Goal: Task Accomplishment & Management: Complete application form

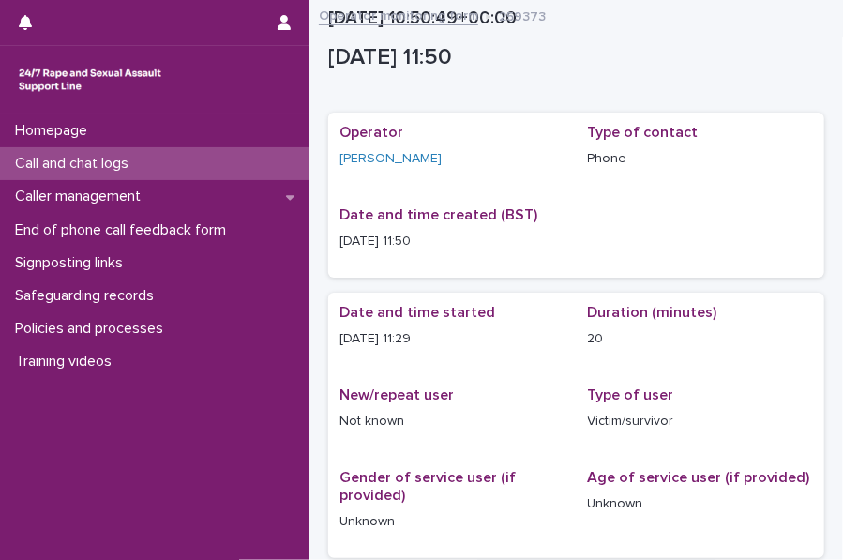
scroll to position [651, 0]
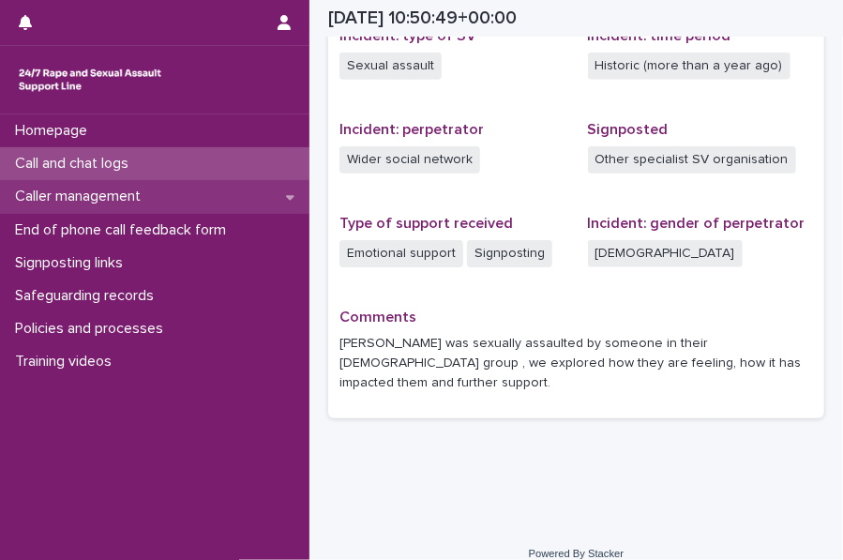
drag, startPoint x: 0, startPoint y: 0, endPoint x: 122, endPoint y: 190, distance: 226.1
click at [122, 190] on p "Caller management" at bounding box center [82, 197] width 148 height 18
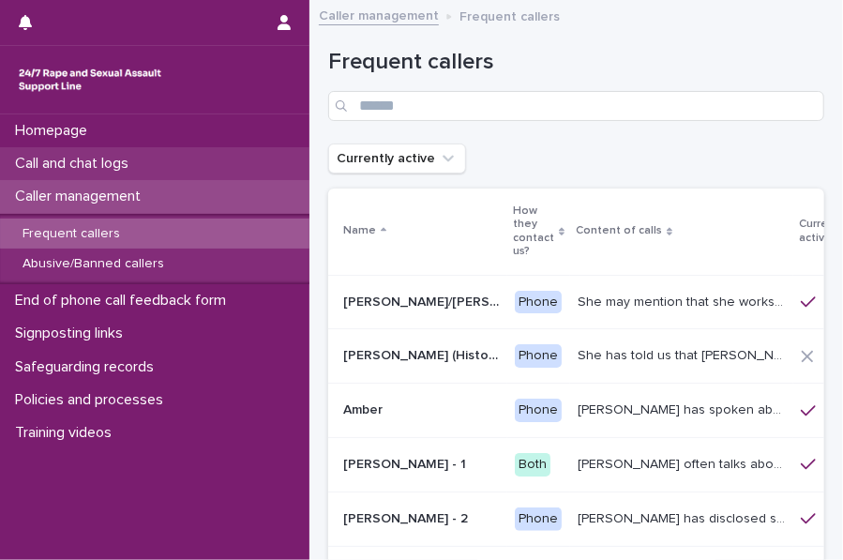
click at [226, 157] on div "Call and chat logs" at bounding box center [154, 163] width 309 height 33
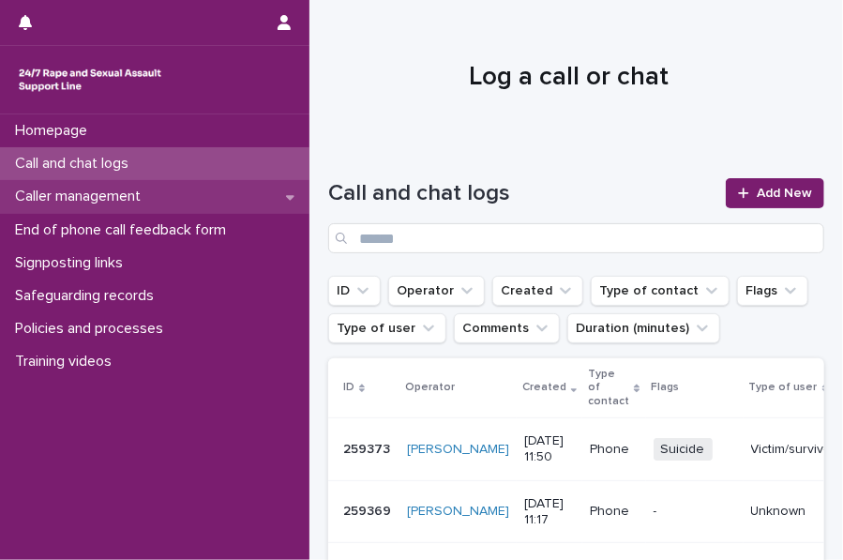
click at [156, 192] on p "Caller management" at bounding box center [82, 197] width 148 height 18
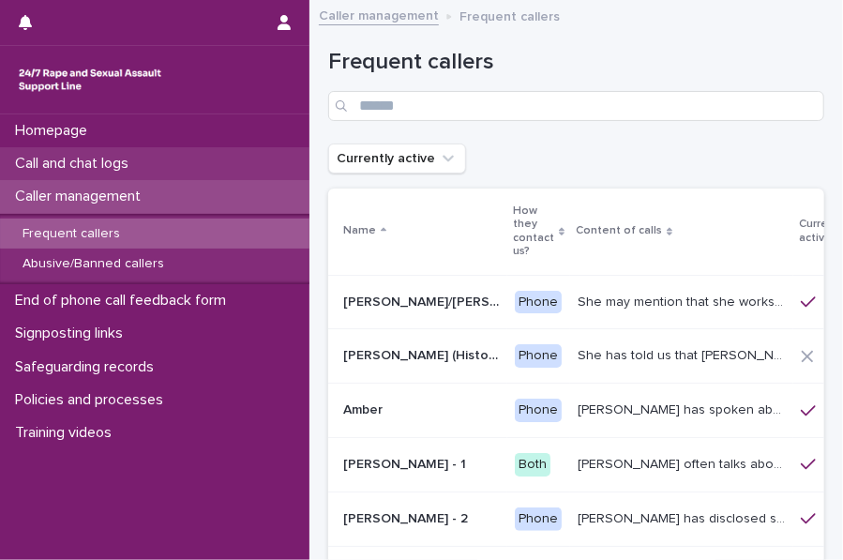
click at [248, 150] on div "Call and chat logs" at bounding box center [154, 163] width 309 height 33
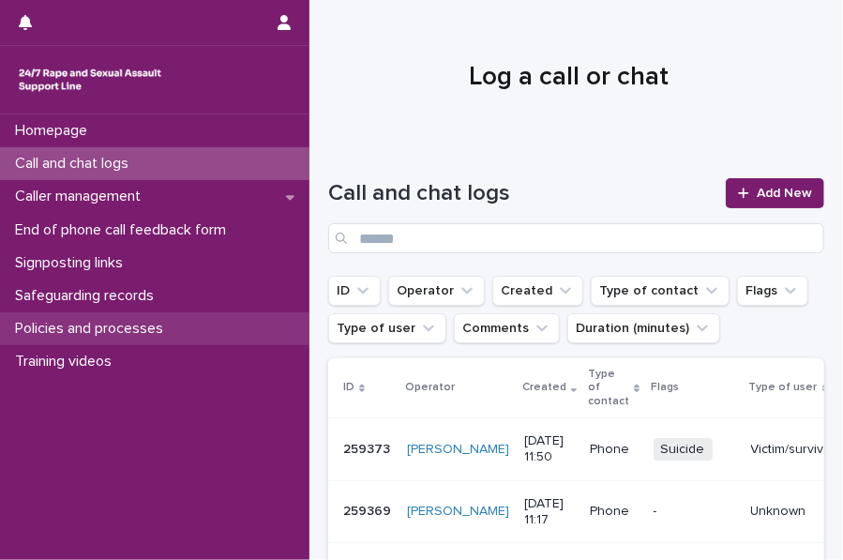
click at [165, 315] on div "Policies and processes" at bounding box center [154, 328] width 309 height 33
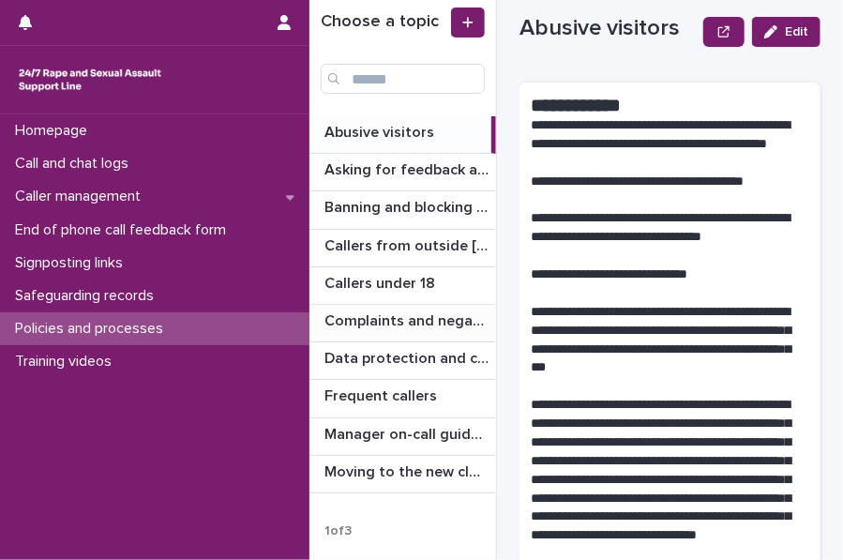
scroll to position [38, 0]
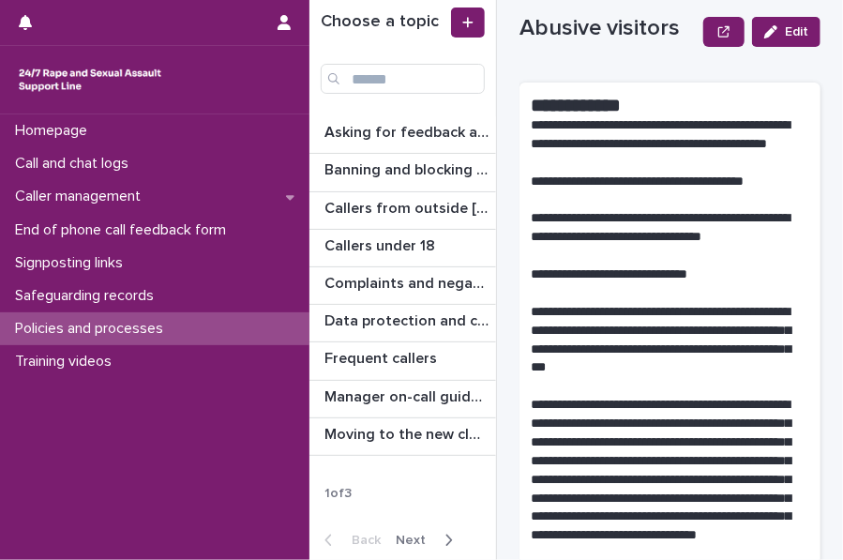
click at [446, 532] on icon "button" at bounding box center [449, 540] width 8 height 17
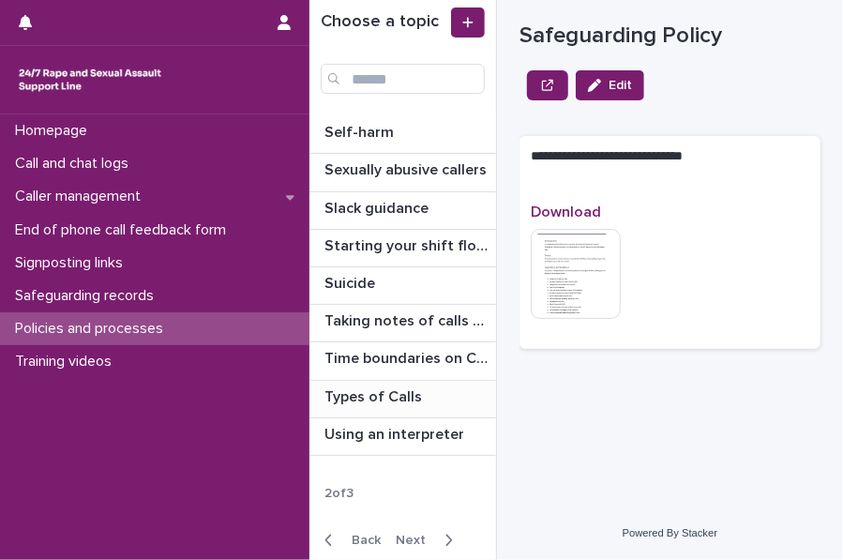
click at [371, 388] on p "Types of Calls" at bounding box center [374, 396] width 101 height 22
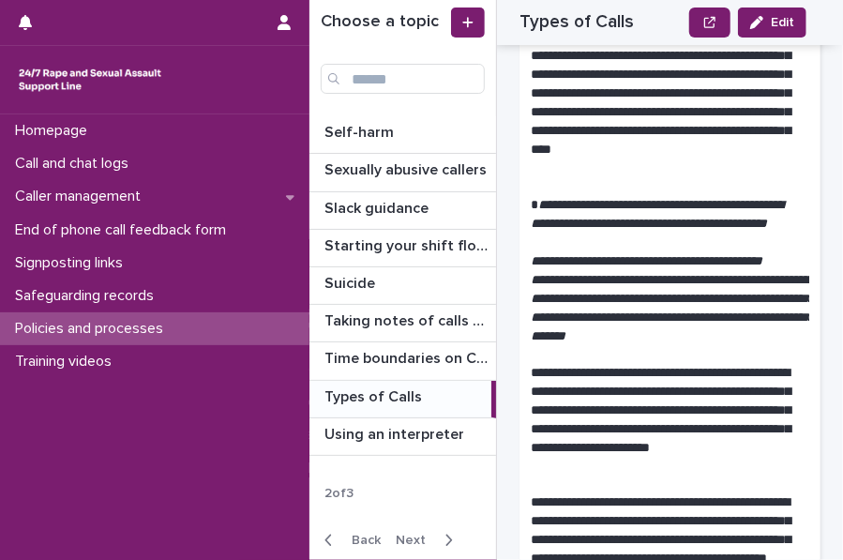
scroll to position [804, 0]
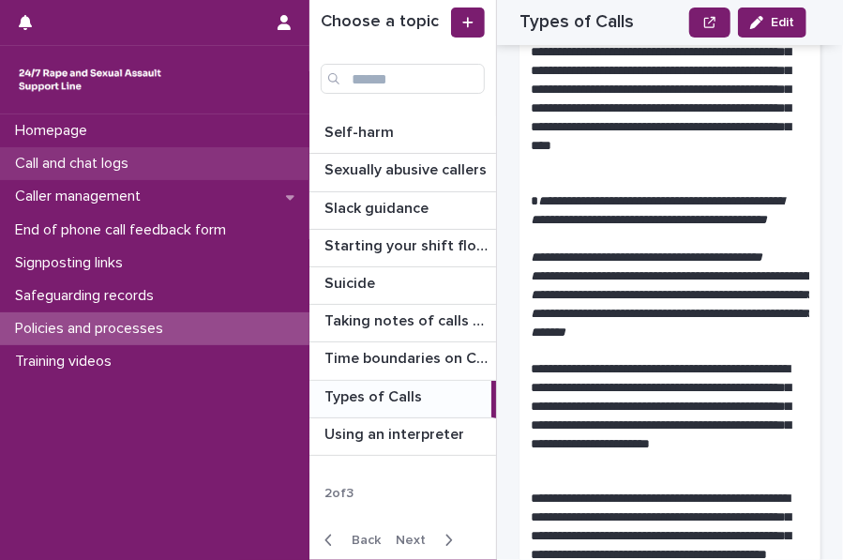
click at [66, 172] on p "Call and chat logs" at bounding box center [76, 164] width 136 height 18
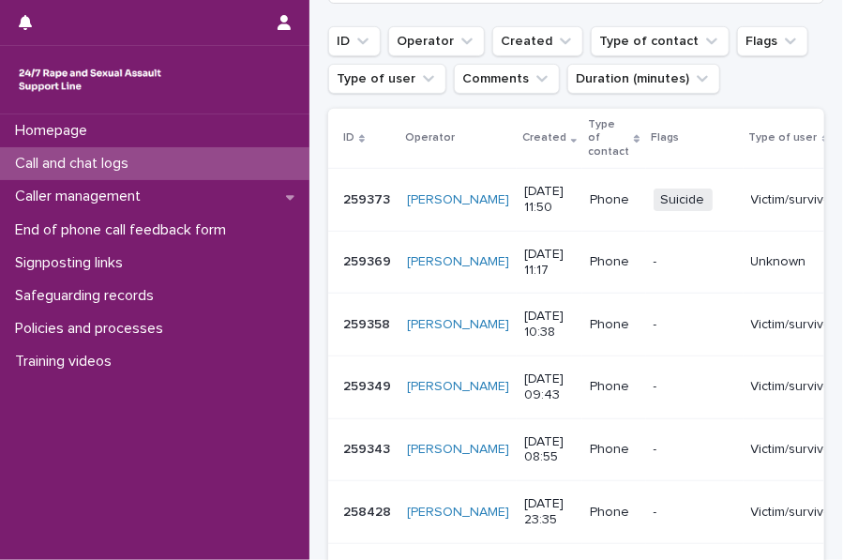
scroll to position [250, 0]
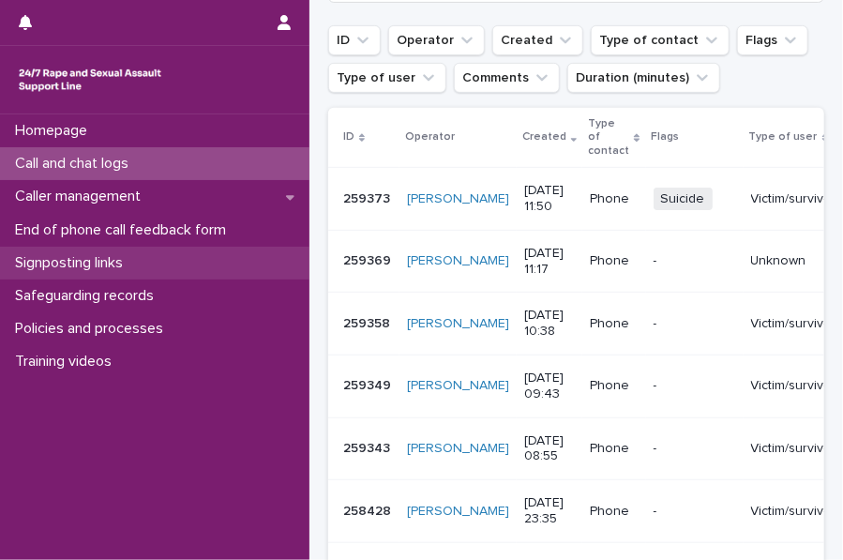
click at [76, 258] on p "Signposting links" at bounding box center [73, 263] width 130 height 18
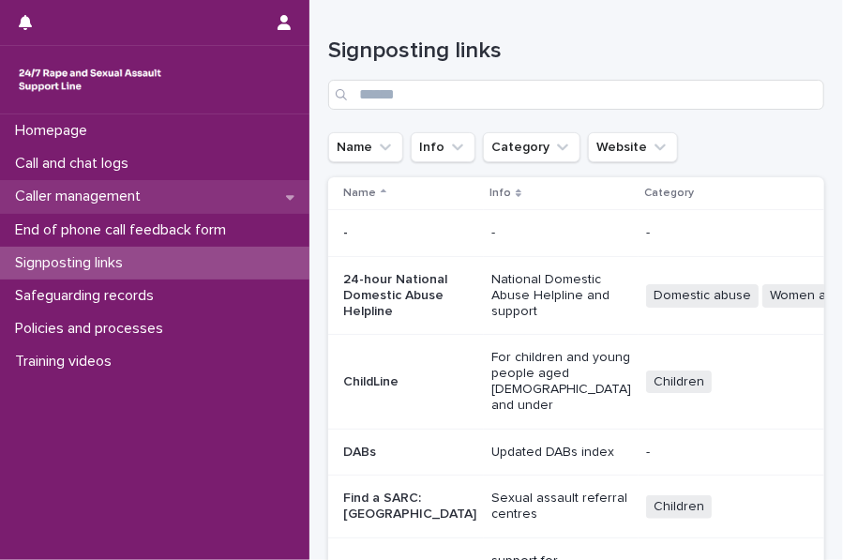
click at [174, 190] on div "Caller management" at bounding box center [154, 196] width 309 height 33
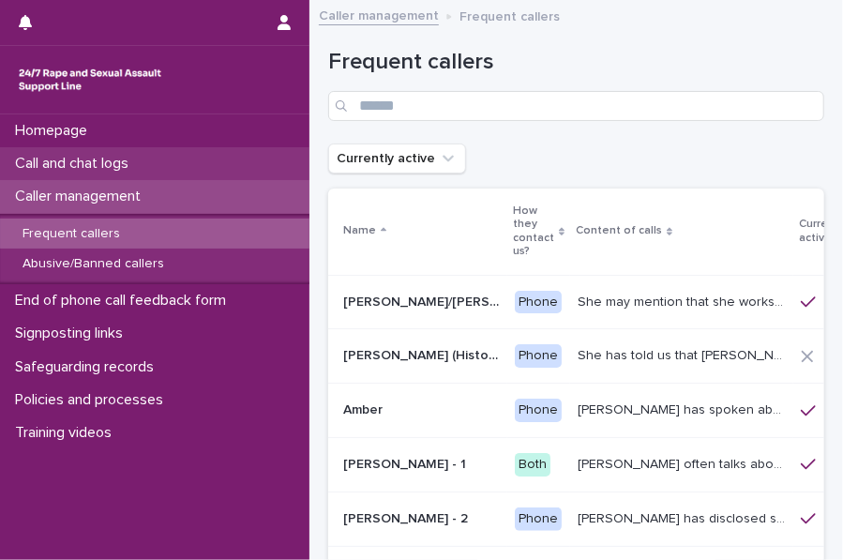
click at [86, 179] on div "Call and chat logs" at bounding box center [154, 163] width 309 height 33
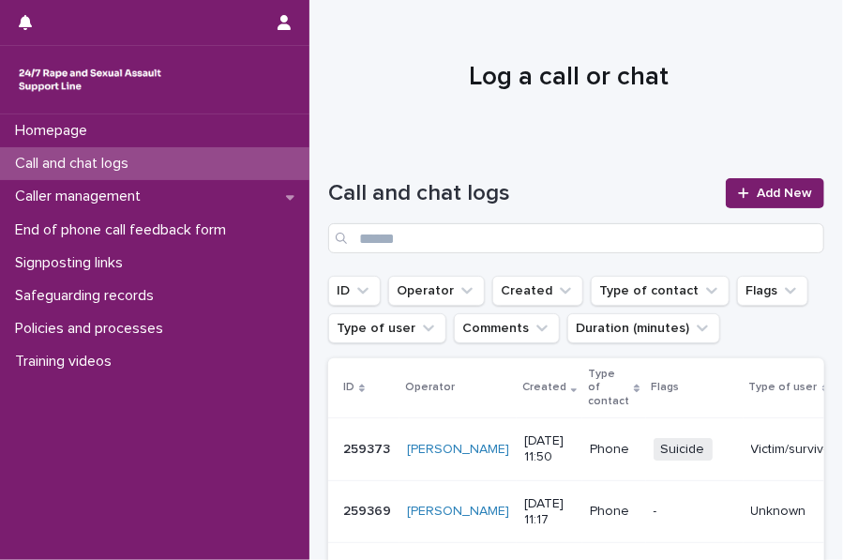
click at [435, 150] on div "Call and chat logs Add New" at bounding box center [576, 208] width 496 height 135
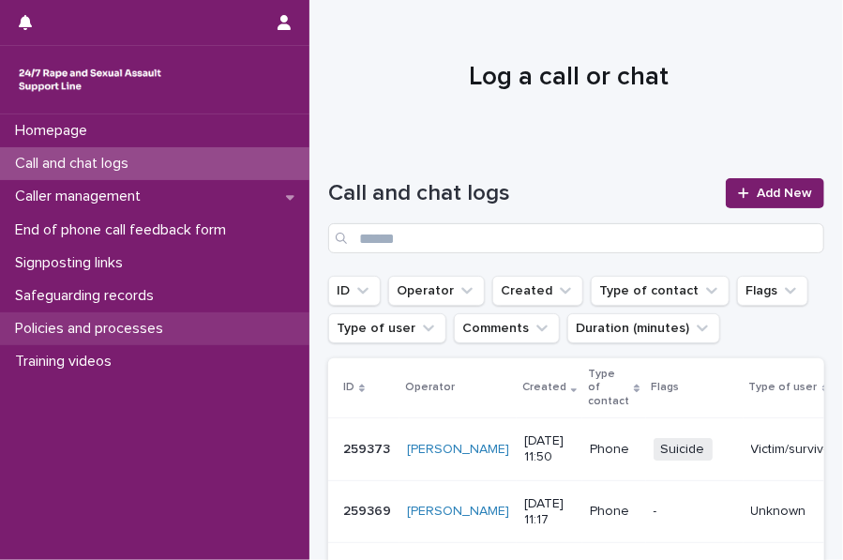
click at [118, 329] on p "Policies and processes" at bounding box center [93, 329] width 171 height 18
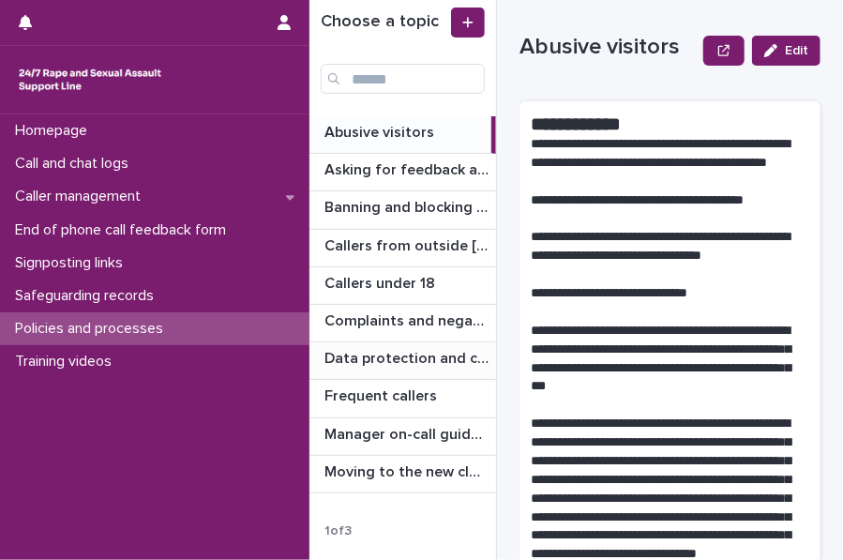
scroll to position [38, 0]
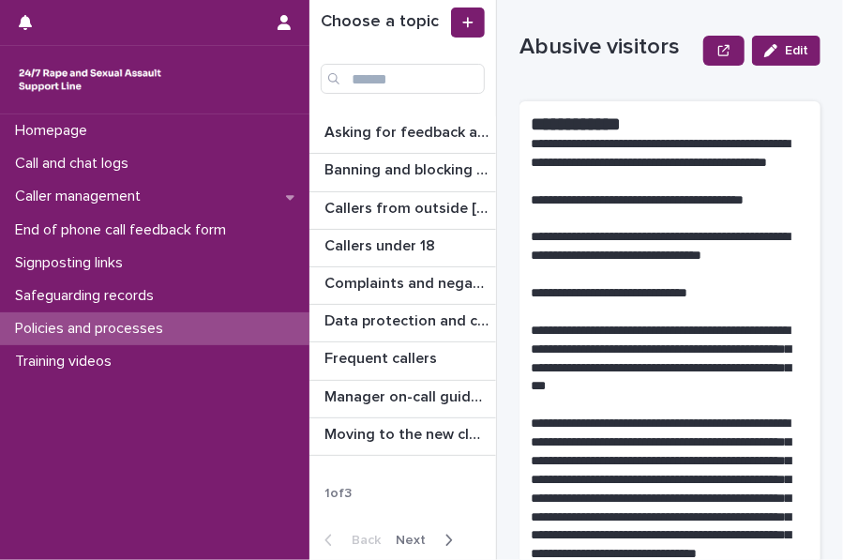
click at [445, 532] on icon "button" at bounding box center [449, 540] width 8 height 17
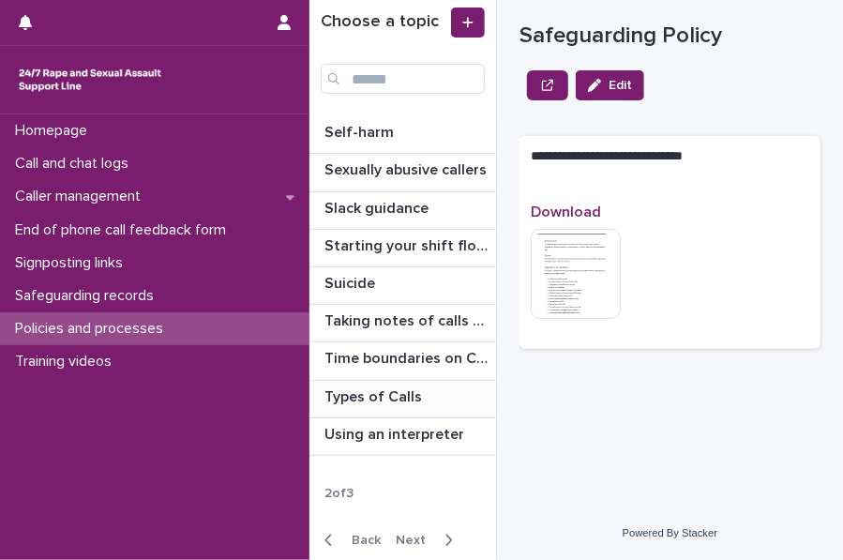
click at [401, 388] on p "Types of Calls" at bounding box center [374, 396] width 101 height 22
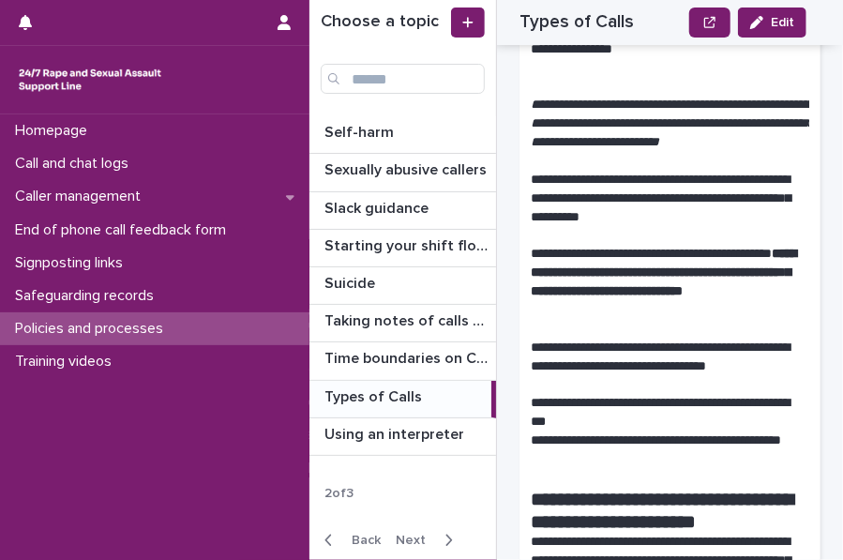
scroll to position [2131, 0]
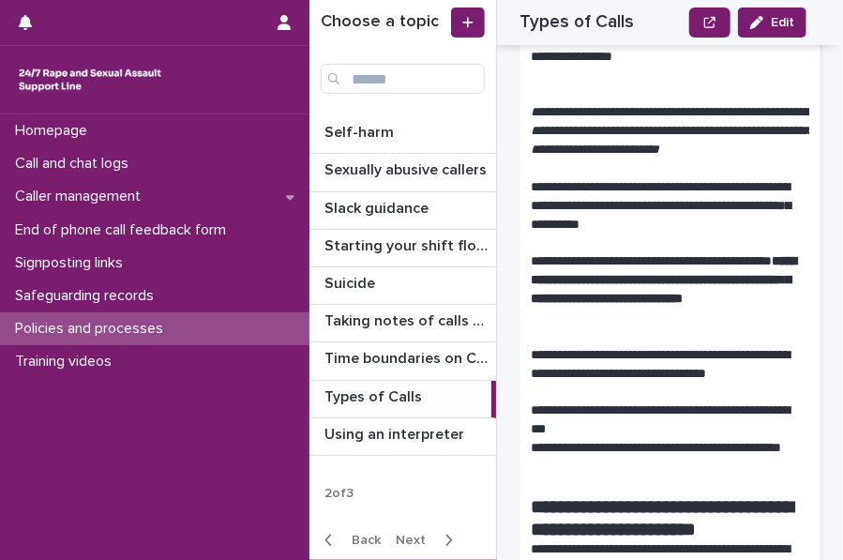
click at [578, 156] on em "**********" at bounding box center [672, 130] width 283 height 51
click at [548, 104] on p at bounding box center [670, 94] width 279 height 19
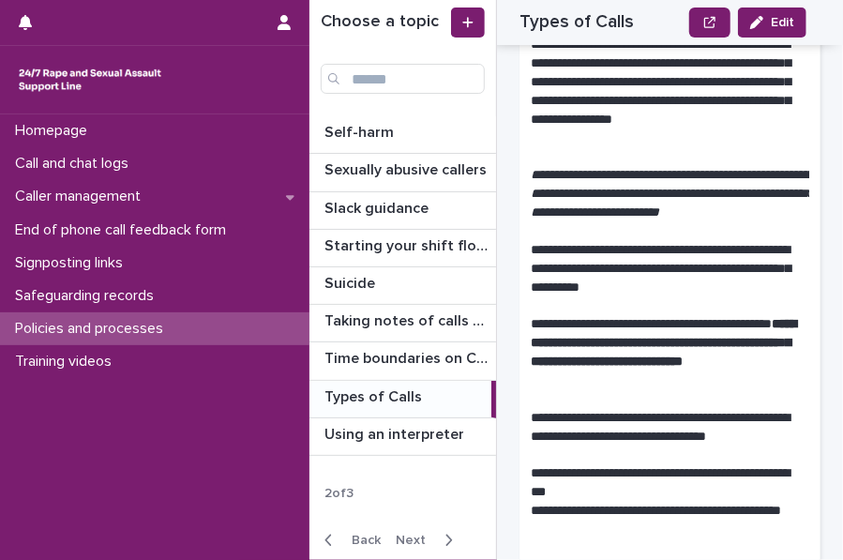
scroll to position [2067, 0]
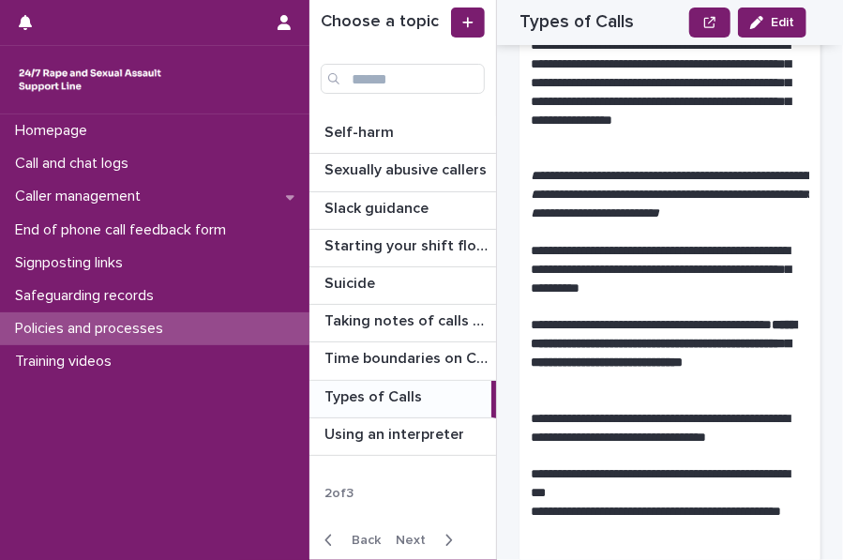
click at [570, 148] on p "**********" at bounding box center [663, 93] width 264 height 112
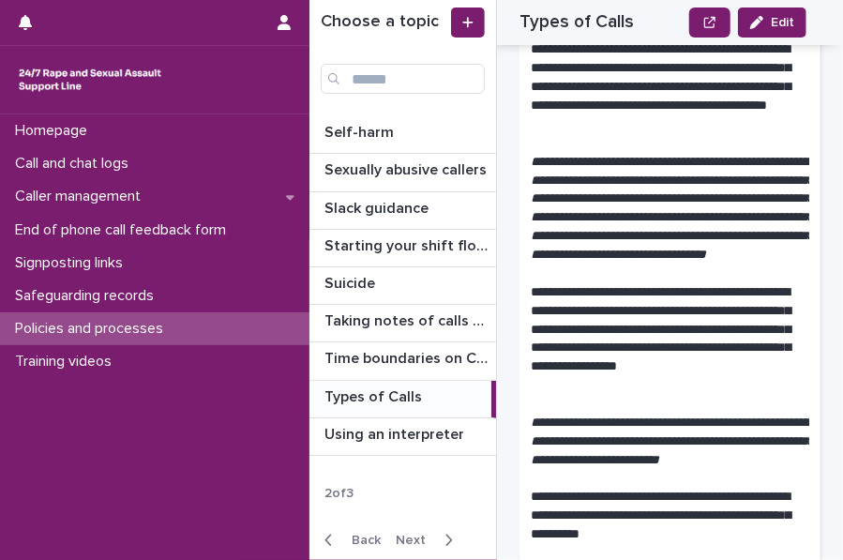
scroll to position [1233, 0]
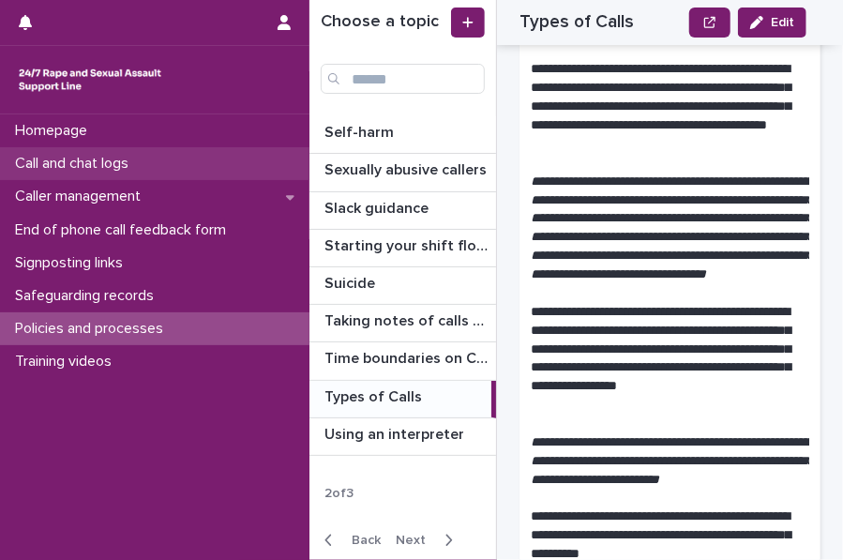
click at [180, 170] on div "Call and chat logs" at bounding box center [154, 163] width 309 height 33
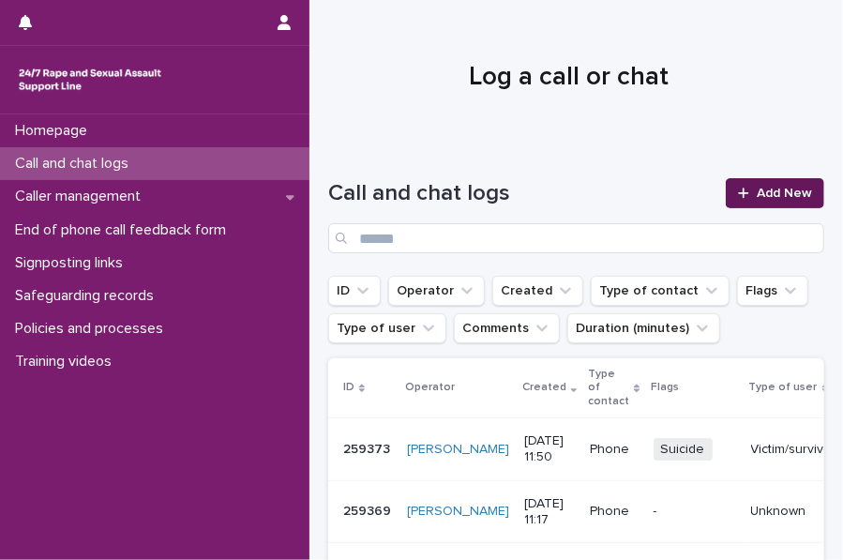
click at [737, 181] on link "Add New" at bounding box center [775, 193] width 98 height 30
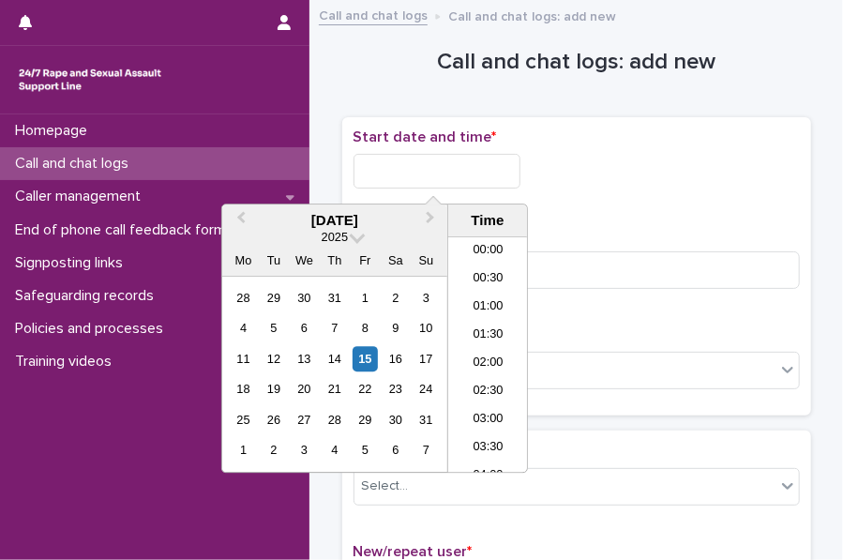
click at [375, 176] on input "text" at bounding box center [437, 171] width 167 height 35
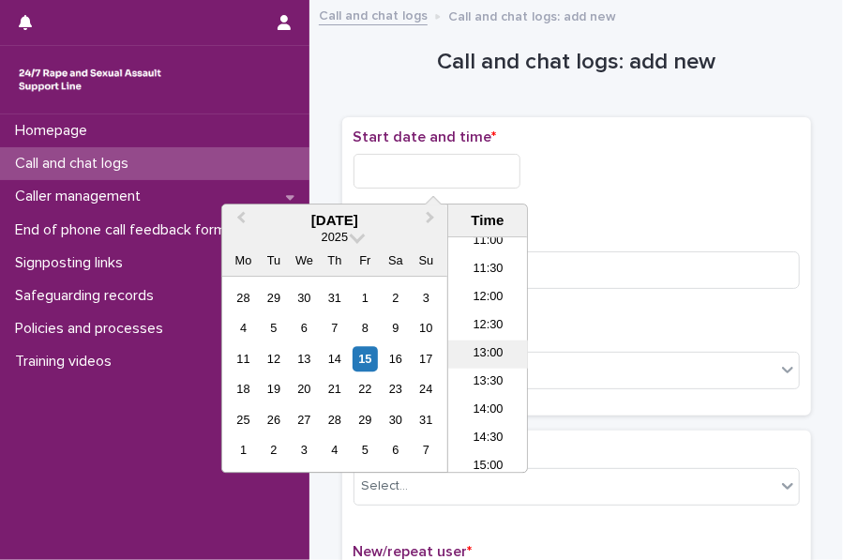
click at [480, 349] on li "13:00" at bounding box center [488, 354] width 80 height 28
click at [491, 171] on input "**********" at bounding box center [437, 171] width 167 height 35
type input "**********"
click at [536, 174] on div "**********" at bounding box center [577, 171] width 446 height 35
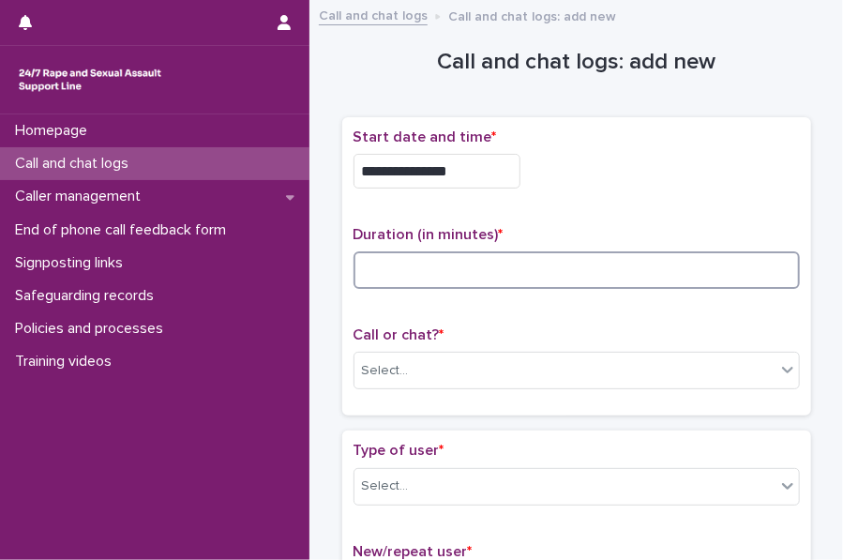
click at [404, 262] on input at bounding box center [577, 270] width 446 height 38
type input "*"
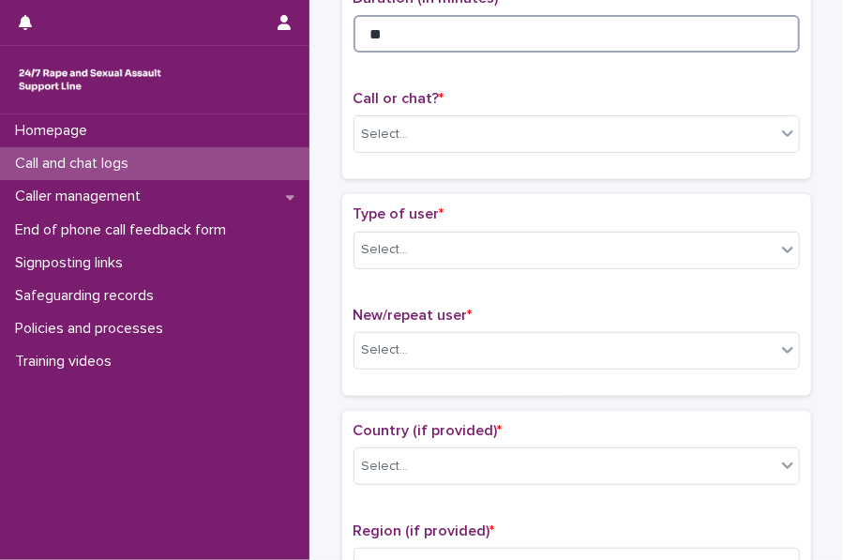
scroll to position [238, 0]
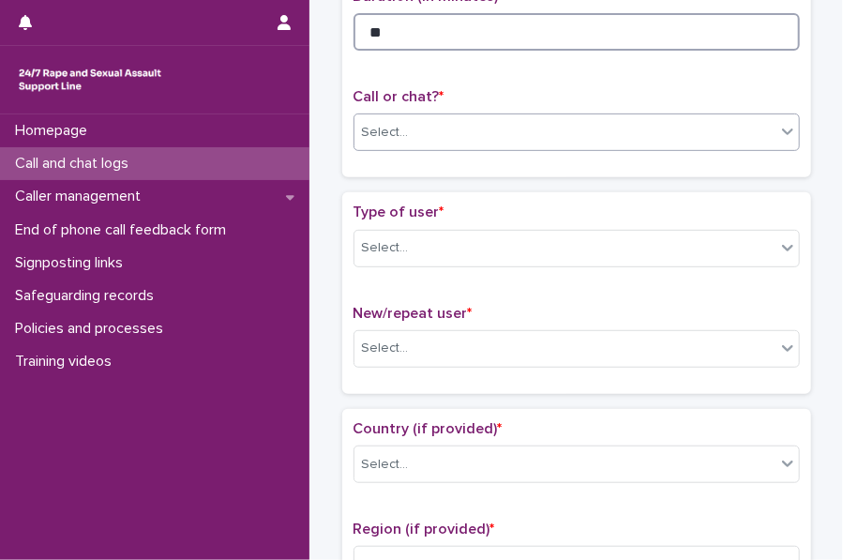
type input "**"
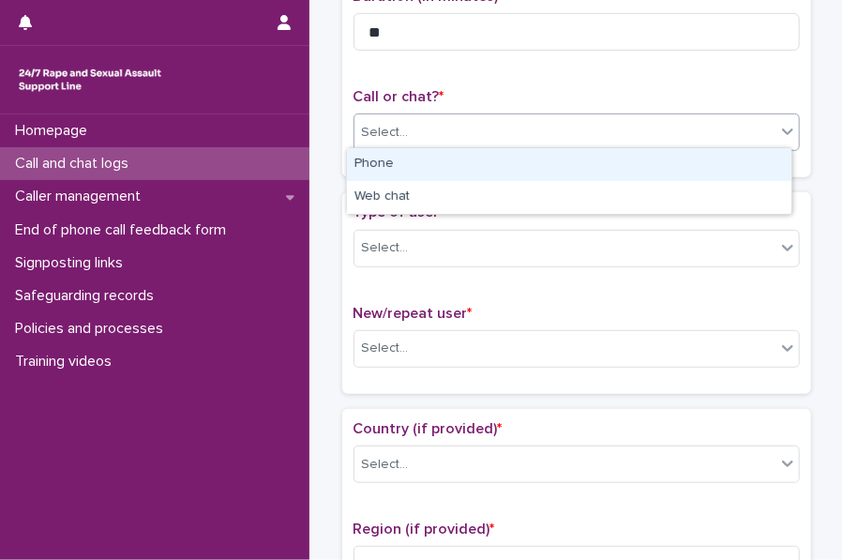
click at [422, 119] on div "Select..." at bounding box center [565, 132] width 421 height 31
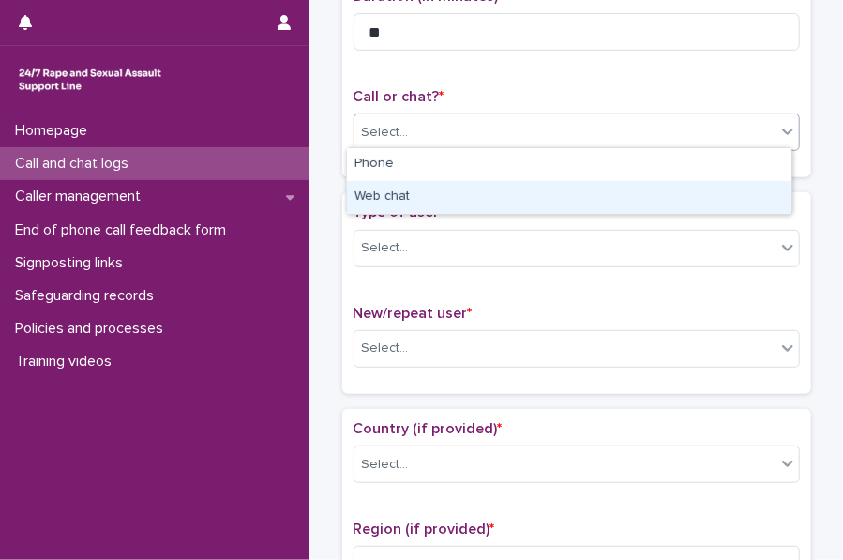
click at [380, 213] on div "Web chat" at bounding box center [569, 197] width 445 height 33
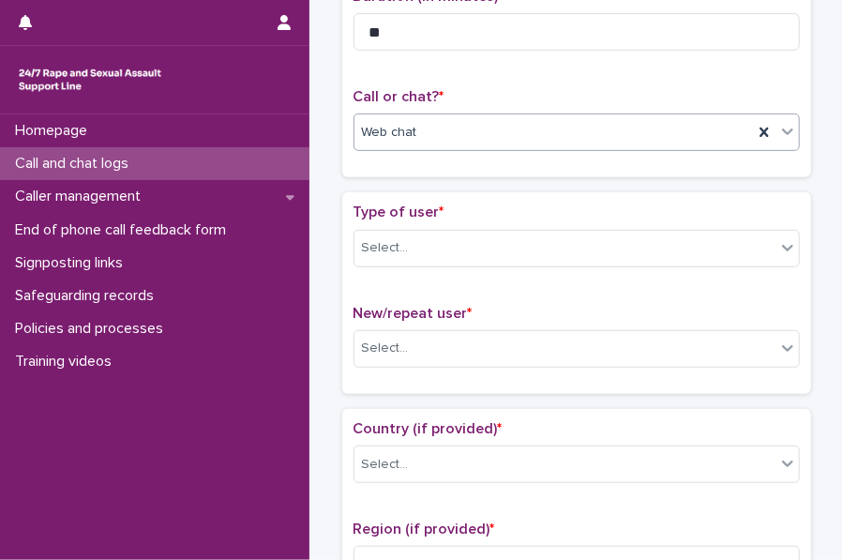
click at [383, 142] on div "Web chat" at bounding box center [554, 132] width 399 height 31
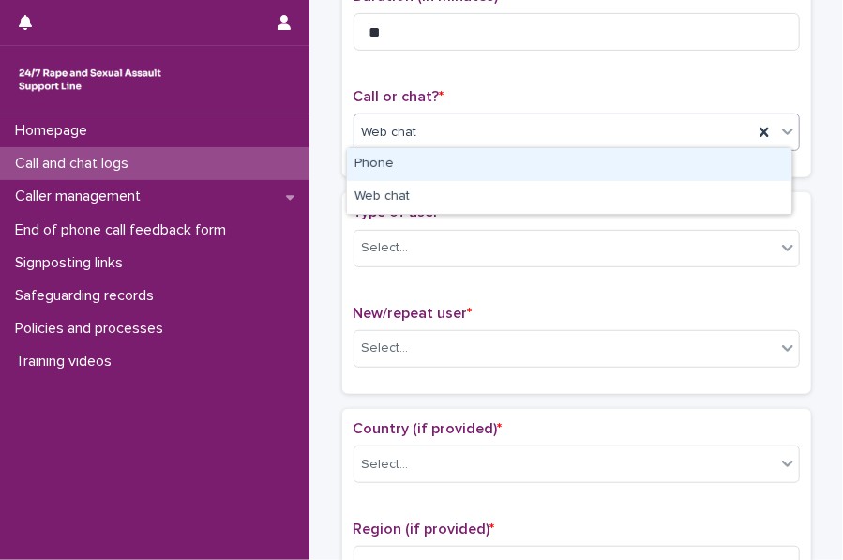
click at [400, 164] on div "Phone" at bounding box center [569, 164] width 445 height 33
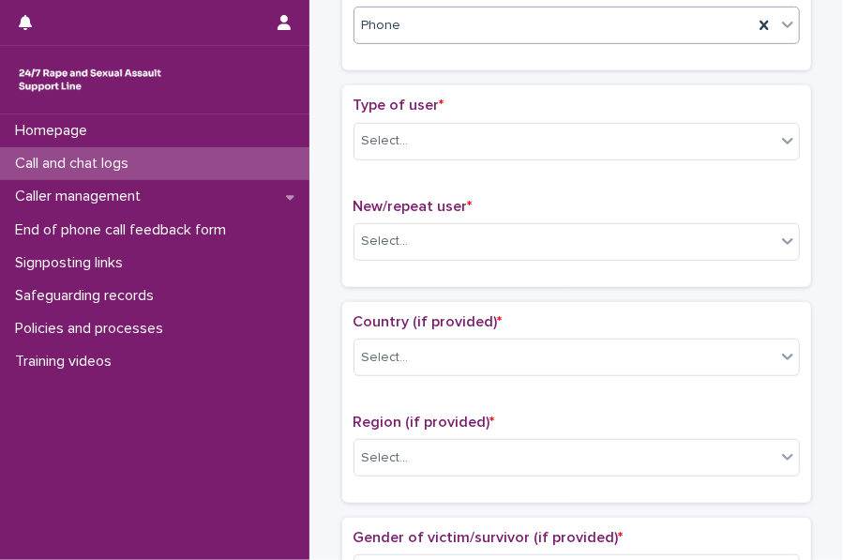
scroll to position [346, 0]
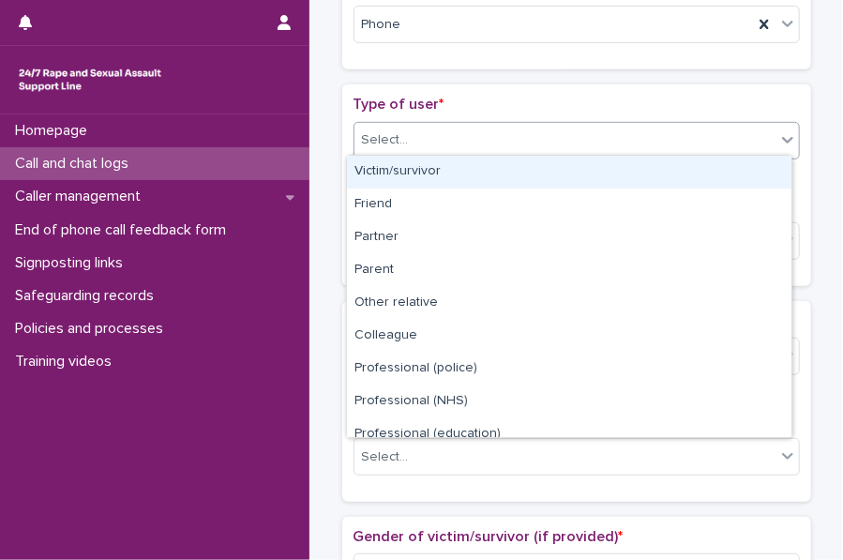
click at [382, 133] on div "Select..." at bounding box center [385, 140] width 47 height 20
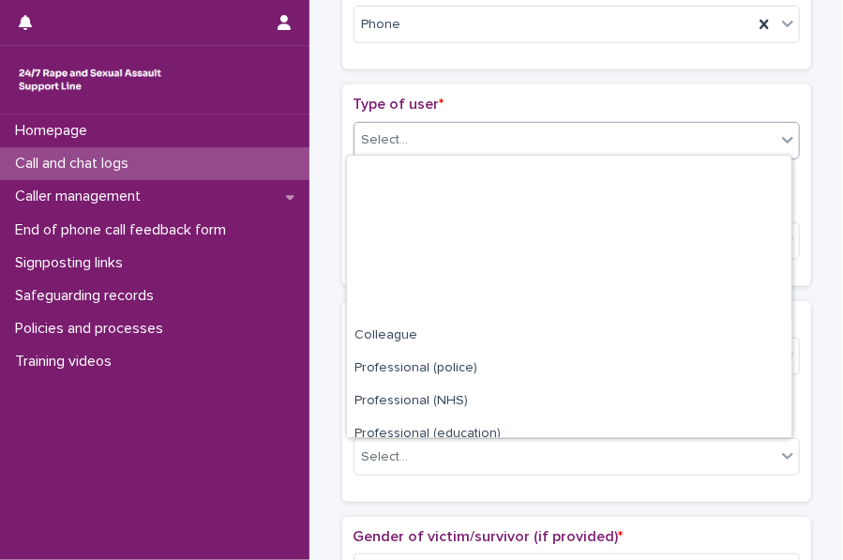
scroll to position [211, 0]
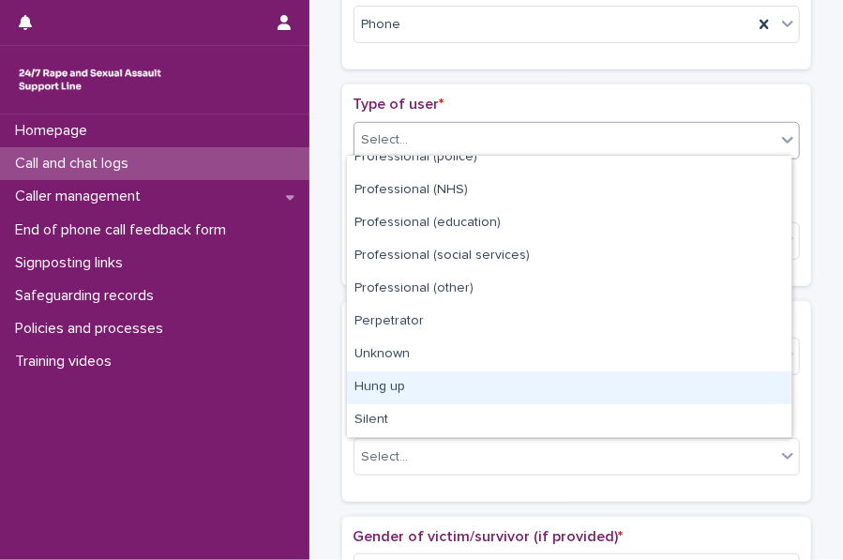
click at [401, 386] on div "Hung up" at bounding box center [569, 387] width 445 height 33
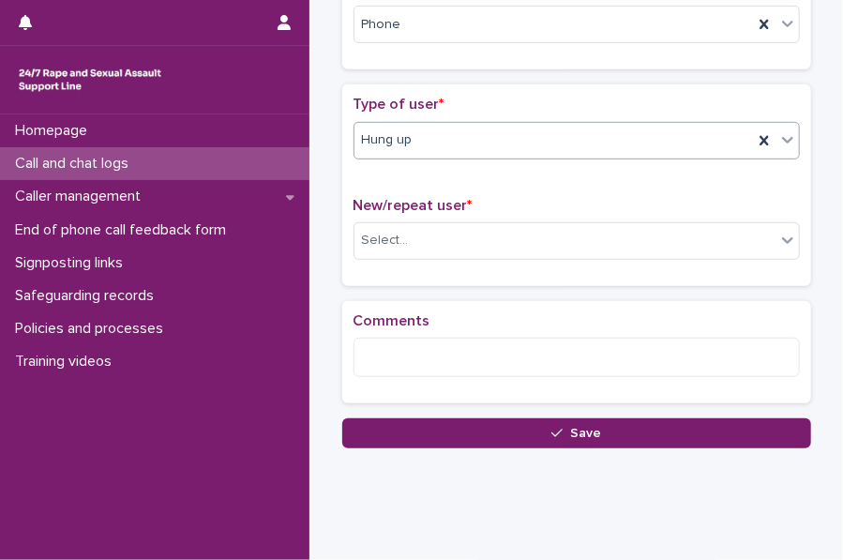
click at [424, 134] on div "Hung up" at bounding box center [554, 140] width 399 height 31
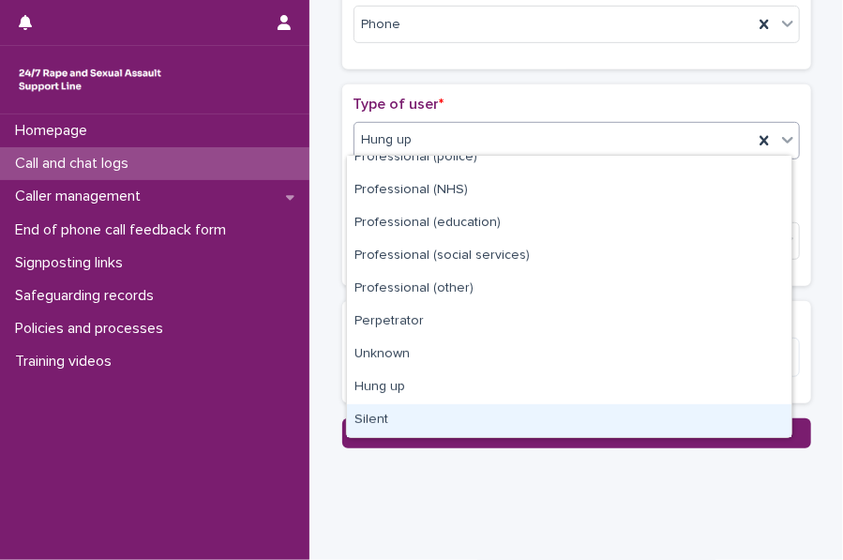
click at [364, 411] on div "Silent" at bounding box center [569, 420] width 445 height 33
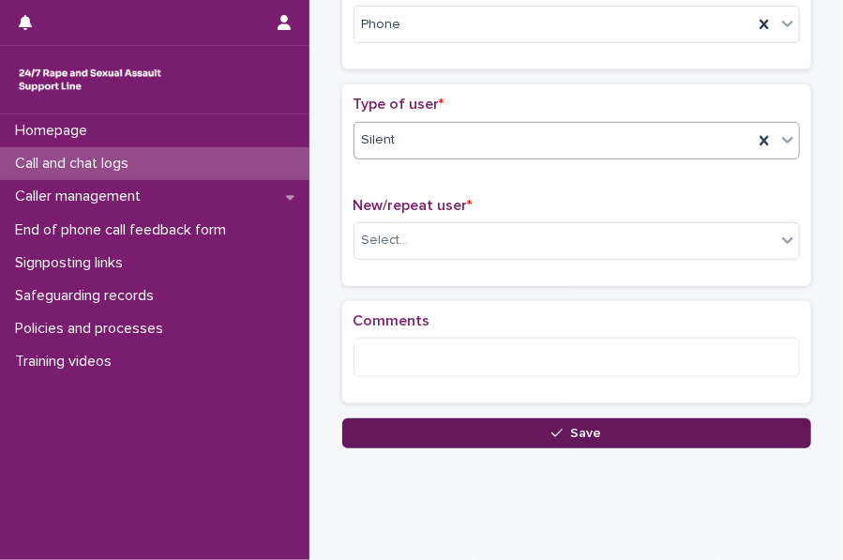
click at [404, 438] on button "Save" at bounding box center [576, 433] width 469 height 30
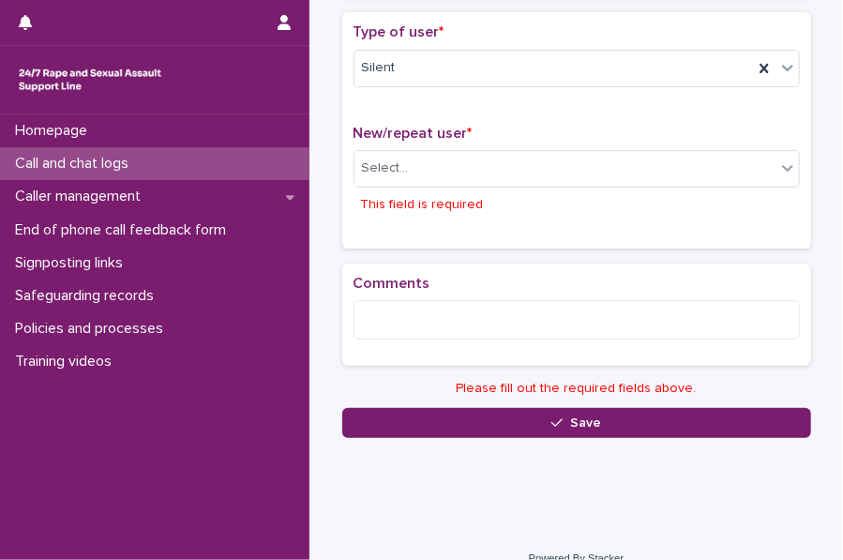
scroll to position [424, 0]
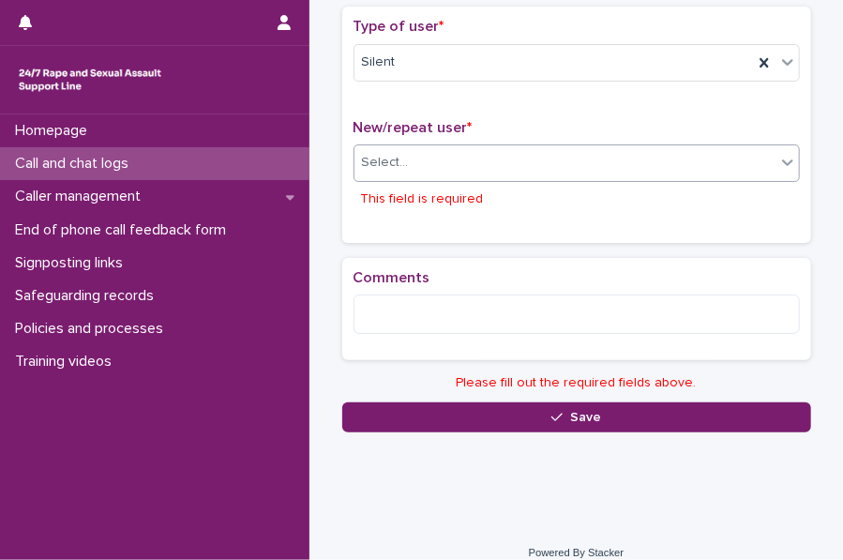
click at [375, 160] on div "Select..." at bounding box center [385, 163] width 47 height 20
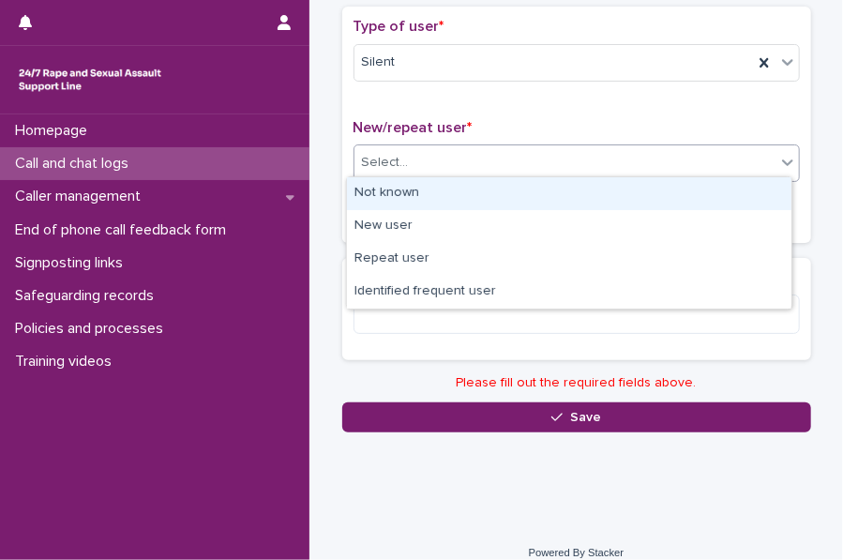
click at [383, 177] on div "Not known" at bounding box center [569, 193] width 445 height 33
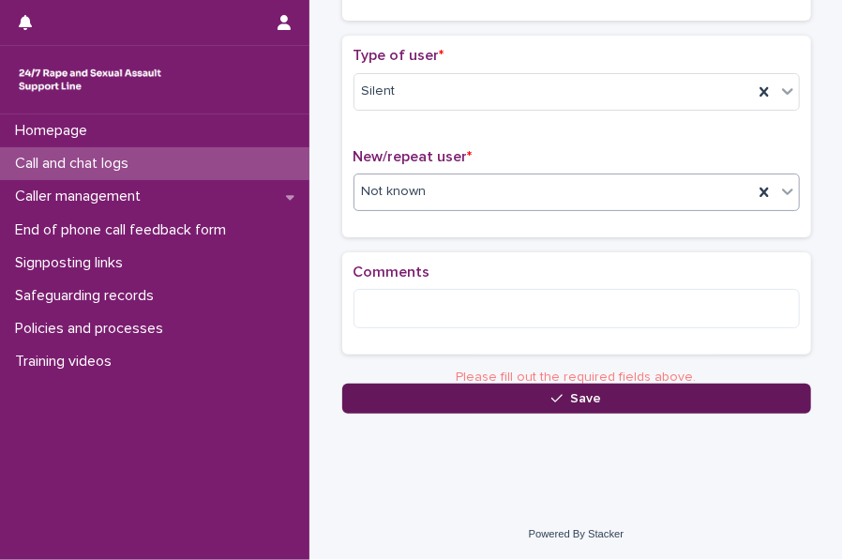
scroll to position [376, 0]
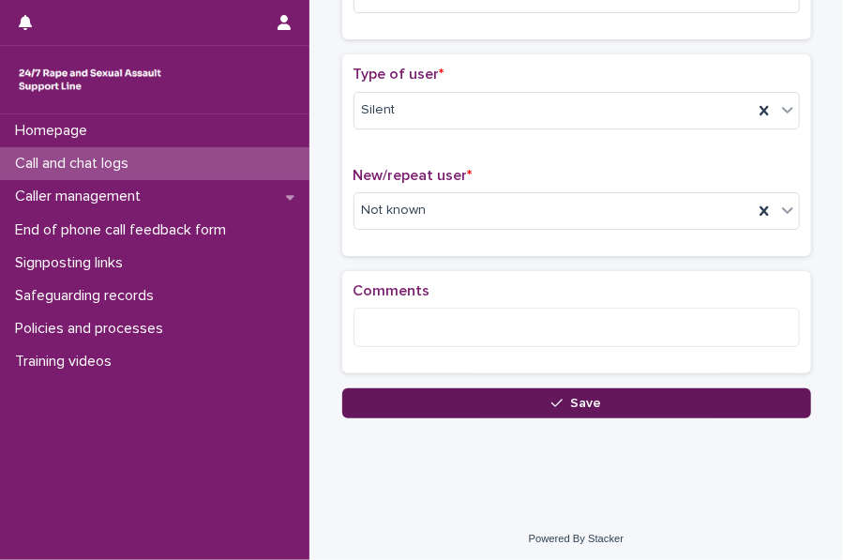
click at [401, 405] on button "Save" at bounding box center [576, 403] width 469 height 30
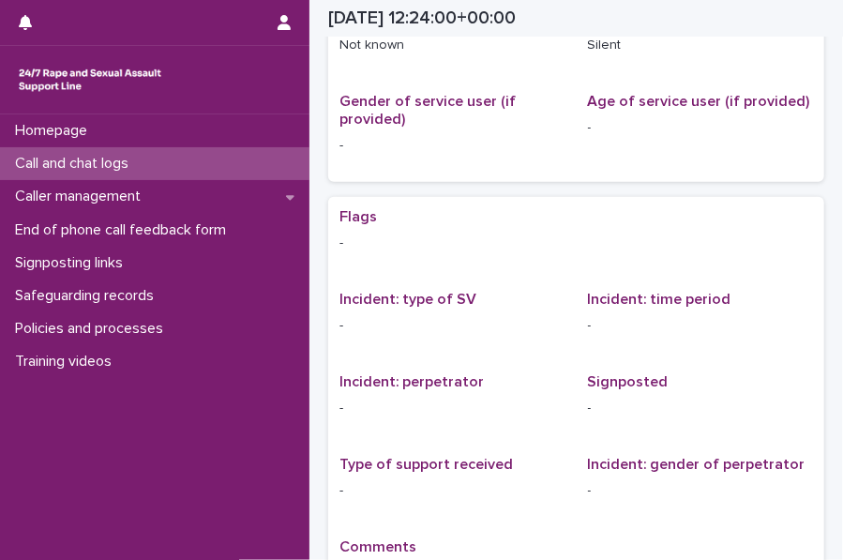
scroll to position [116, 0]
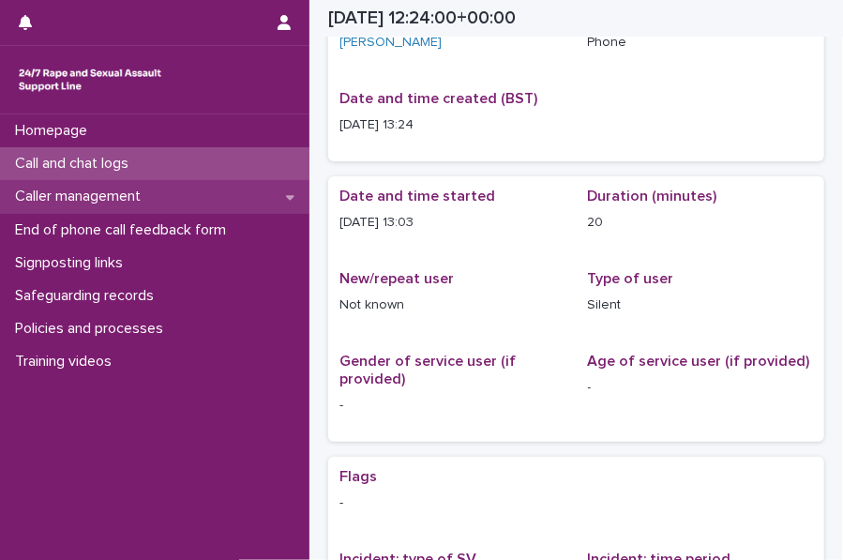
click at [135, 182] on div "Caller management" at bounding box center [154, 196] width 309 height 33
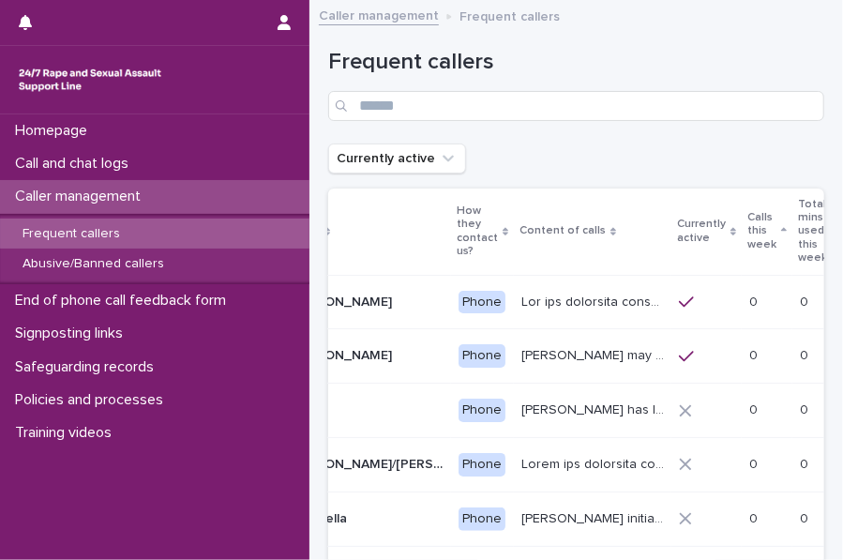
scroll to position [0, 127]
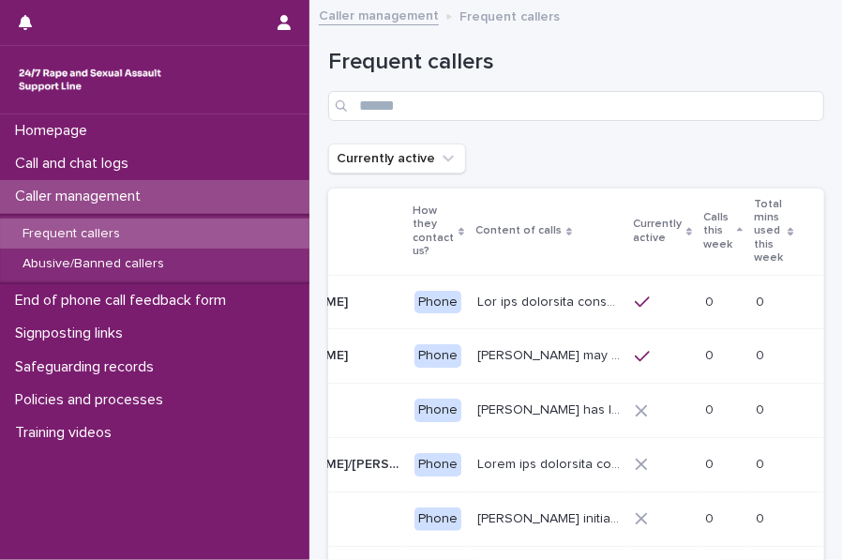
click at [709, 234] on p "Calls this week" at bounding box center [717, 231] width 29 height 48
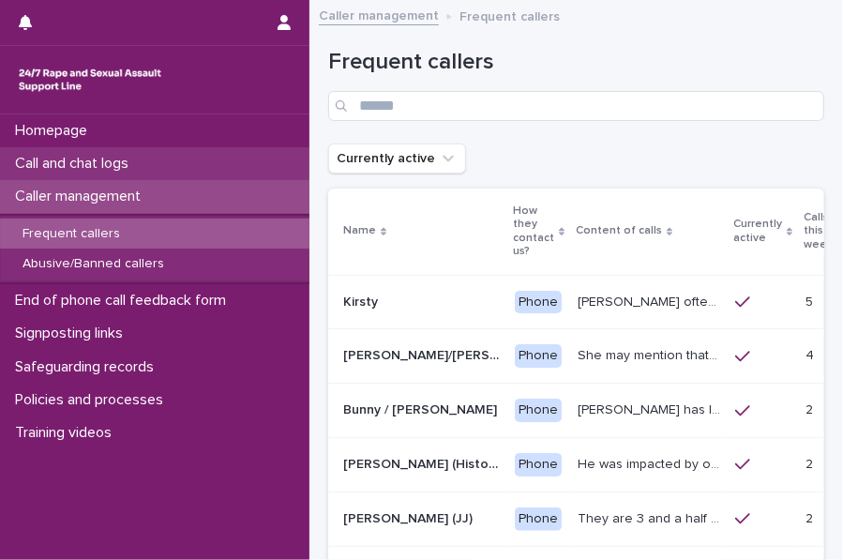
click at [143, 161] on p "Call and chat logs" at bounding box center [76, 164] width 136 height 18
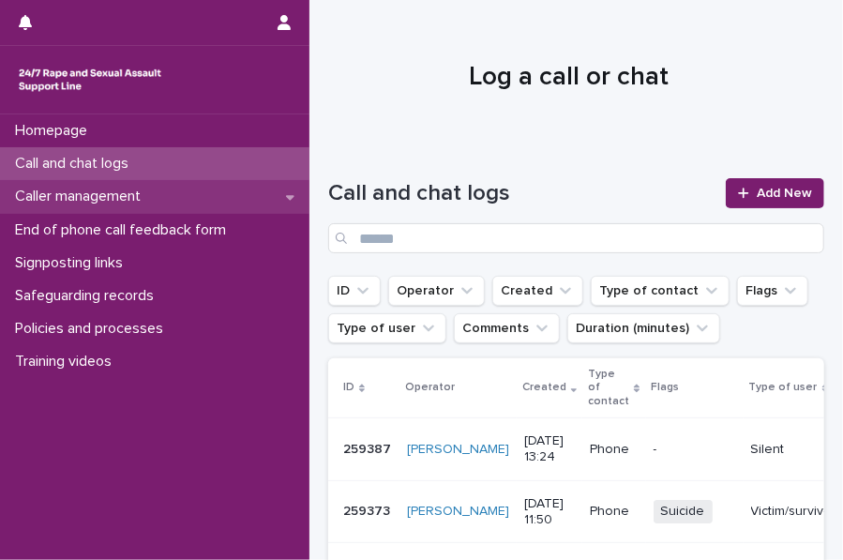
click at [150, 194] on p "Caller management" at bounding box center [82, 197] width 148 height 18
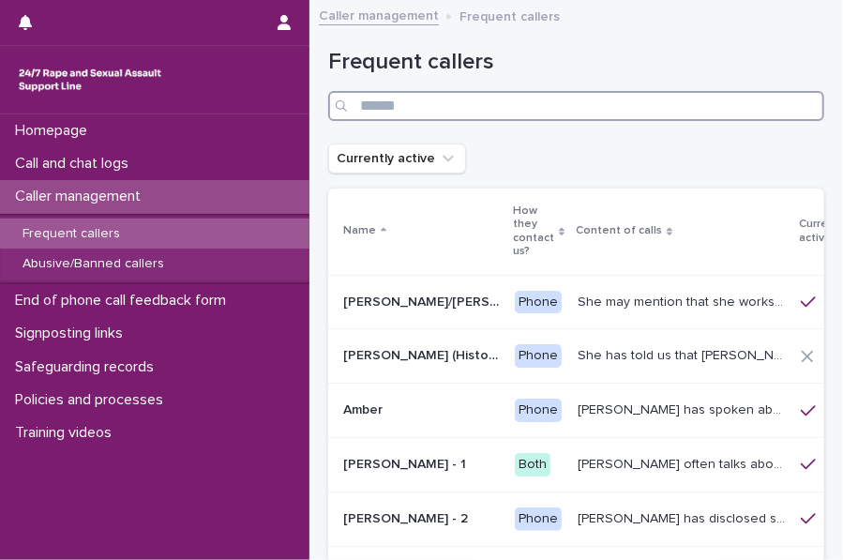
click at [428, 113] on input "Search" at bounding box center [576, 106] width 496 height 30
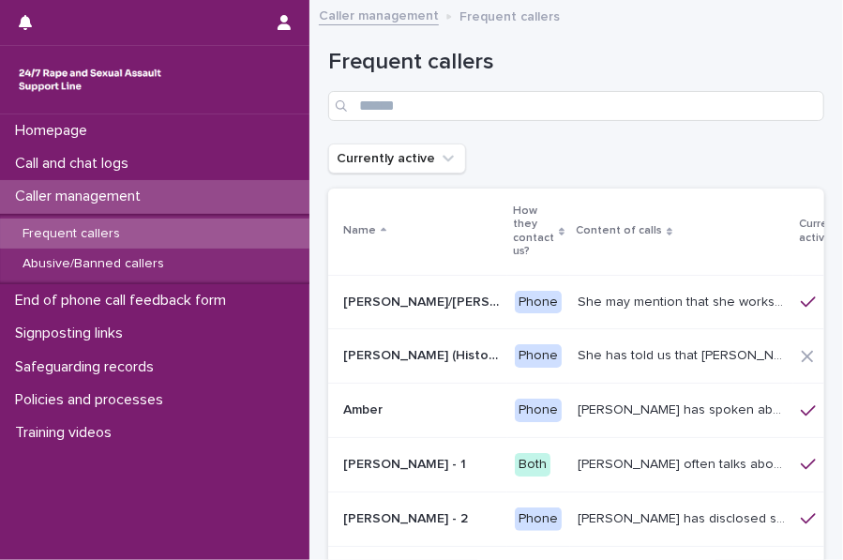
click at [512, 63] on h1 "Frequent callers" at bounding box center [576, 62] width 496 height 27
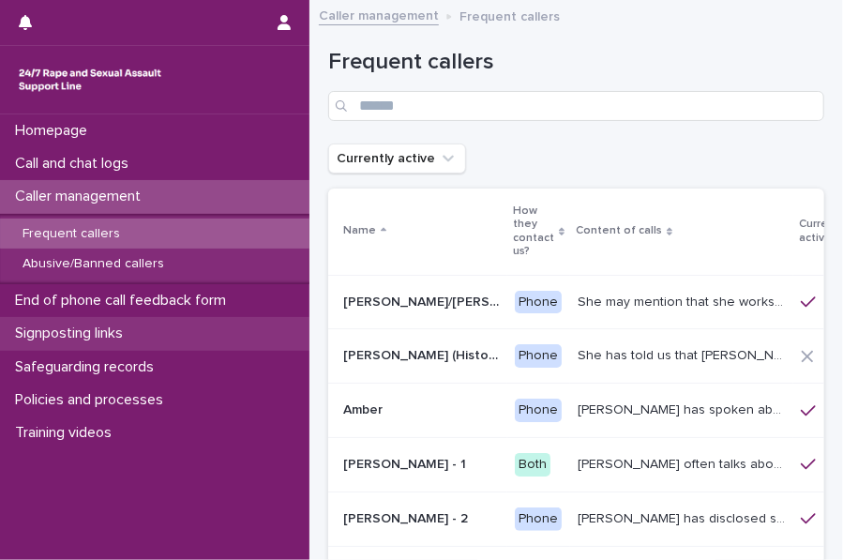
click at [129, 340] on p "Signposting links" at bounding box center [73, 333] width 130 height 18
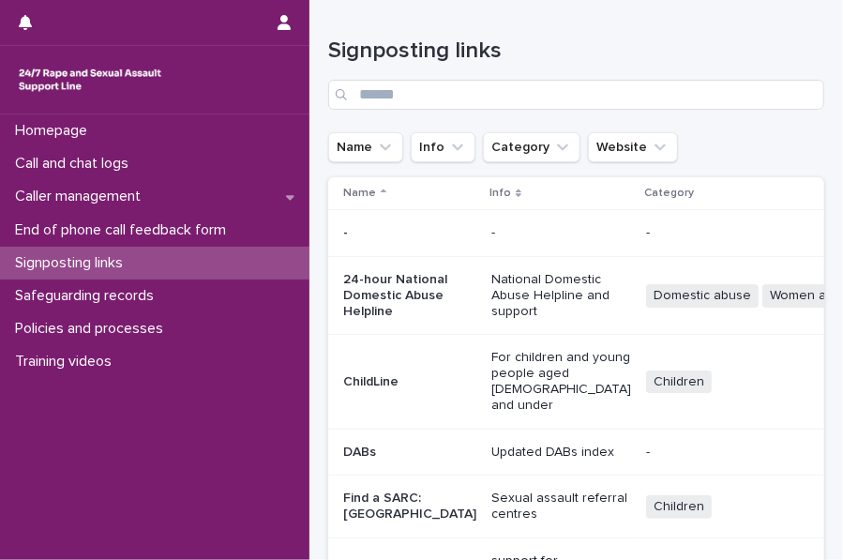
click at [129, 340] on div "Policies and processes" at bounding box center [154, 328] width 309 height 33
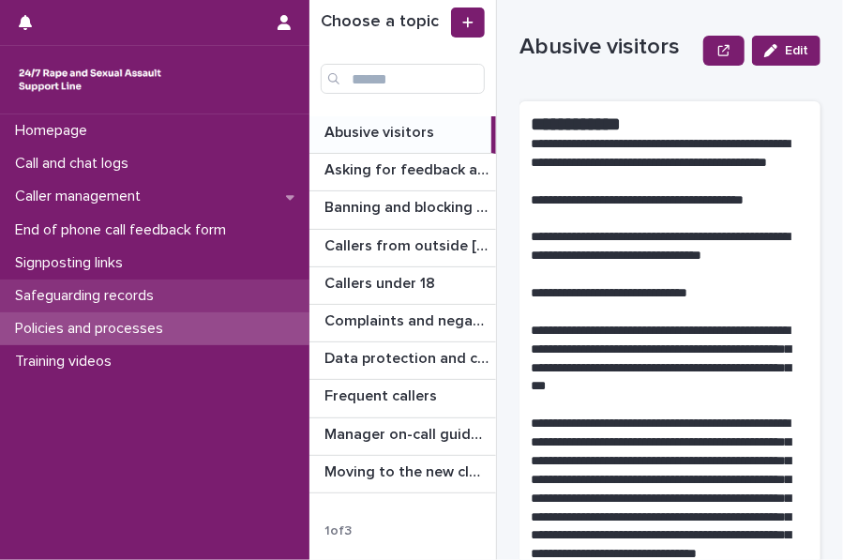
click at [170, 309] on div "Safeguarding records" at bounding box center [154, 295] width 309 height 33
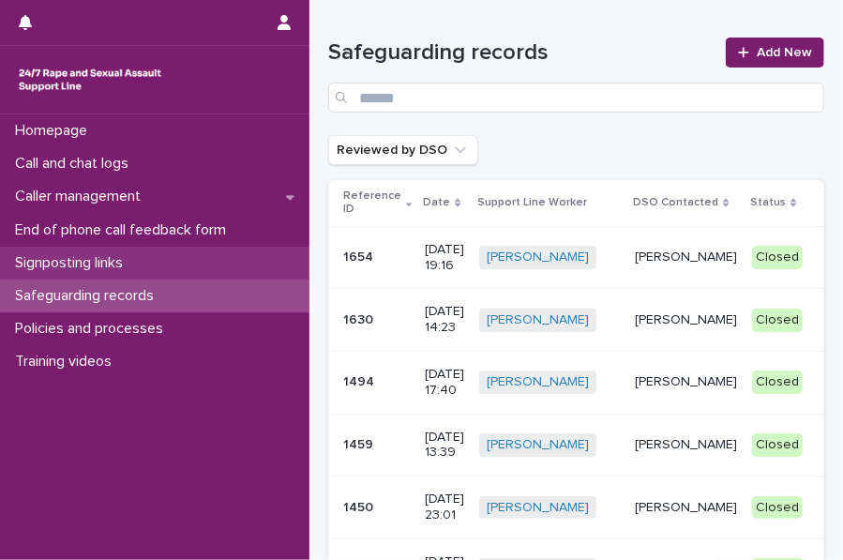
click at [138, 263] on p "Signposting links" at bounding box center [73, 263] width 130 height 18
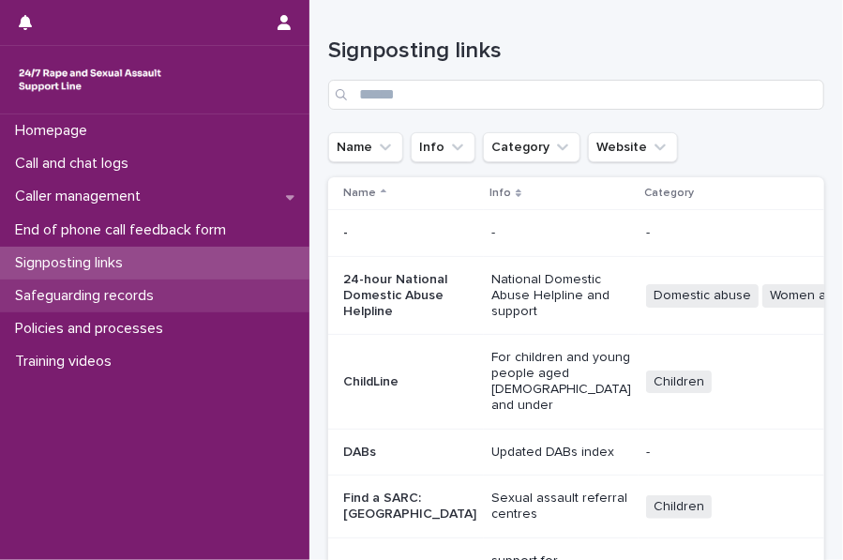
click at [133, 284] on div "Safeguarding records" at bounding box center [154, 295] width 309 height 33
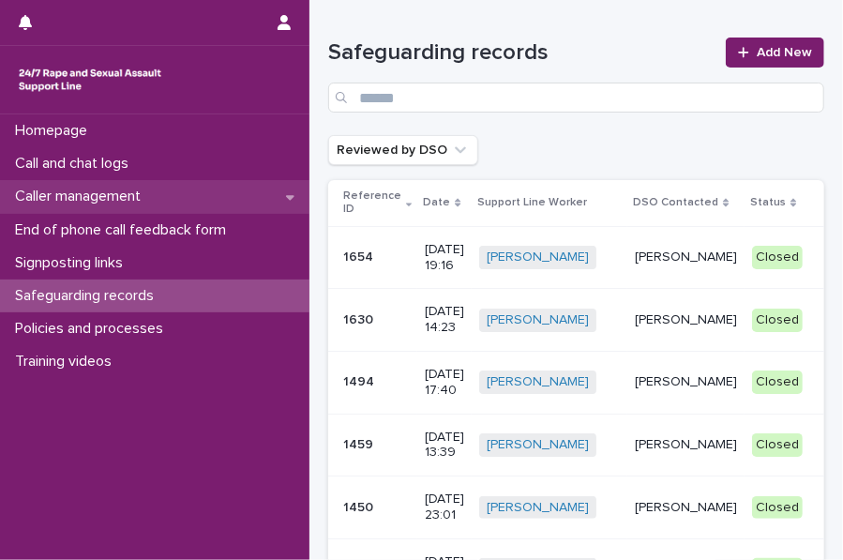
click at [137, 192] on p "Caller management" at bounding box center [82, 197] width 148 height 18
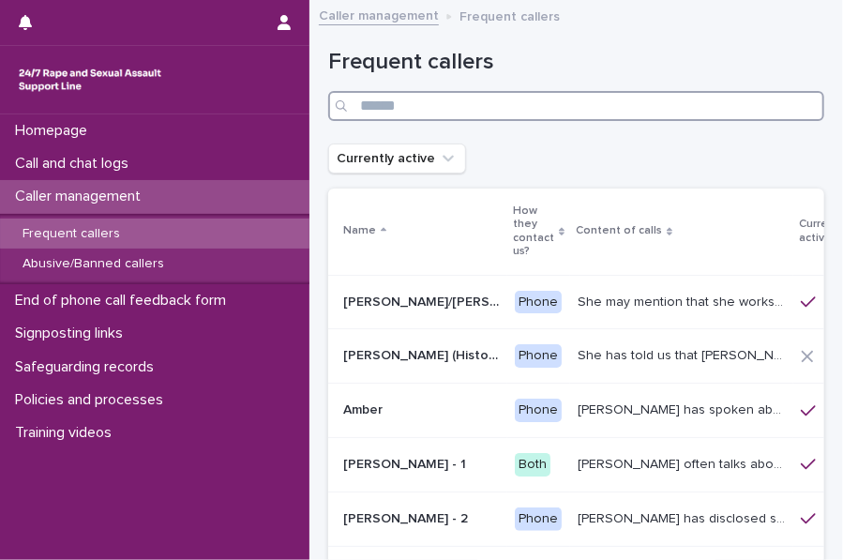
click at [382, 105] on input "Search" at bounding box center [576, 106] width 496 height 30
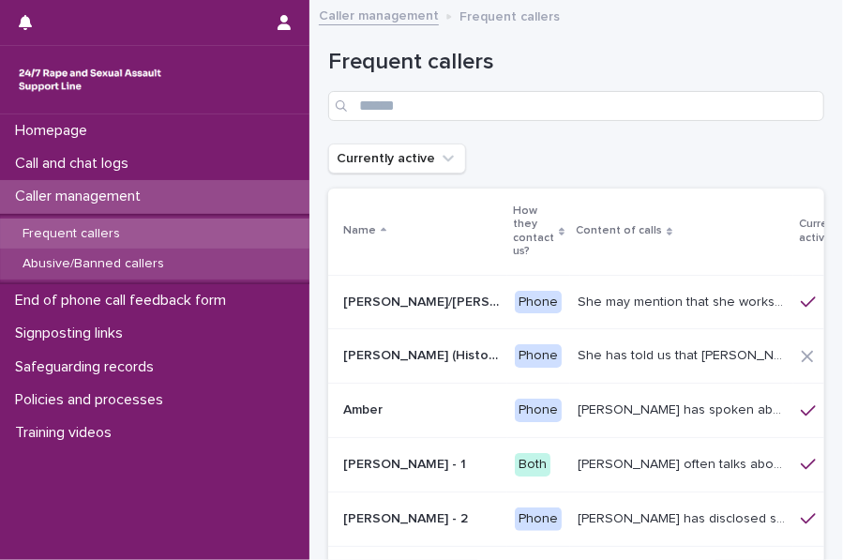
click at [117, 265] on p "Abusive/Banned callers" at bounding box center [94, 264] width 172 height 16
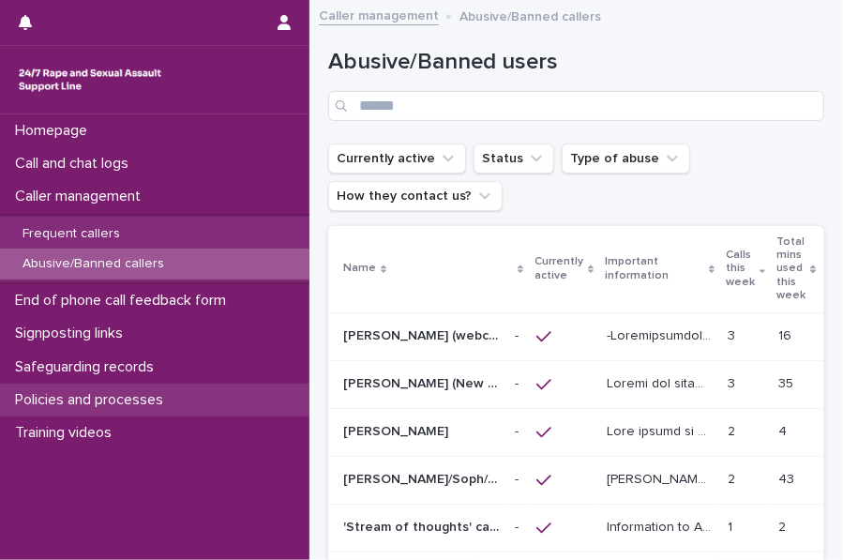
click at [102, 388] on div "Policies and processes" at bounding box center [154, 400] width 309 height 33
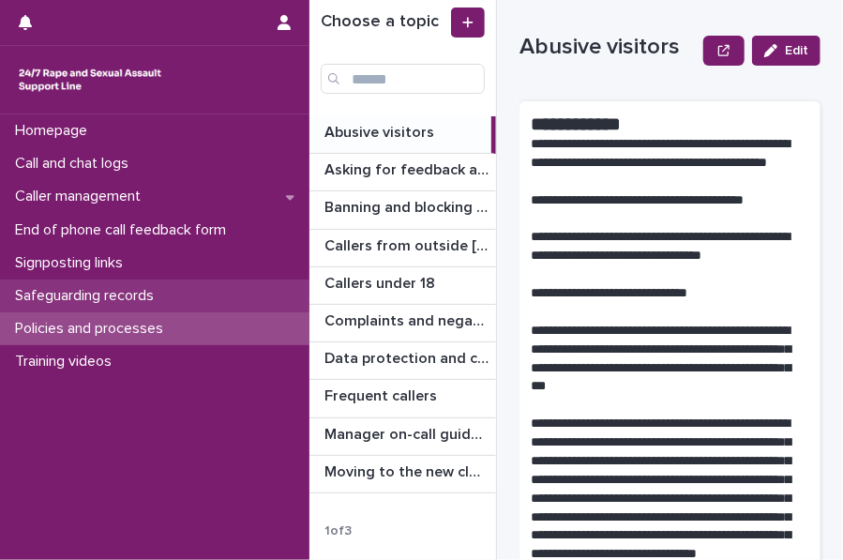
click at [124, 308] on div "Safeguarding records" at bounding box center [154, 295] width 309 height 33
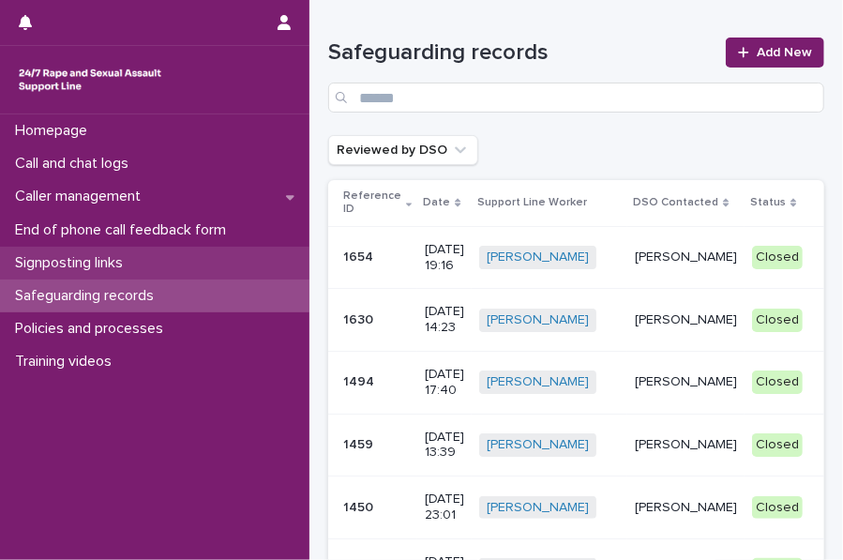
click at [122, 264] on p "Signposting links" at bounding box center [73, 263] width 130 height 18
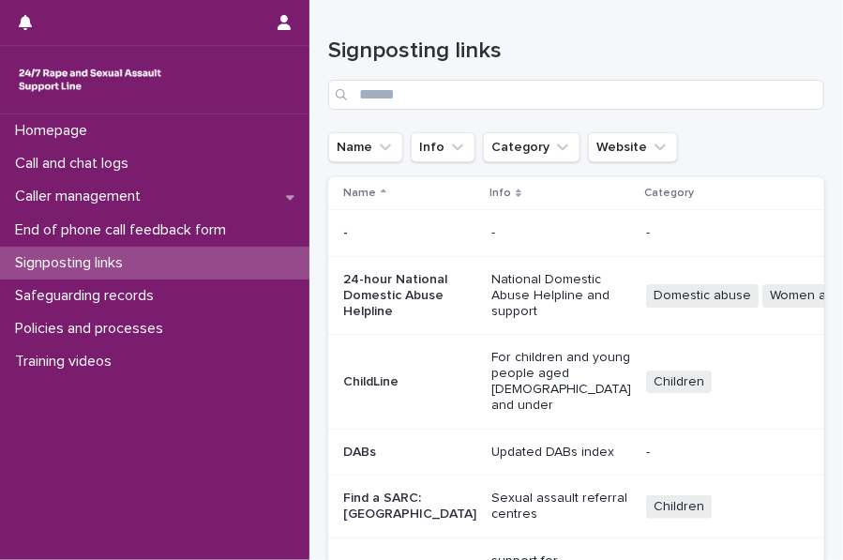
click at [498, 42] on h1 "Signposting links" at bounding box center [576, 51] width 496 height 27
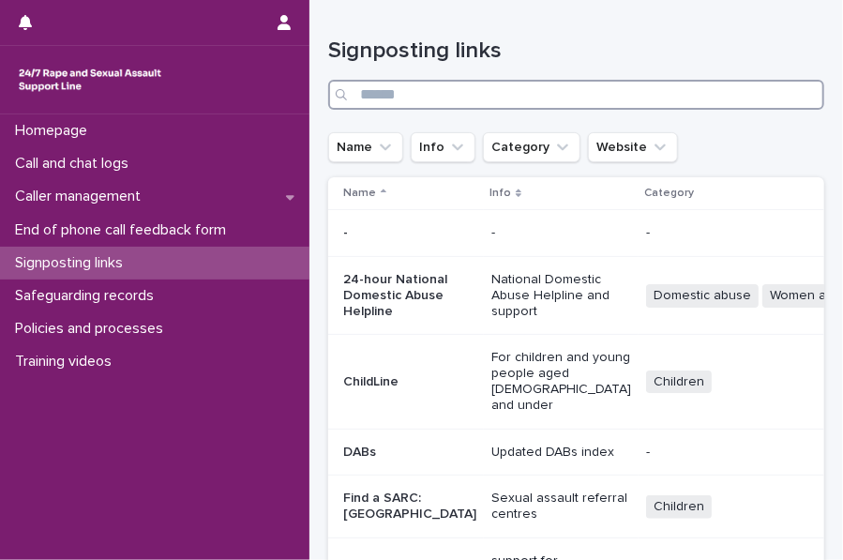
click at [409, 93] on input "Search" at bounding box center [576, 95] width 496 height 30
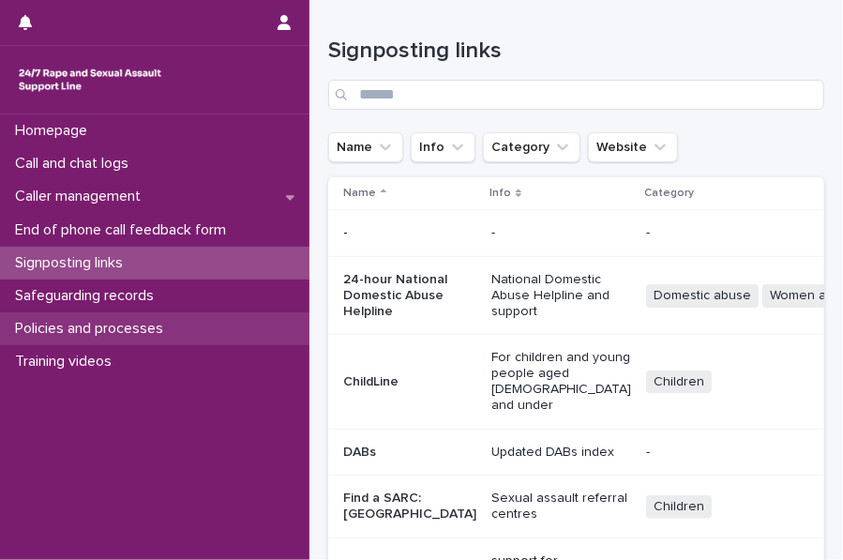
click at [106, 314] on div "Policies and processes" at bounding box center [154, 328] width 309 height 33
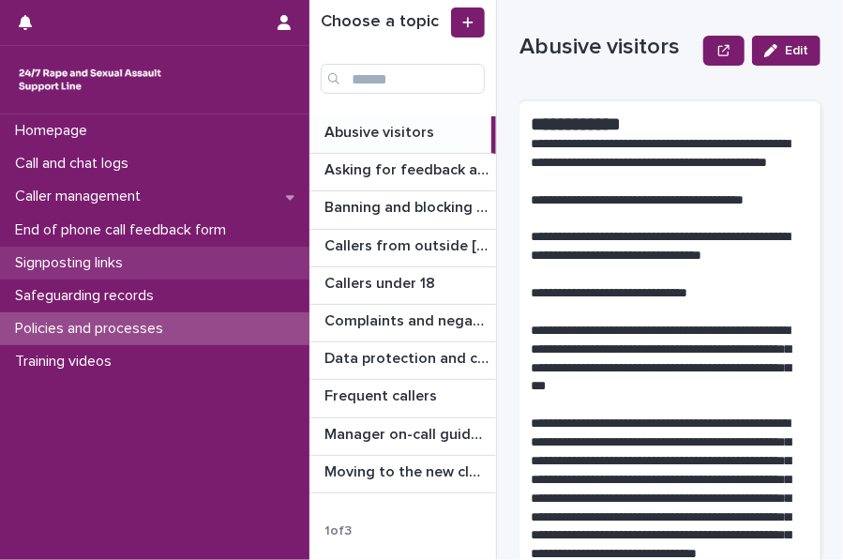
click at [131, 261] on p "Signposting links" at bounding box center [73, 263] width 130 height 18
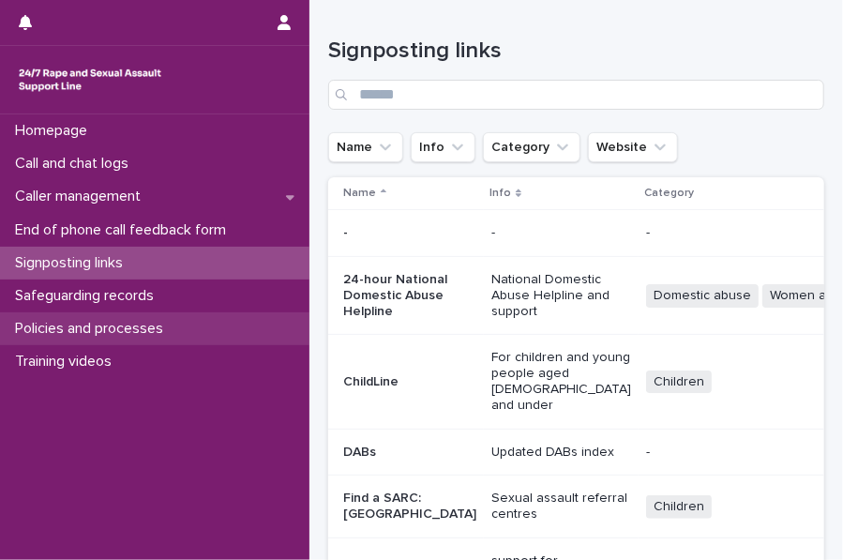
click at [138, 321] on p "Policies and processes" at bounding box center [93, 329] width 171 height 18
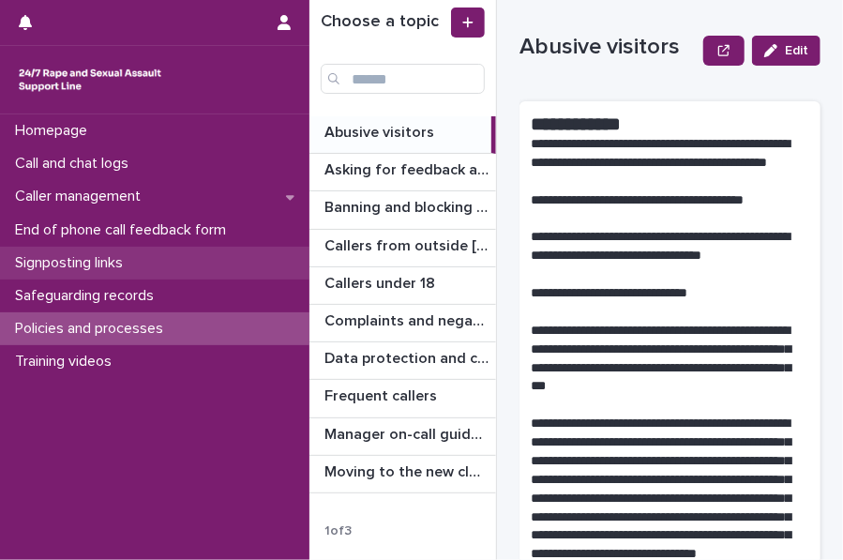
click at [118, 256] on p "Signposting links" at bounding box center [73, 263] width 130 height 18
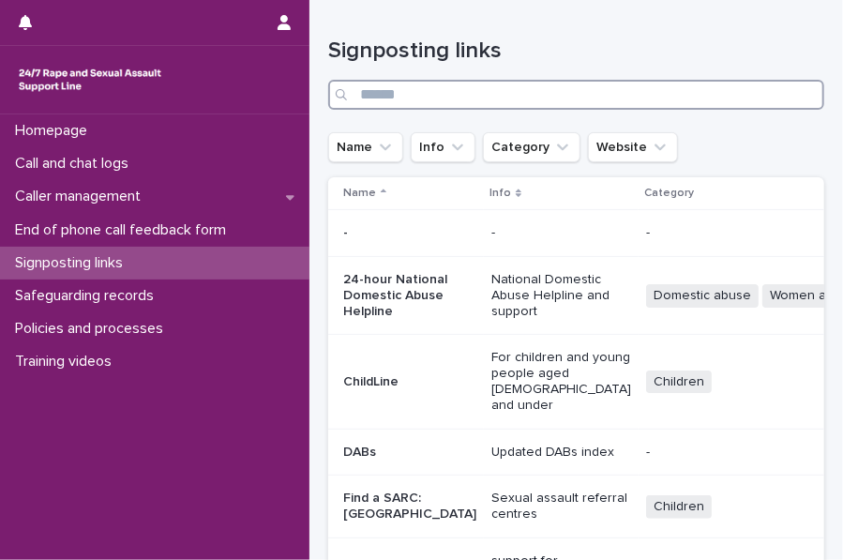
click at [406, 99] on input "Search" at bounding box center [576, 95] width 496 height 30
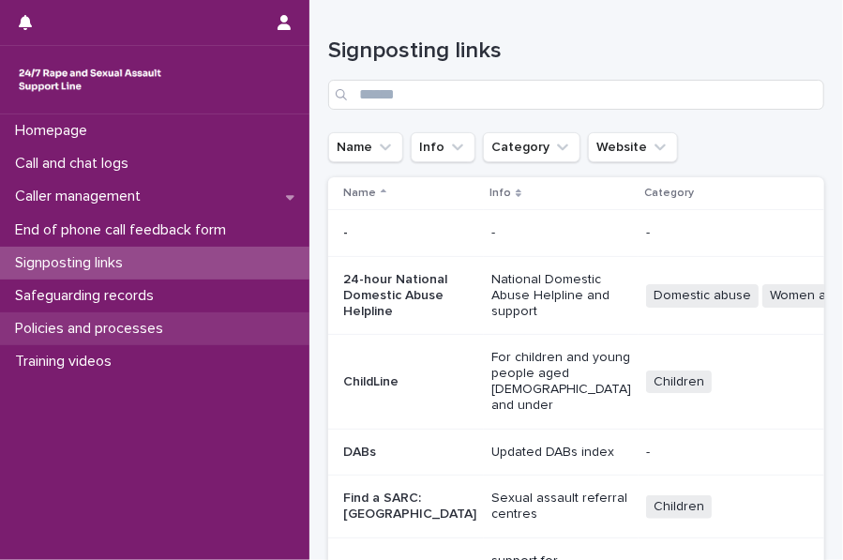
click at [105, 322] on p "Policies and processes" at bounding box center [93, 329] width 171 height 18
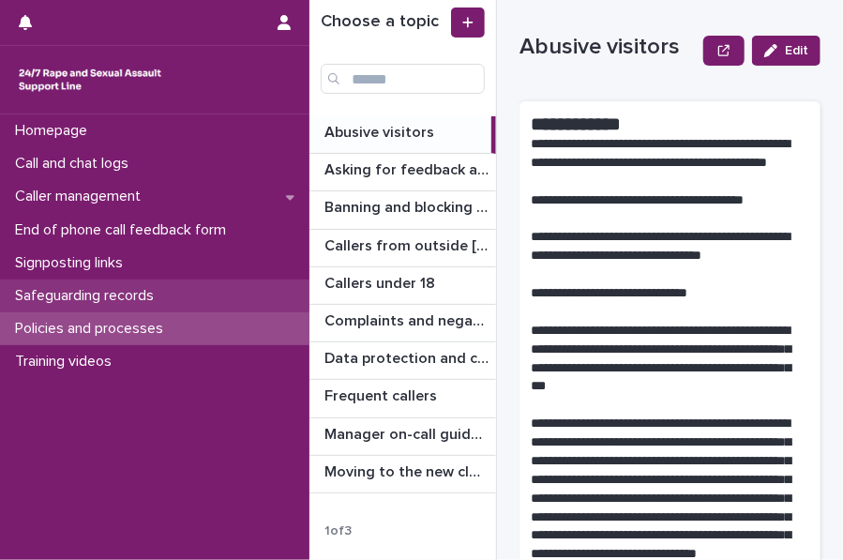
click at [100, 291] on p "Safeguarding records" at bounding box center [88, 296] width 161 height 18
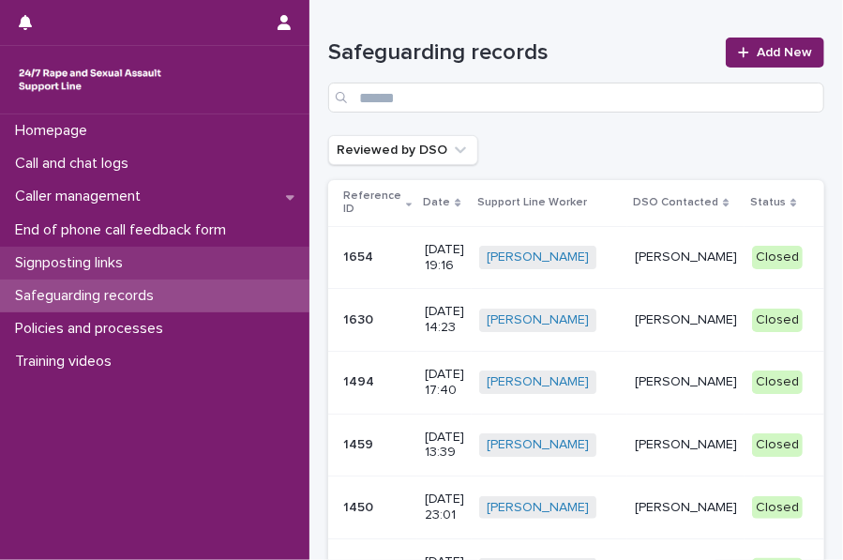
click at [114, 271] on p "Signposting links" at bounding box center [73, 263] width 130 height 18
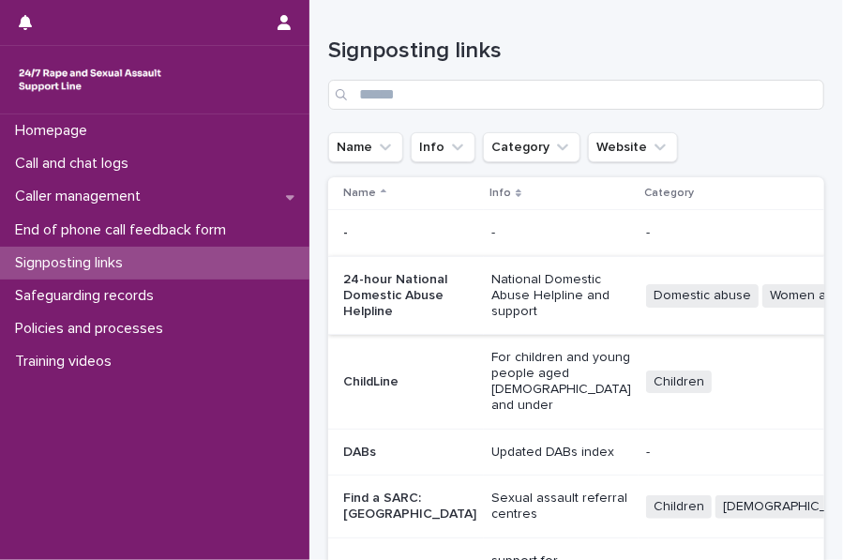
scroll to position [277, 0]
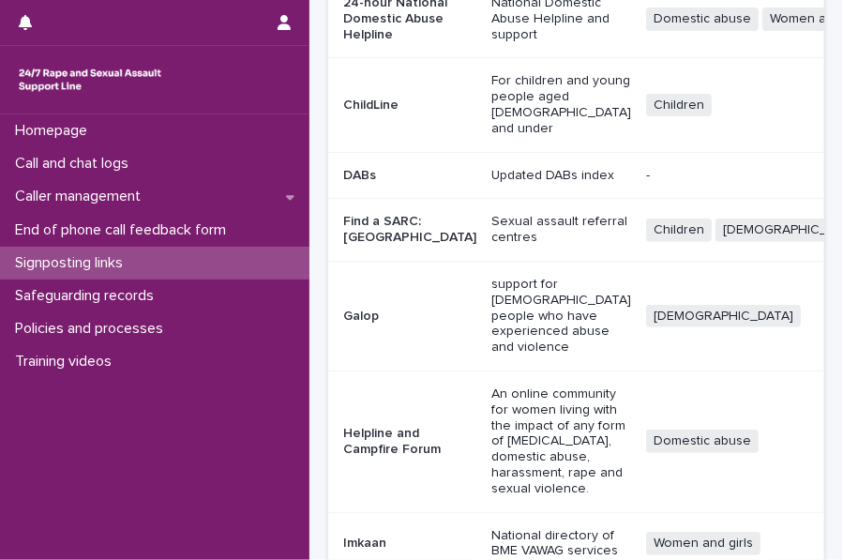
click at [174, 262] on div "Signposting links" at bounding box center [154, 263] width 309 height 33
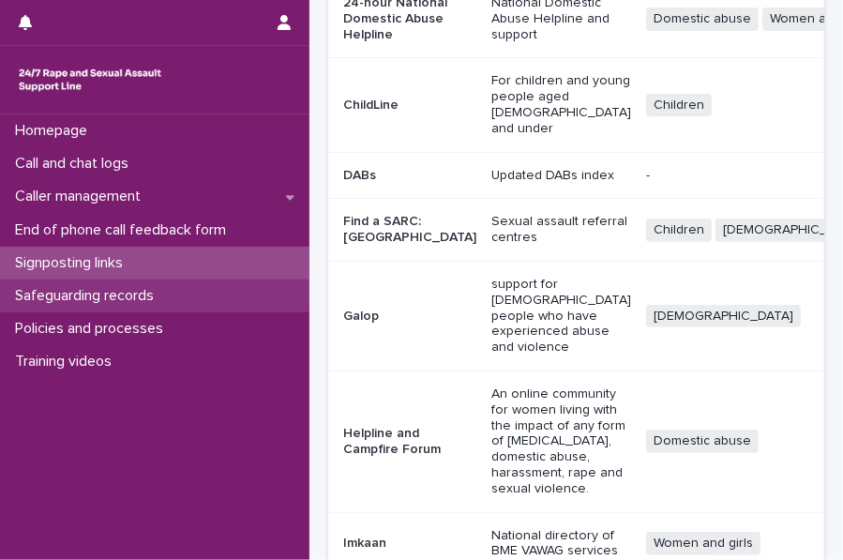
click at [131, 292] on p "Safeguarding records" at bounding box center [88, 296] width 161 height 18
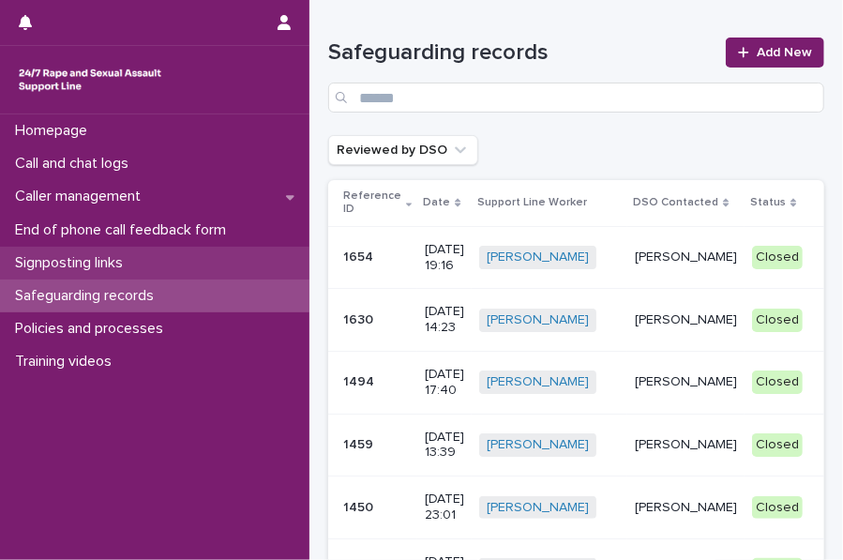
click at [138, 258] on p "Signposting links" at bounding box center [73, 263] width 130 height 18
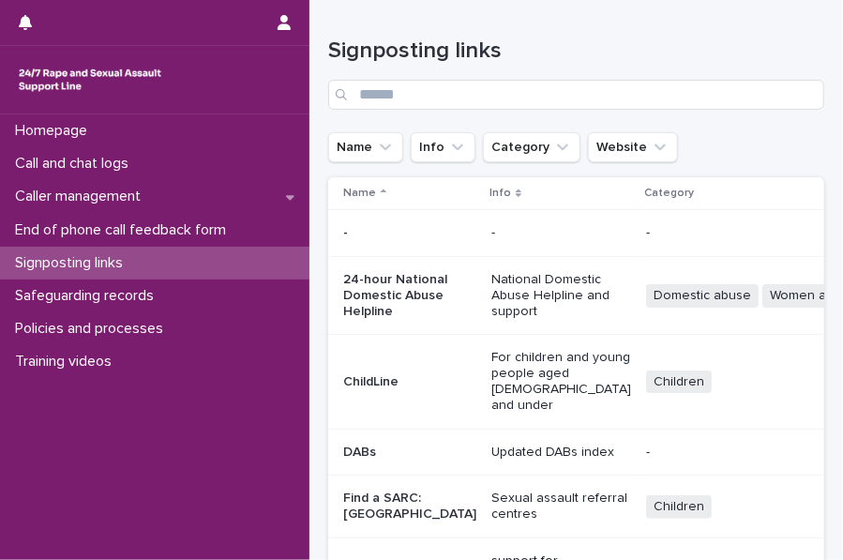
click at [533, 38] on h1 "Signposting links" at bounding box center [576, 51] width 496 height 27
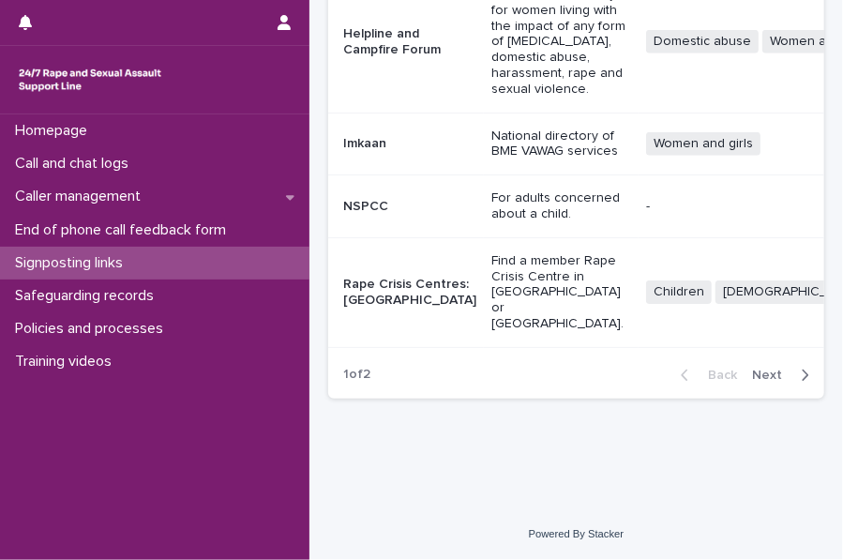
scroll to position [1034, 0]
click at [756, 372] on span "Next" at bounding box center [772, 375] width 41 height 13
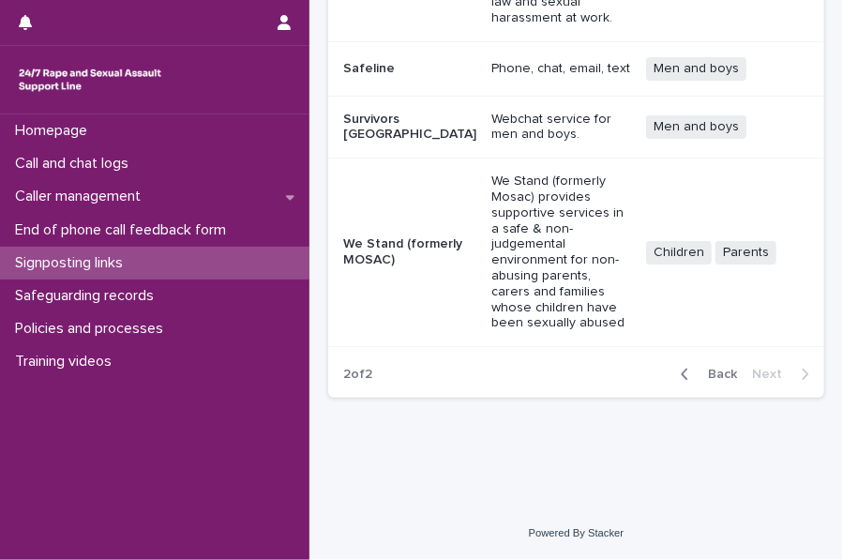
scroll to position [582, 0]
click at [681, 378] on icon "button" at bounding box center [685, 374] width 8 height 17
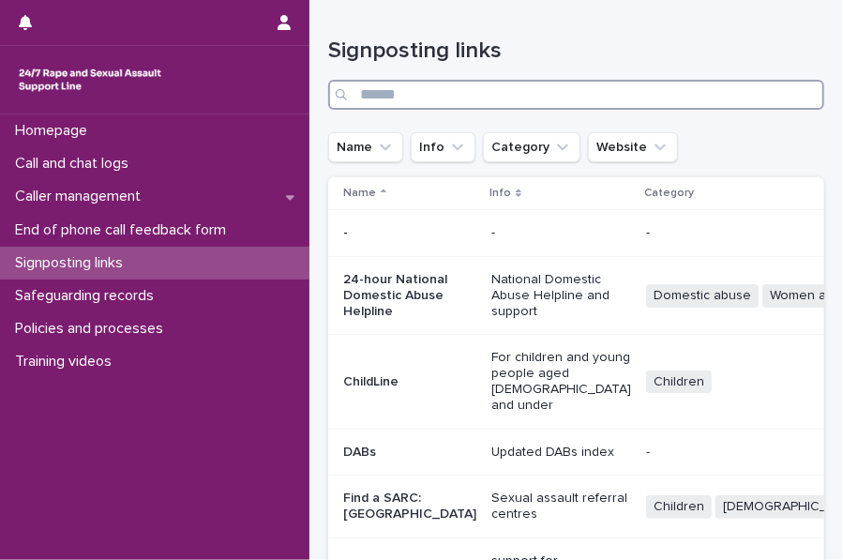
click at [400, 87] on input "Search" at bounding box center [576, 95] width 496 height 30
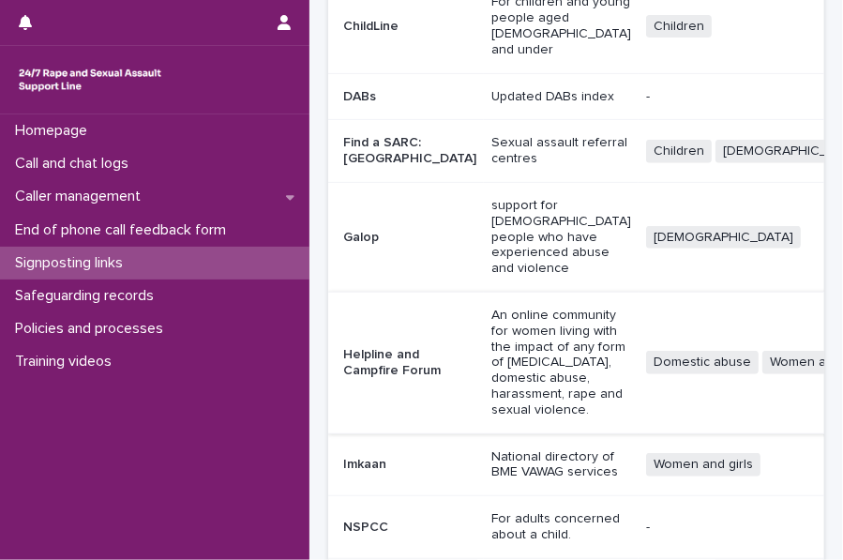
scroll to position [355, 0]
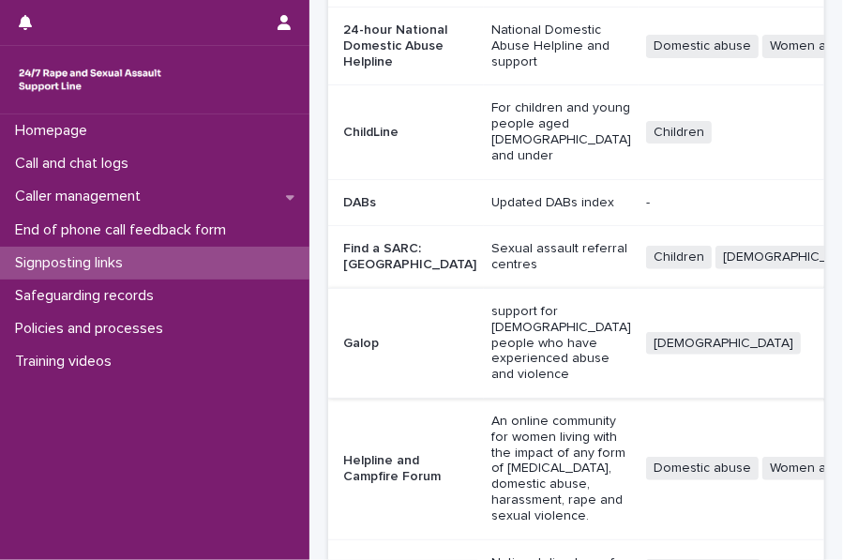
scroll to position [0, 0]
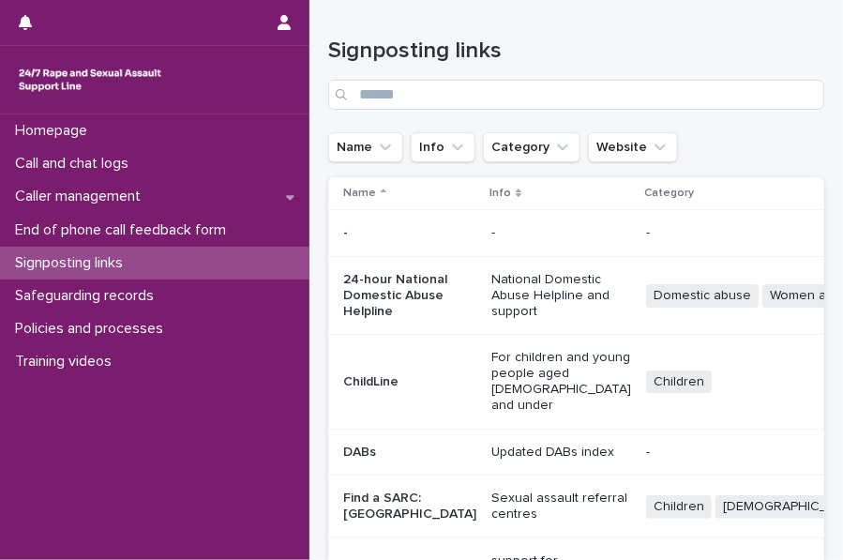
click at [563, 37] on div "Signposting links" at bounding box center [576, 66] width 496 height 132
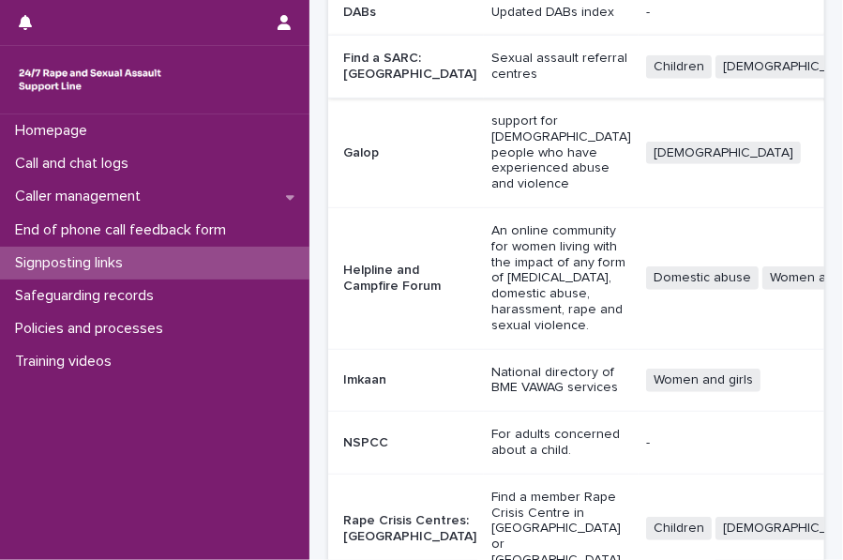
scroll to position [0, 45]
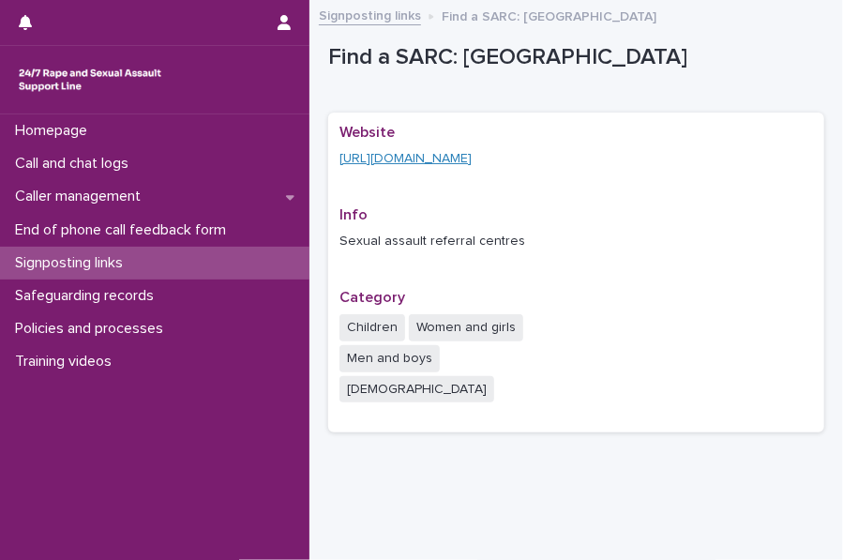
click at [471, 160] on link "[URL][DOMAIN_NAME]" at bounding box center [406, 158] width 132 height 13
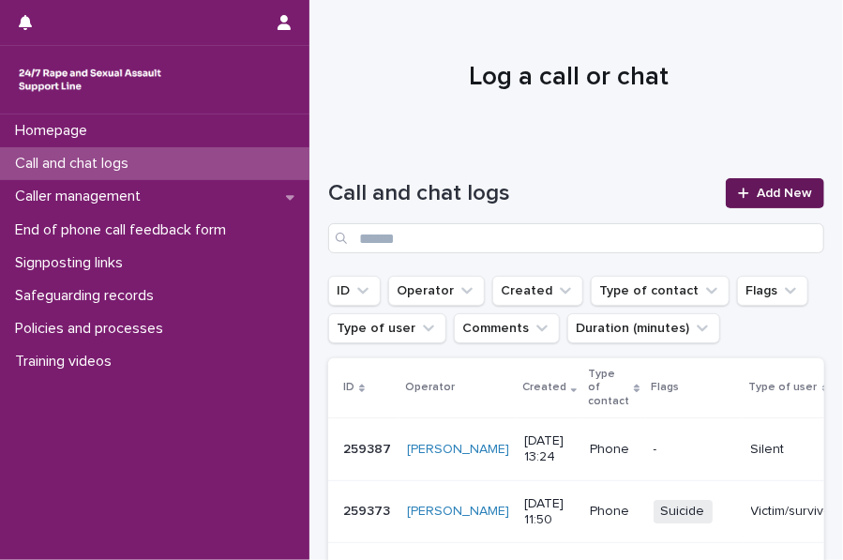
click at [763, 189] on span "Add New" at bounding box center [784, 193] width 55 height 13
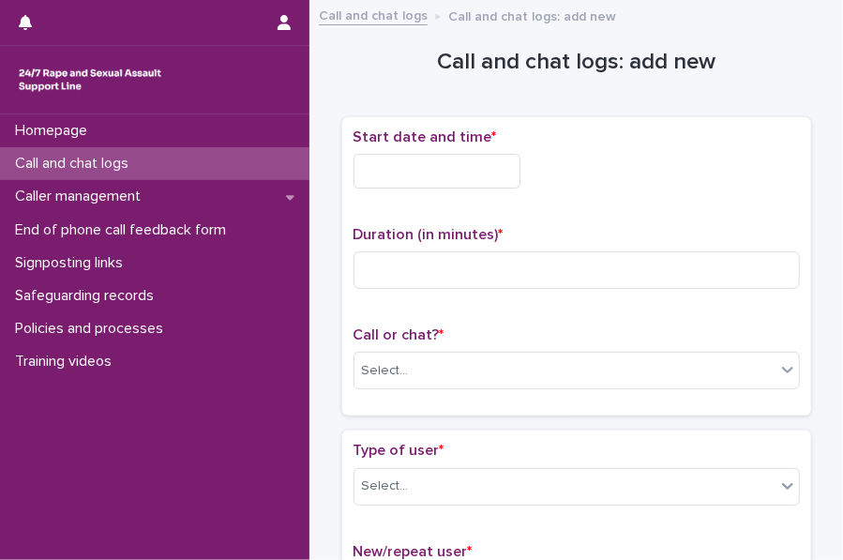
click at [342, 155] on div "Start date and time * Duration (in minutes) * Call or chat? * Select..." at bounding box center [576, 266] width 469 height 299
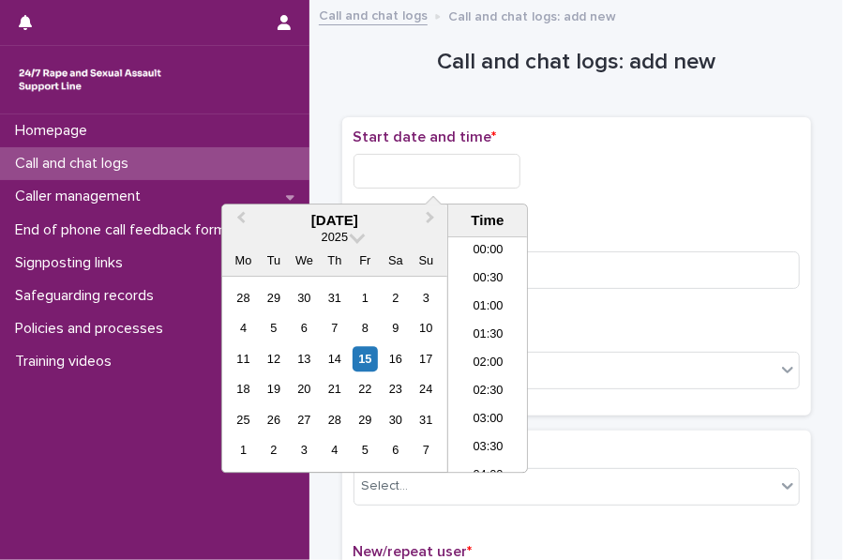
click at [375, 166] on input "text" at bounding box center [437, 171] width 167 height 35
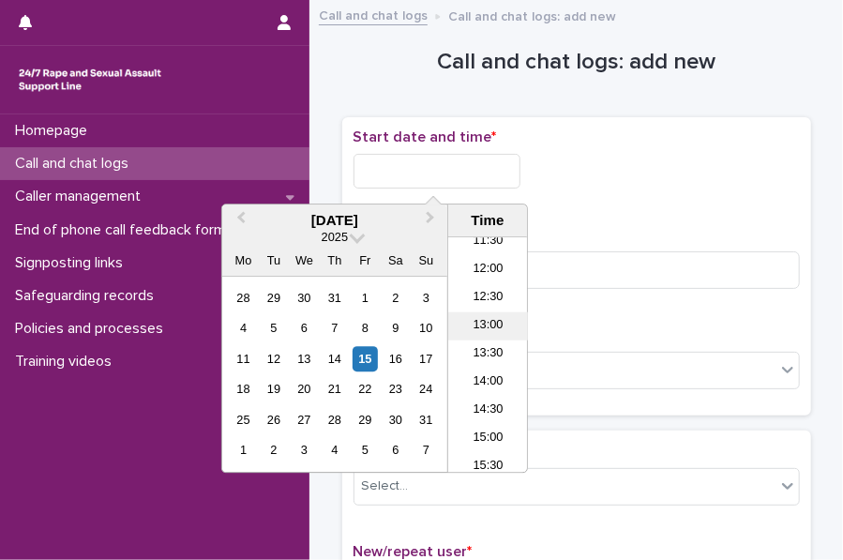
click at [477, 327] on li "13:00" at bounding box center [488, 326] width 80 height 28
type input "**********"
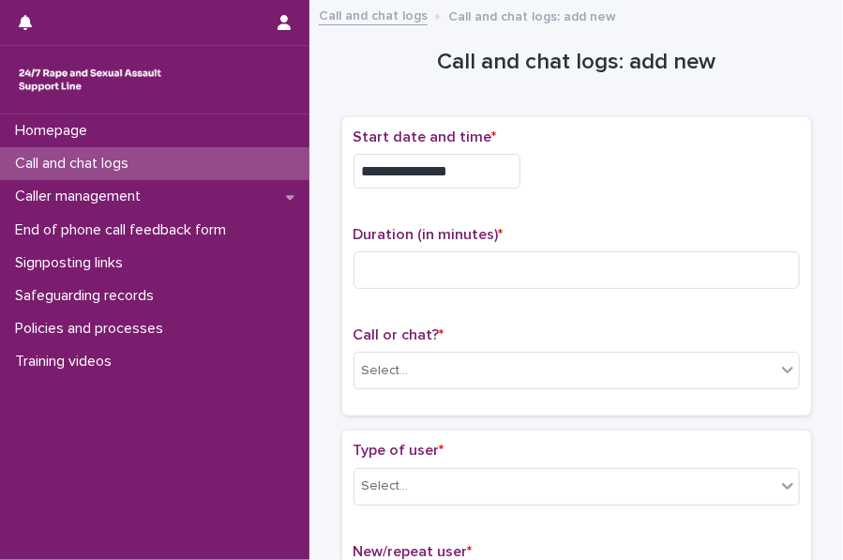
click at [493, 177] on input "**********" at bounding box center [437, 171] width 167 height 35
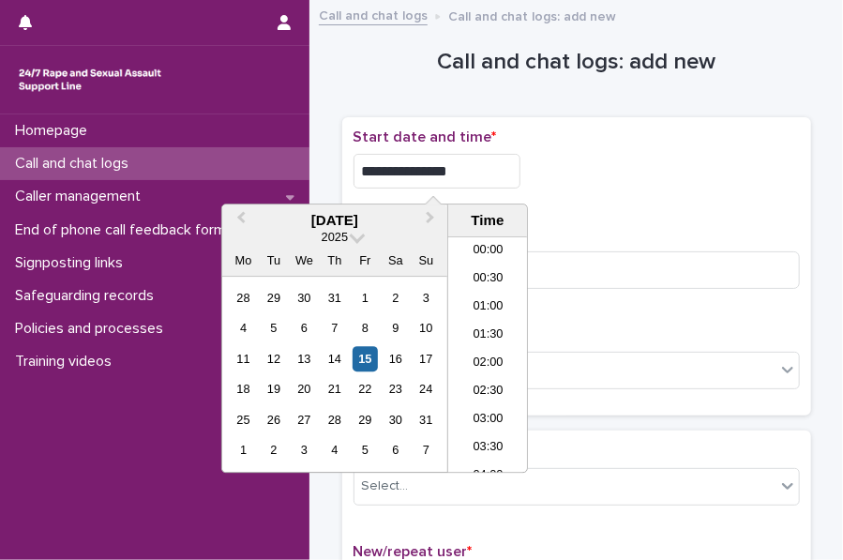
scroll to position [628, 0]
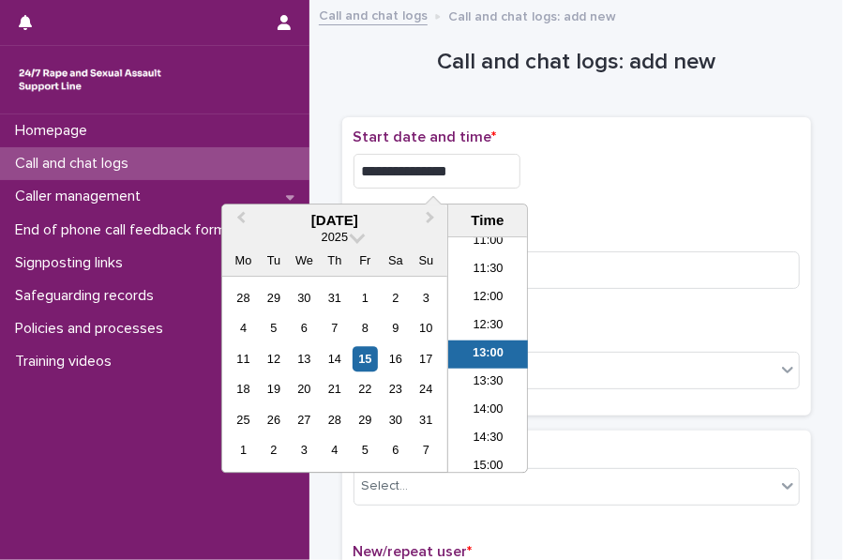
click at [184, 168] on div "Call and chat logs" at bounding box center [154, 163] width 309 height 33
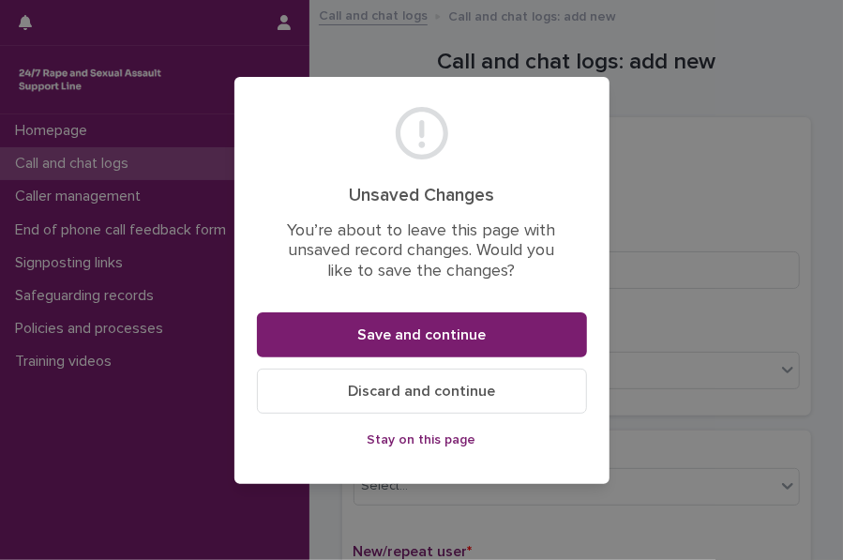
click at [364, 388] on span "Discard and continue" at bounding box center [421, 391] width 147 height 15
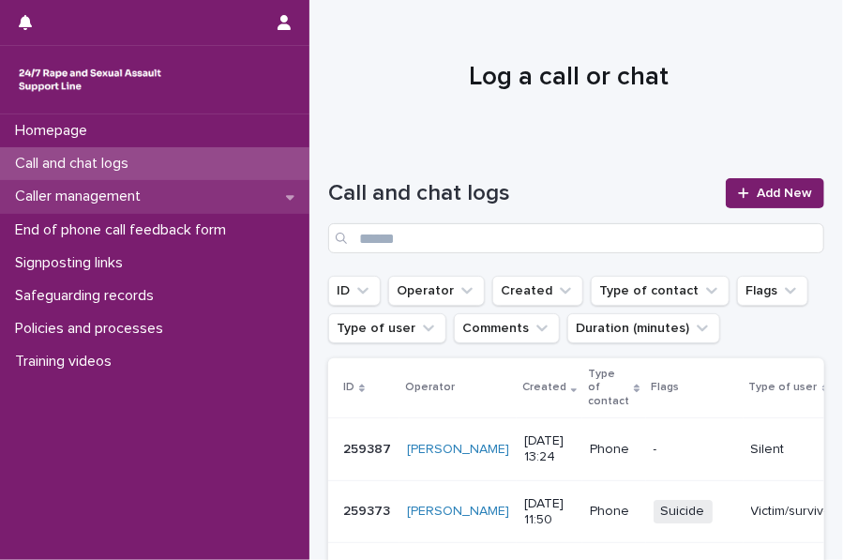
click at [160, 194] on div "Caller management" at bounding box center [154, 196] width 309 height 33
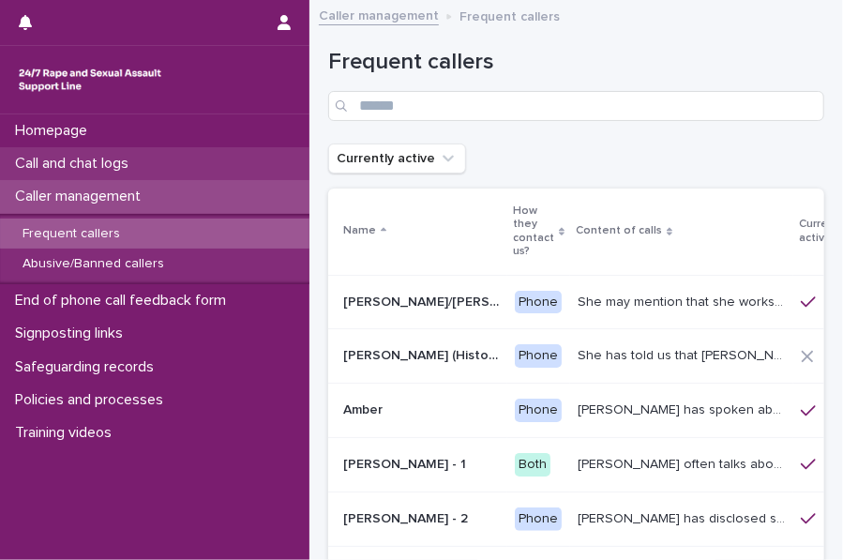
click at [255, 163] on div "Call and chat logs" at bounding box center [154, 163] width 309 height 33
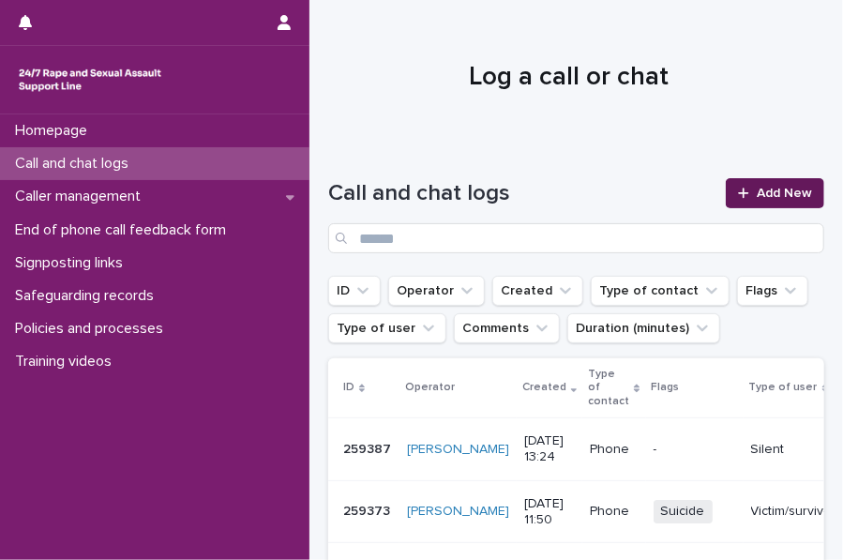
click at [747, 185] on link "Add New" at bounding box center [775, 193] width 98 height 30
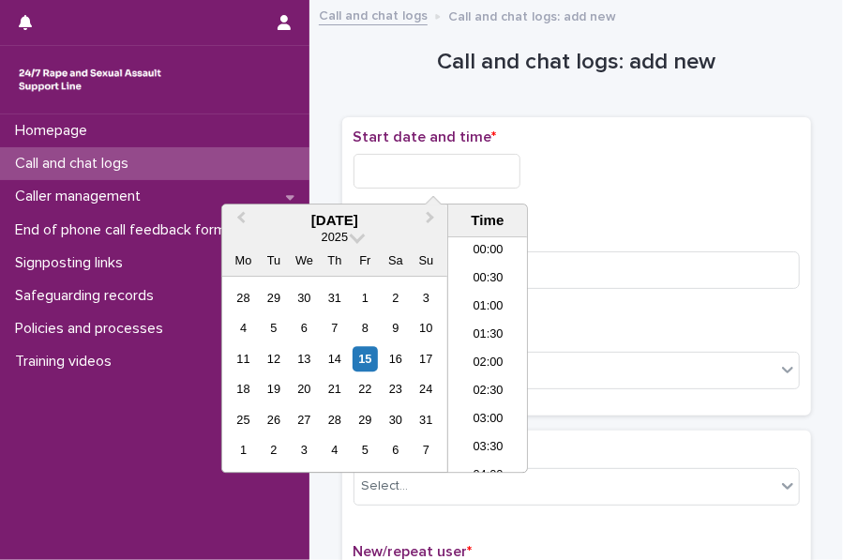
click at [466, 175] on input "text" at bounding box center [437, 171] width 167 height 35
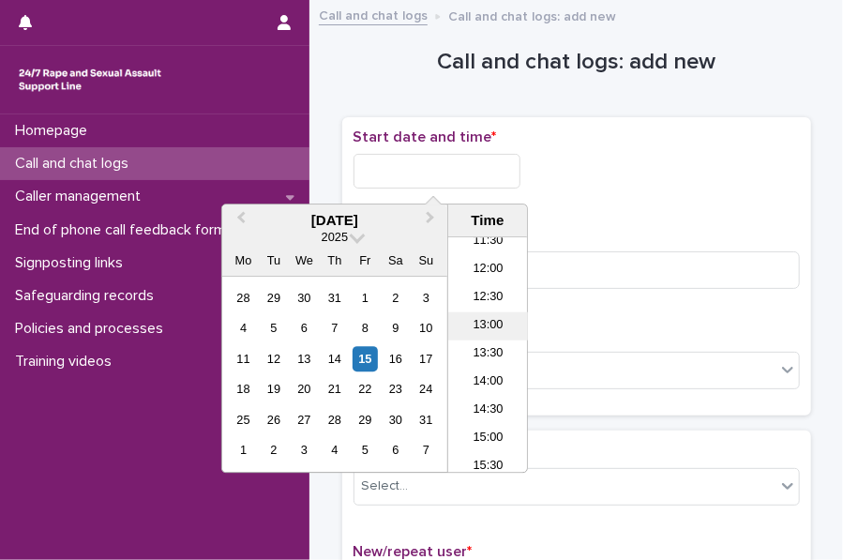
click at [486, 327] on li "13:00" at bounding box center [488, 326] width 80 height 28
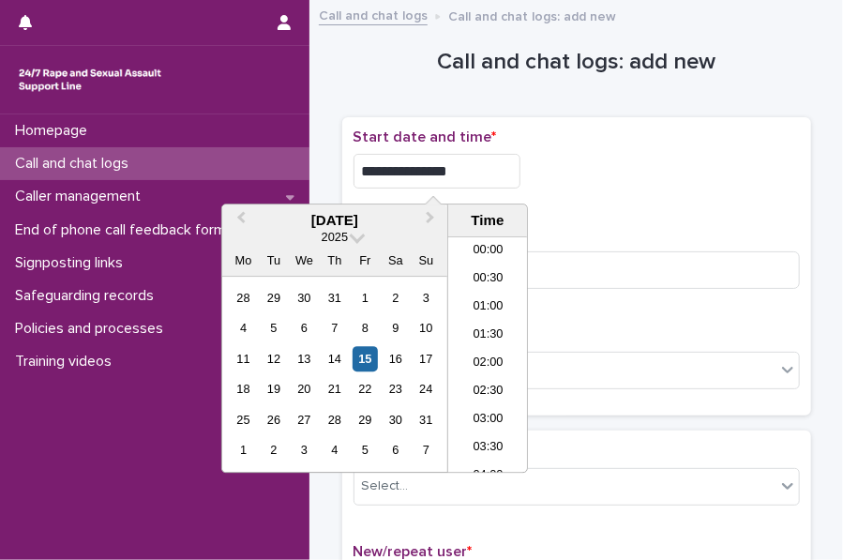
click at [480, 170] on input "**********" at bounding box center [437, 171] width 167 height 35
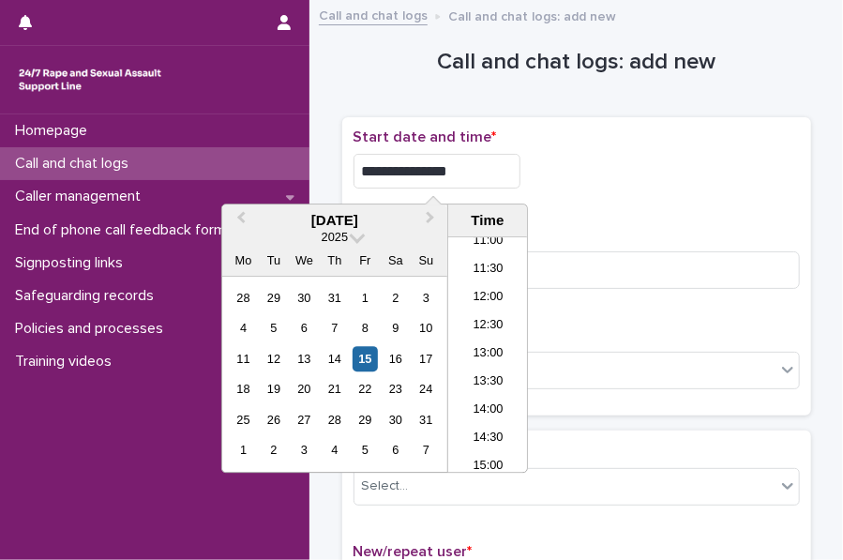
type input "**********"
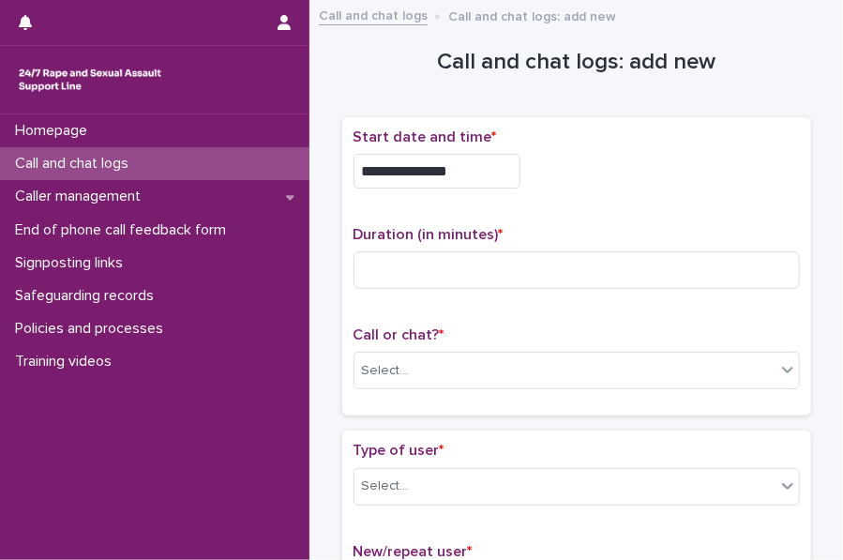
click at [623, 161] on div "**********" at bounding box center [577, 171] width 446 height 35
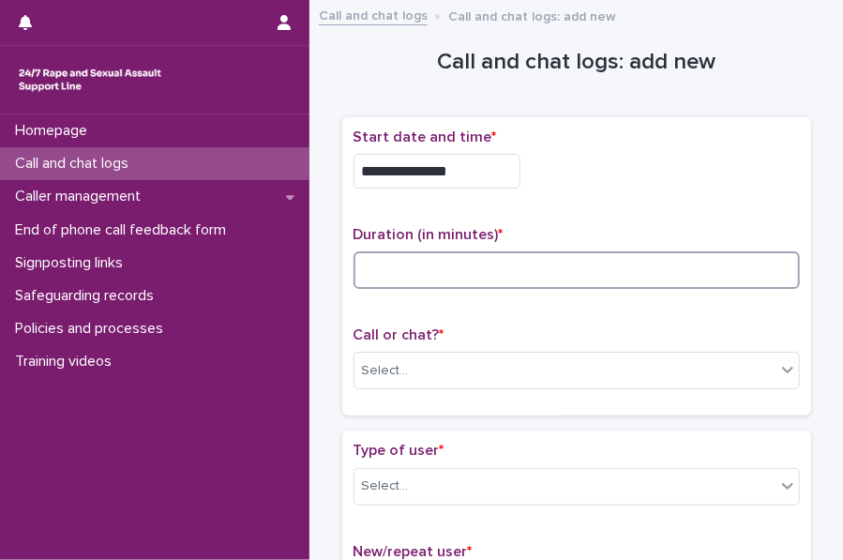
click at [406, 267] on input at bounding box center [577, 270] width 446 height 38
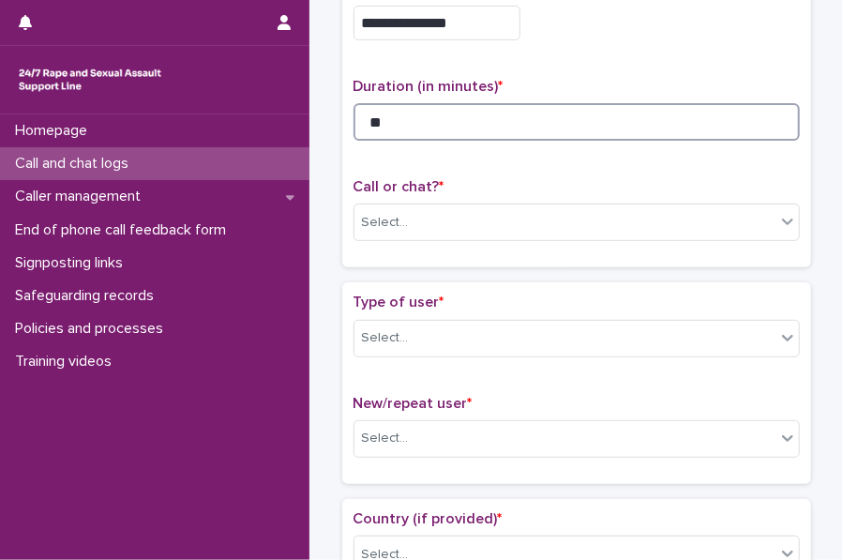
scroll to position [155, 0]
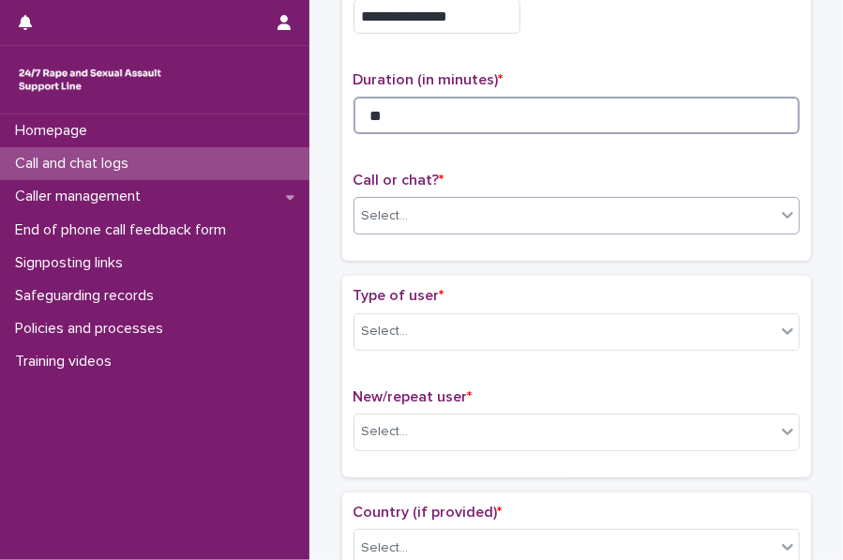
type input "**"
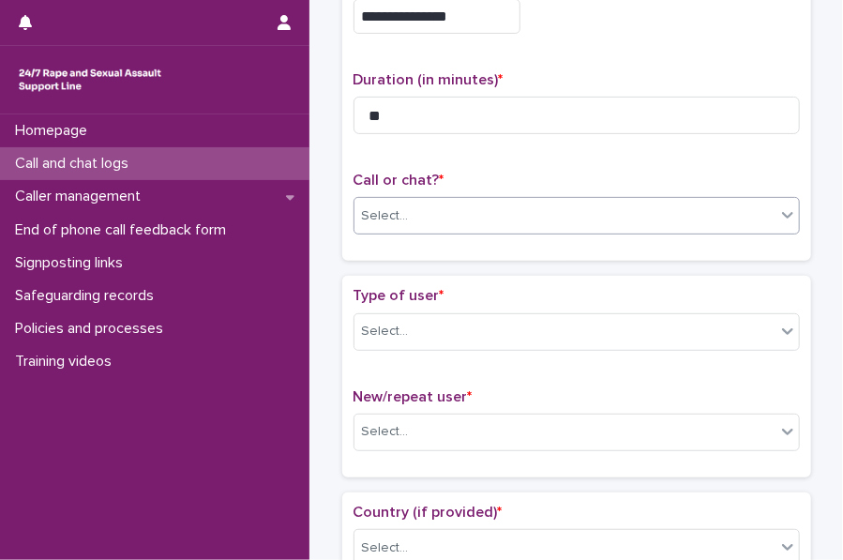
click at [387, 217] on div "Select..." at bounding box center [385, 216] width 47 height 20
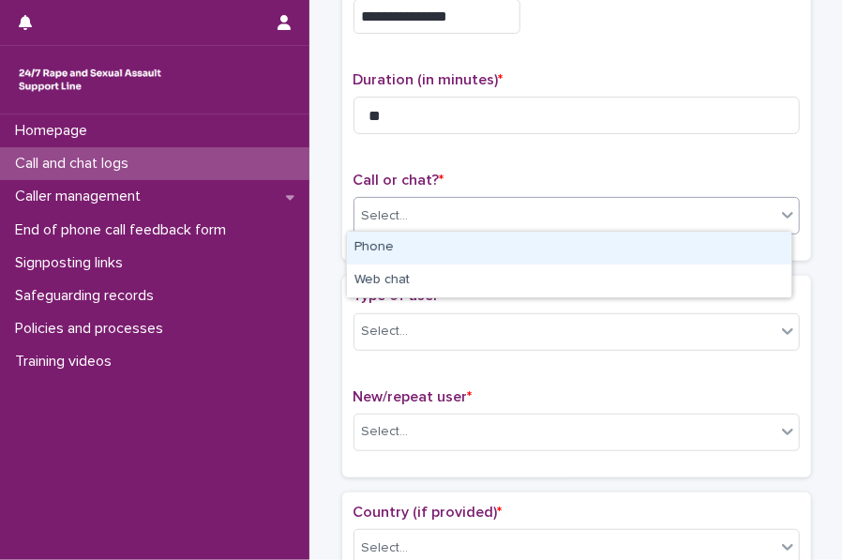
click at [396, 250] on div "Phone" at bounding box center [569, 248] width 445 height 33
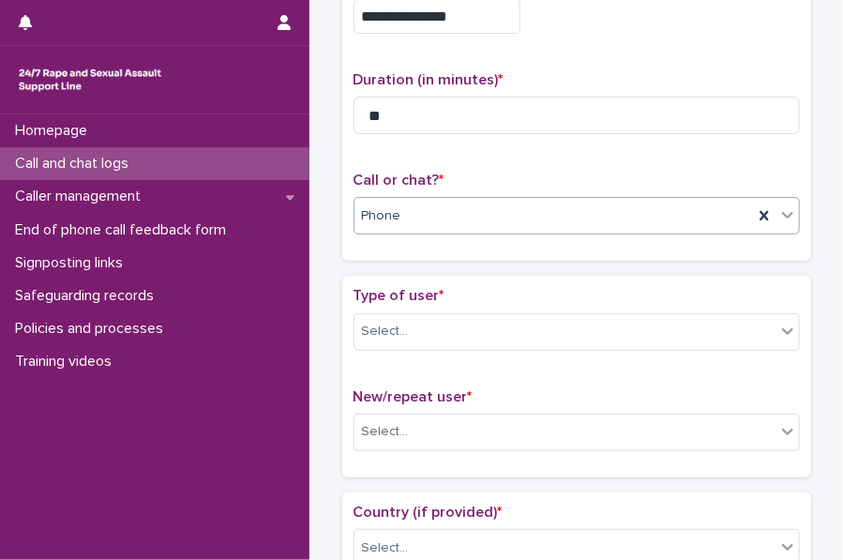
scroll to position [217, 0]
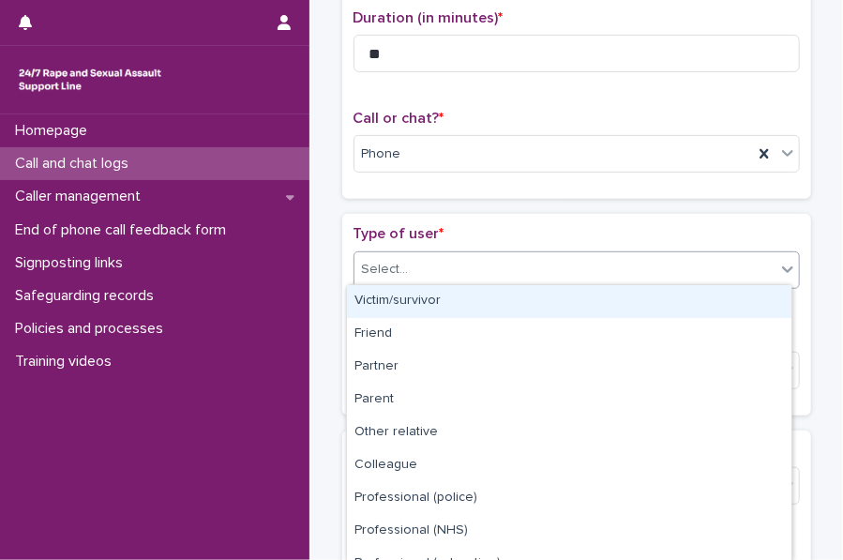
click at [411, 265] on input "text" at bounding box center [412, 269] width 2 height 18
click at [430, 303] on div "Victim/survivor" at bounding box center [569, 301] width 445 height 33
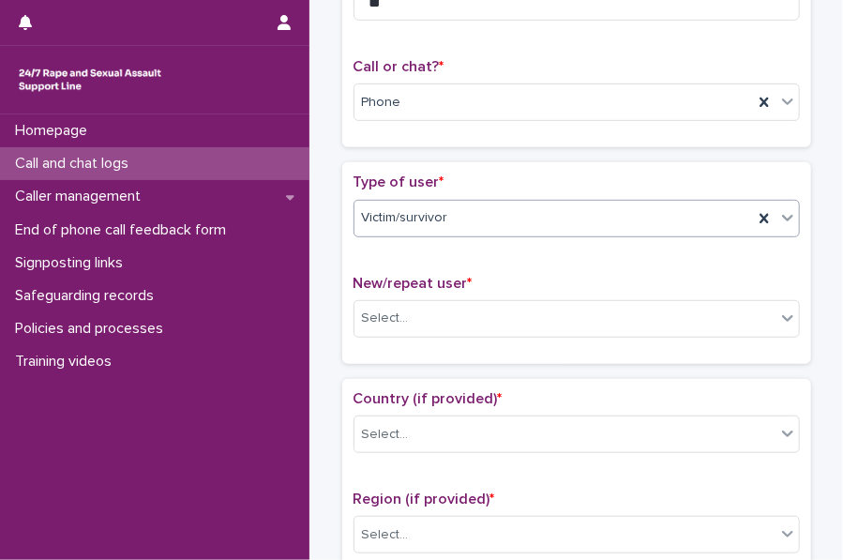
scroll to position [269, 0]
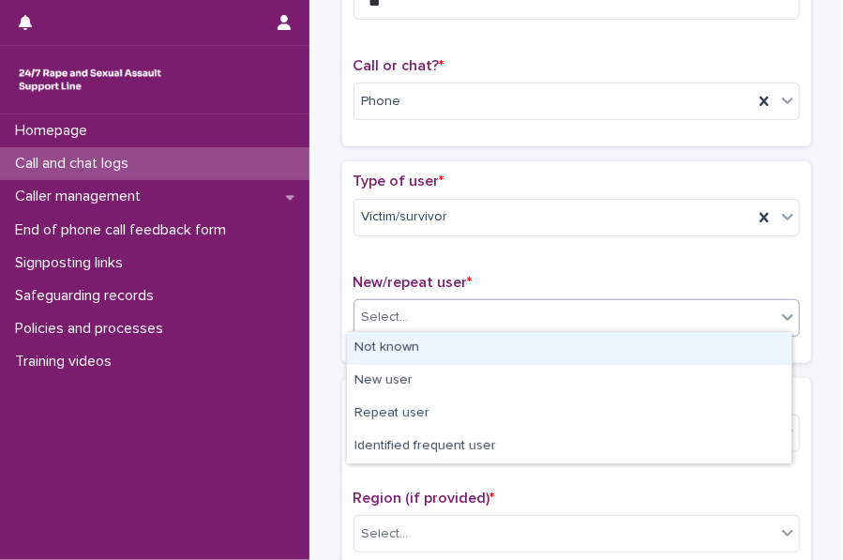
click at [392, 318] on div "Select..." at bounding box center [385, 318] width 47 height 20
click at [405, 342] on div "Not known" at bounding box center [569, 348] width 445 height 33
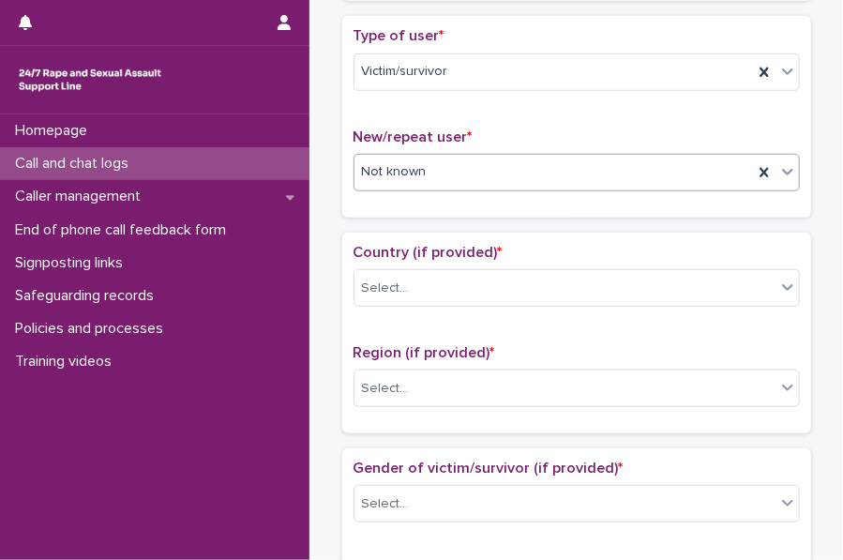
scroll to position [417, 0]
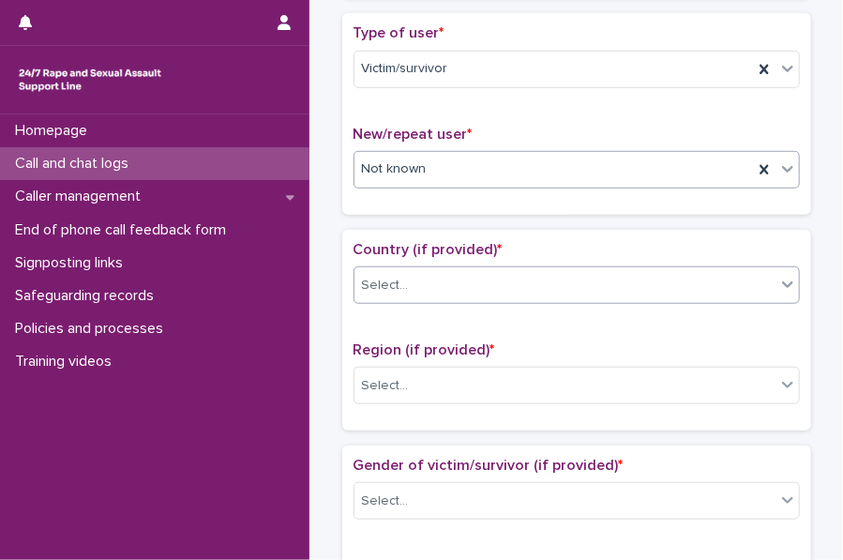
click at [394, 285] on div "Select..." at bounding box center [385, 286] width 47 height 20
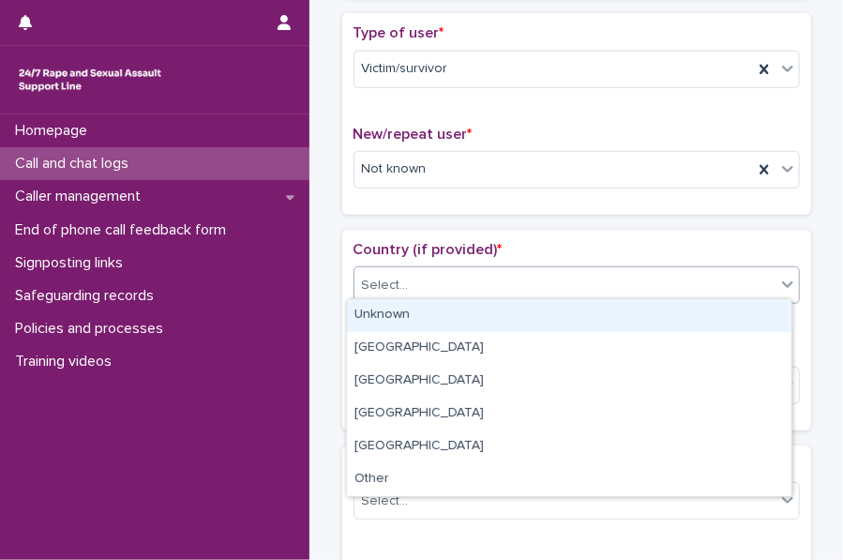
click at [409, 316] on div "Unknown" at bounding box center [569, 315] width 445 height 33
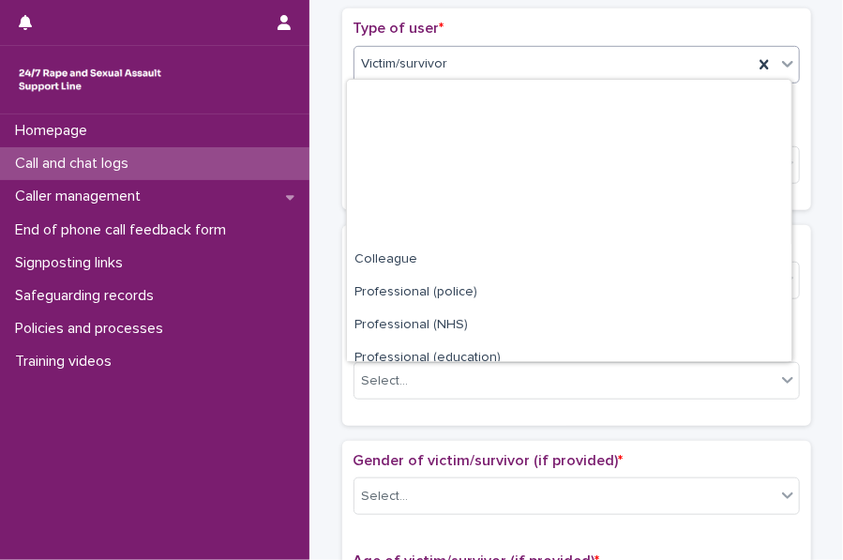
scroll to position [211, 0]
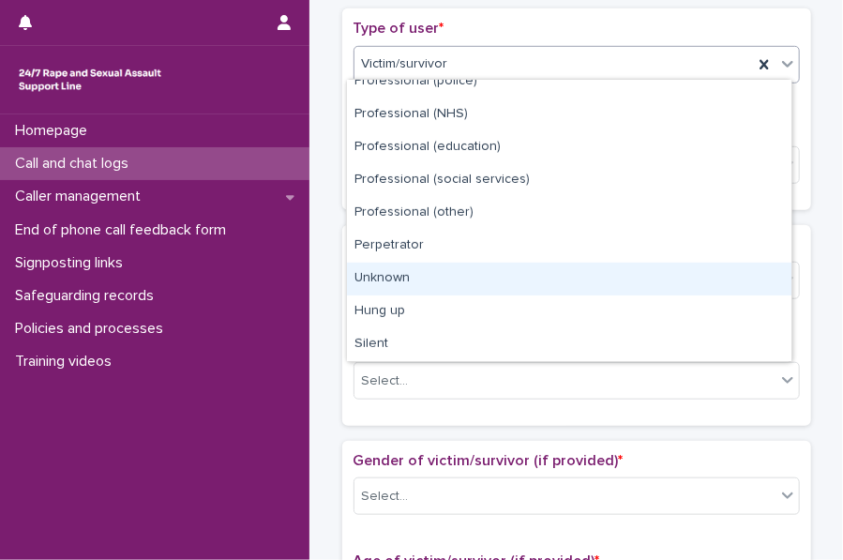
click at [405, 277] on div "Unknown" at bounding box center [569, 279] width 445 height 33
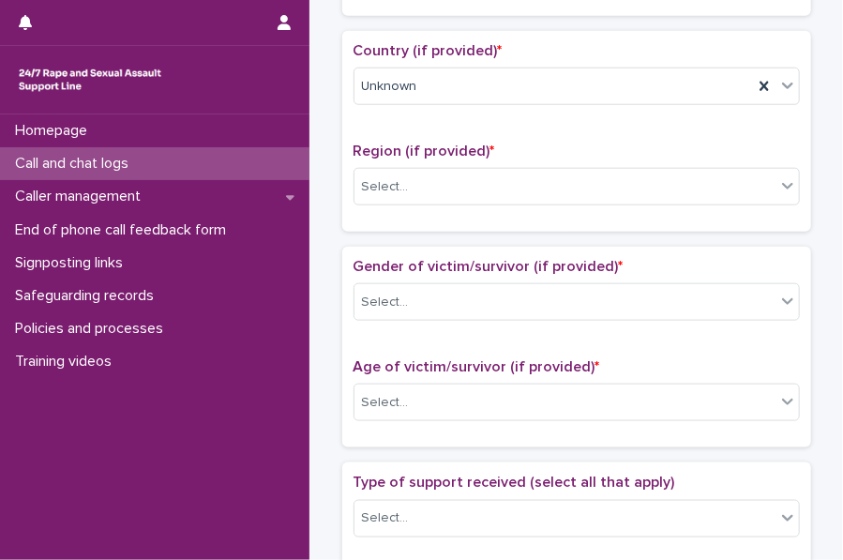
scroll to position [617, 0]
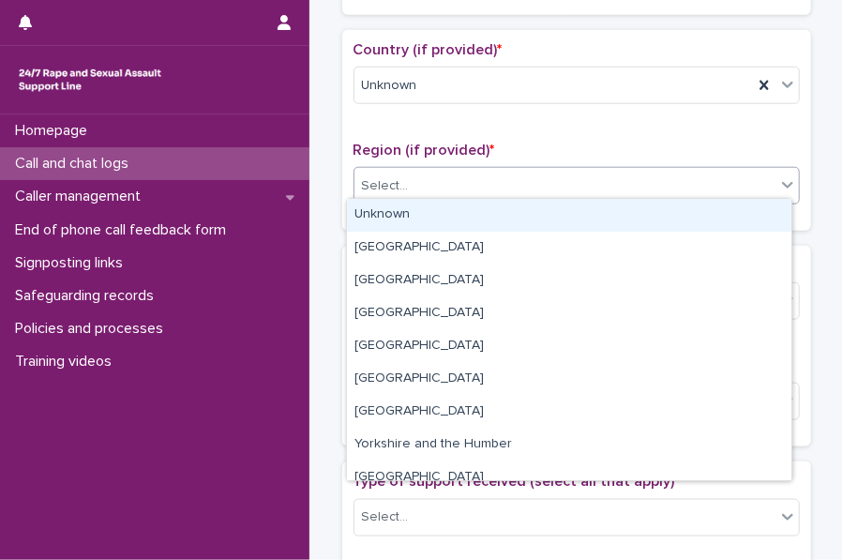
click at [402, 194] on div "Select..." at bounding box center [565, 186] width 421 height 31
click at [423, 214] on div "Unknown" at bounding box center [569, 215] width 445 height 33
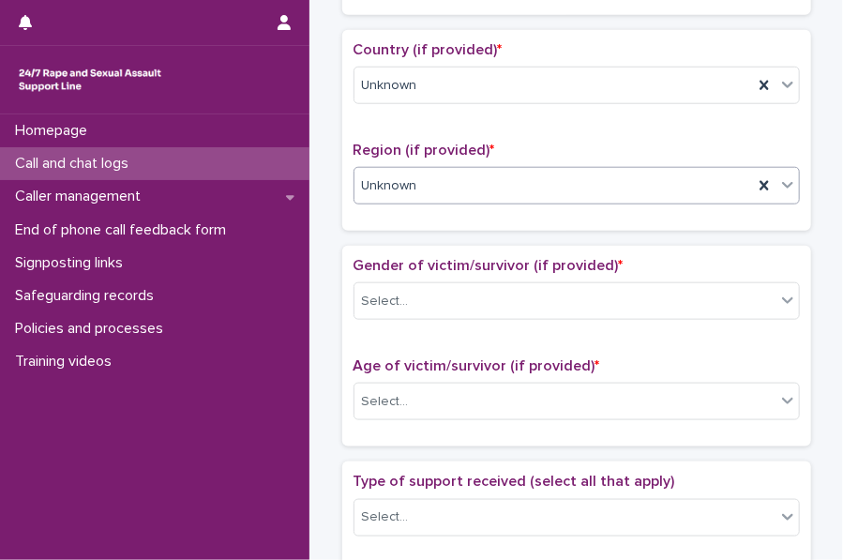
scroll to position [705, 0]
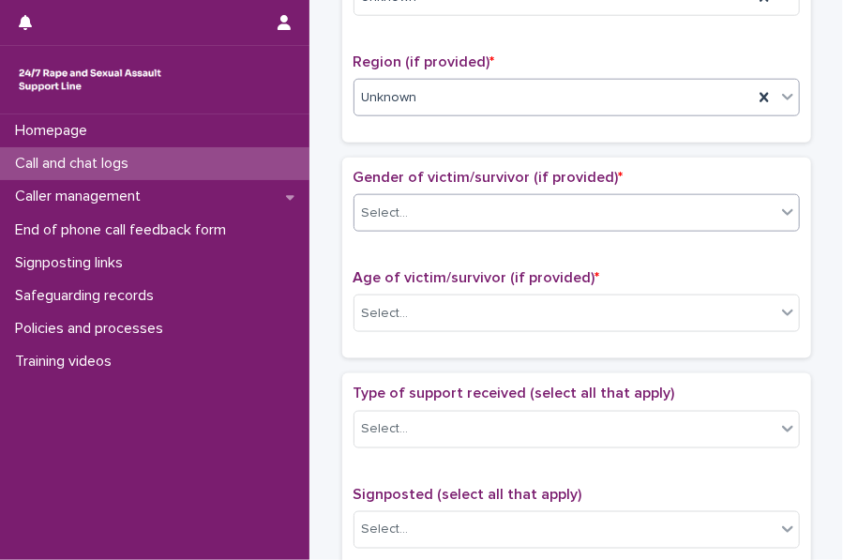
click at [412, 211] on div "Select..." at bounding box center [565, 213] width 421 height 31
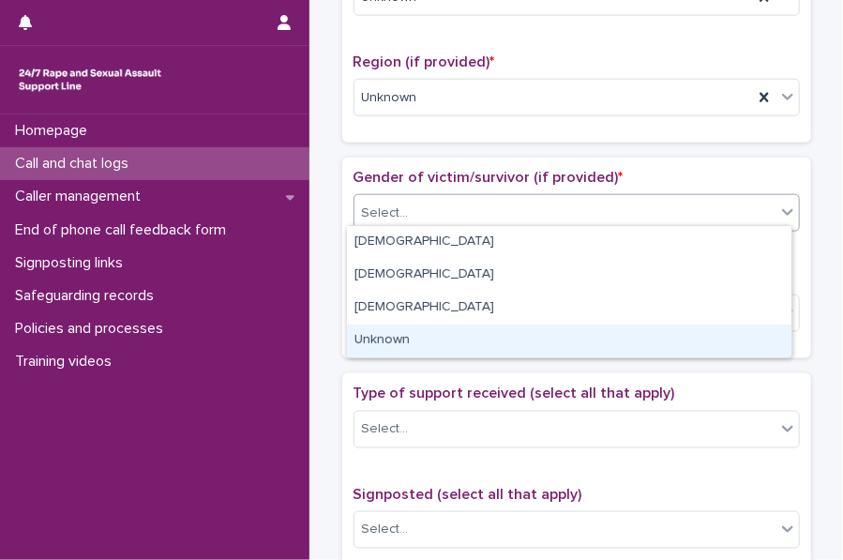
click at [403, 359] on div "Loading... Saving… Gender of victim/survivor (if provided) * option Unknown foc…" at bounding box center [576, 266] width 469 height 216
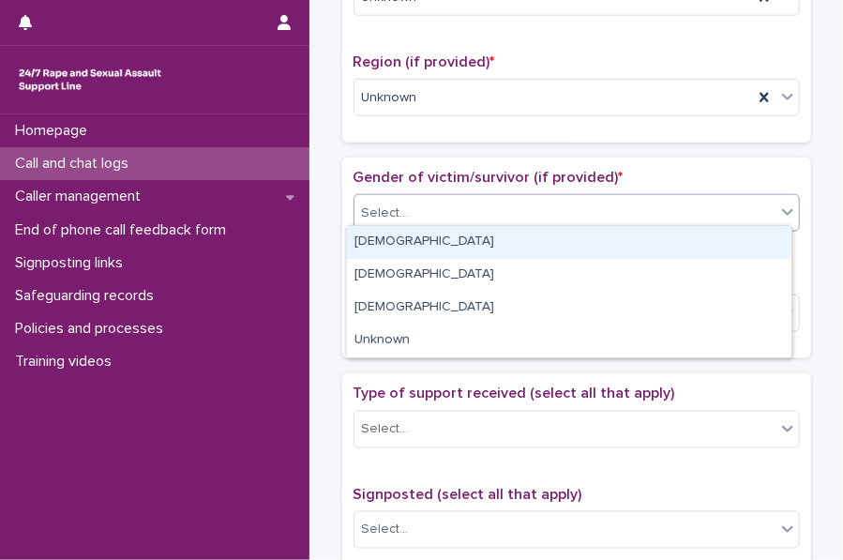
click at [379, 215] on div "Select..." at bounding box center [385, 214] width 47 height 20
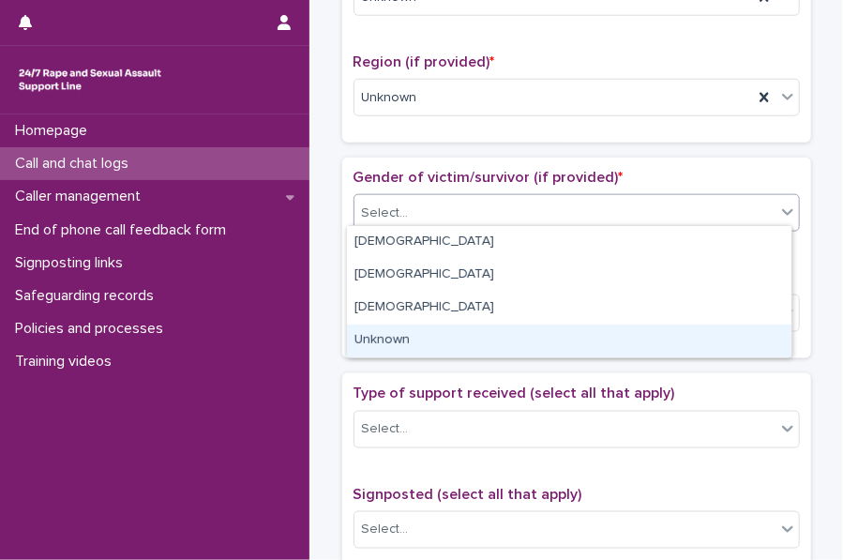
click at [401, 331] on div "Unknown" at bounding box center [569, 340] width 445 height 33
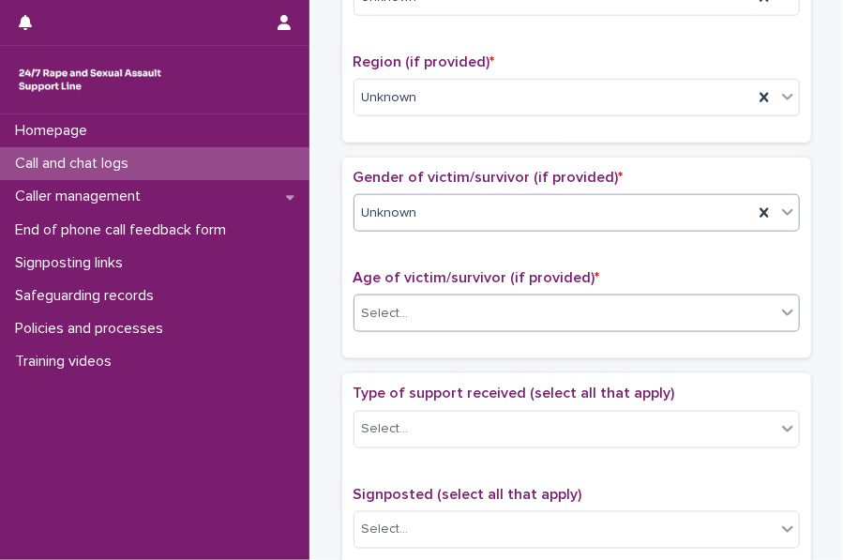
click at [393, 314] on div "Select..." at bounding box center [385, 314] width 47 height 20
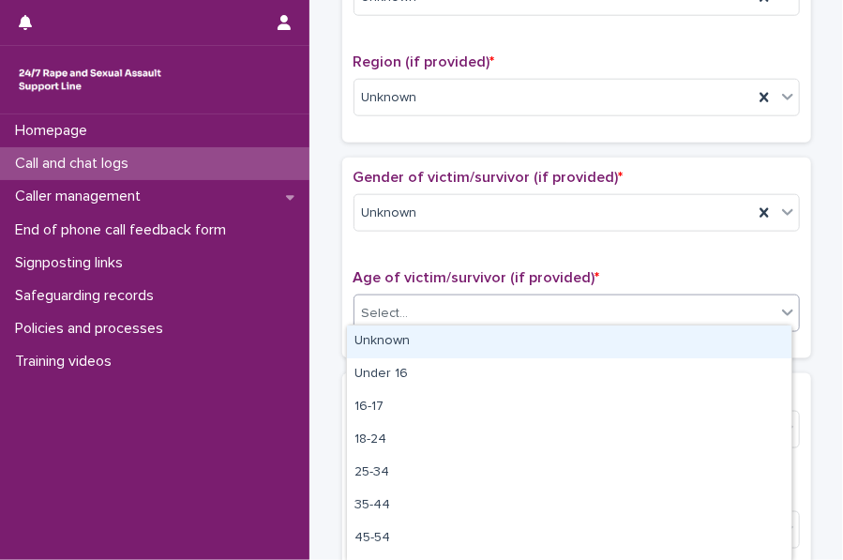
click at [422, 340] on div "Unknown" at bounding box center [569, 341] width 445 height 33
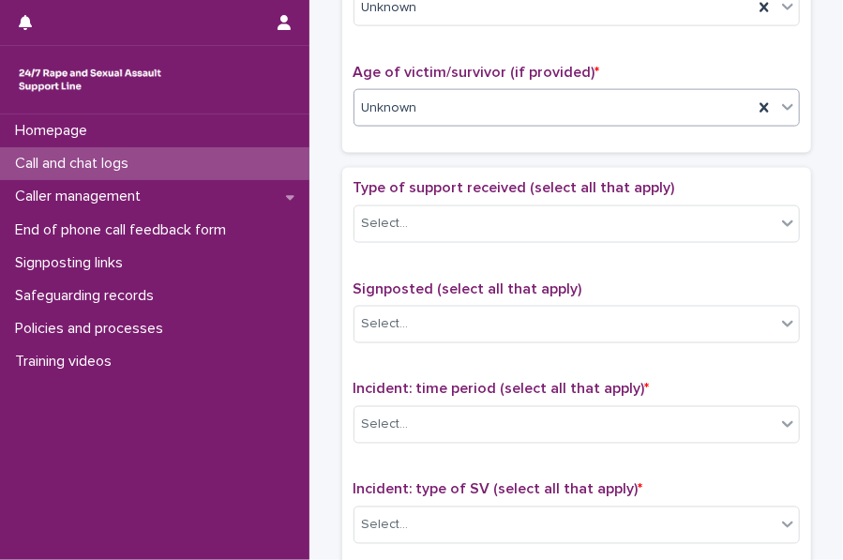
scroll to position [912, 0]
click at [383, 214] on div "Select..." at bounding box center [385, 223] width 47 height 20
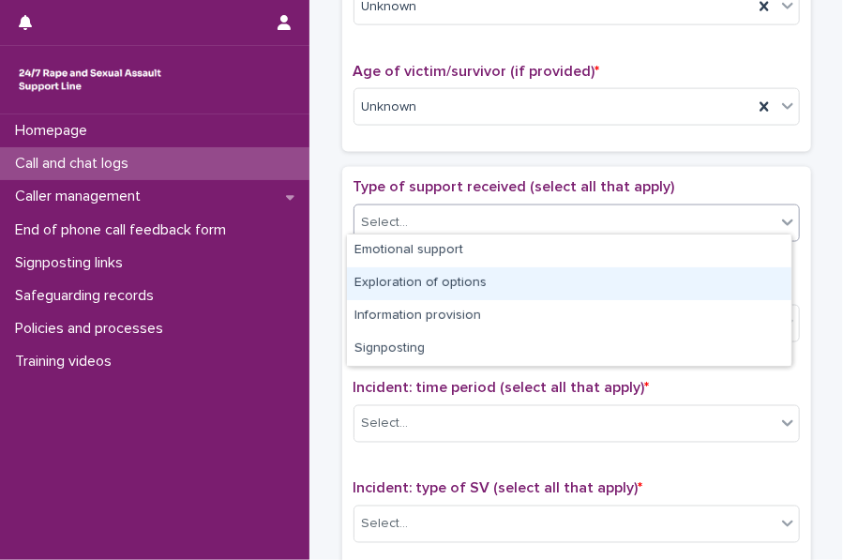
click at [412, 283] on div "Exploration of options" at bounding box center [569, 283] width 445 height 33
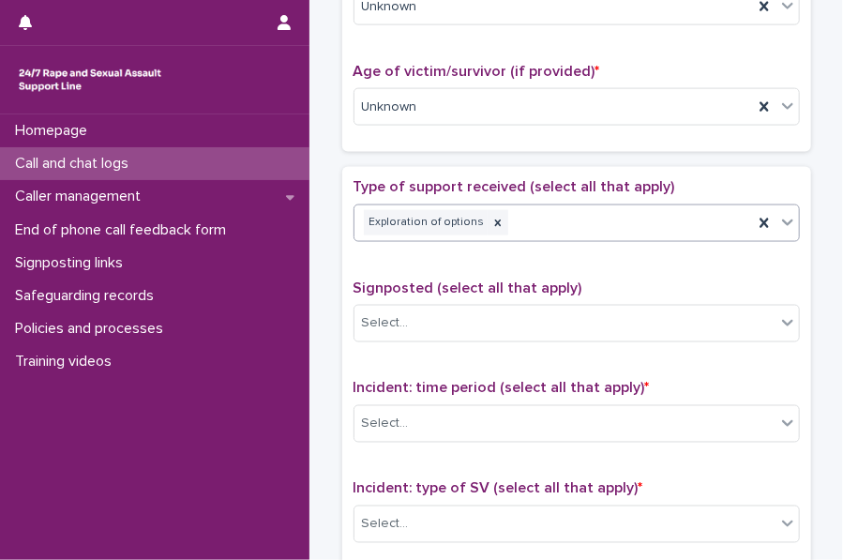
scroll to position [1087, 0]
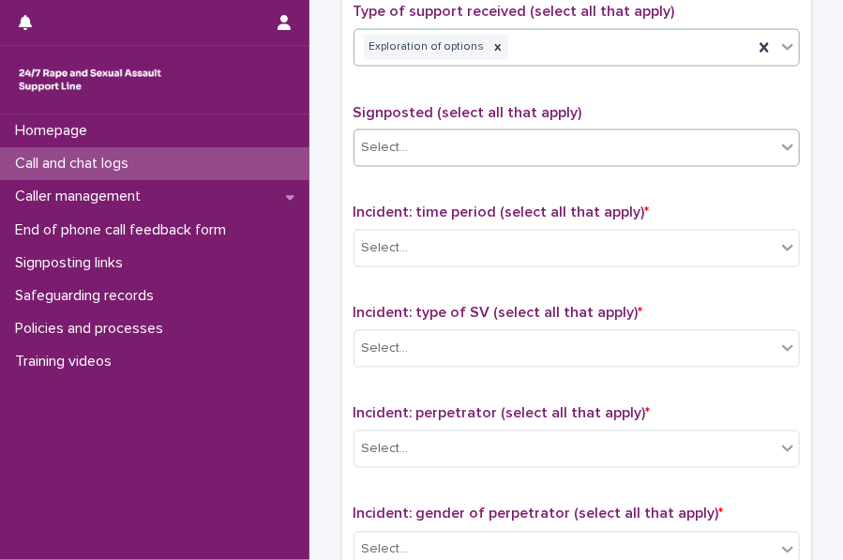
click at [405, 132] on div "Select..." at bounding box center [565, 147] width 421 height 31
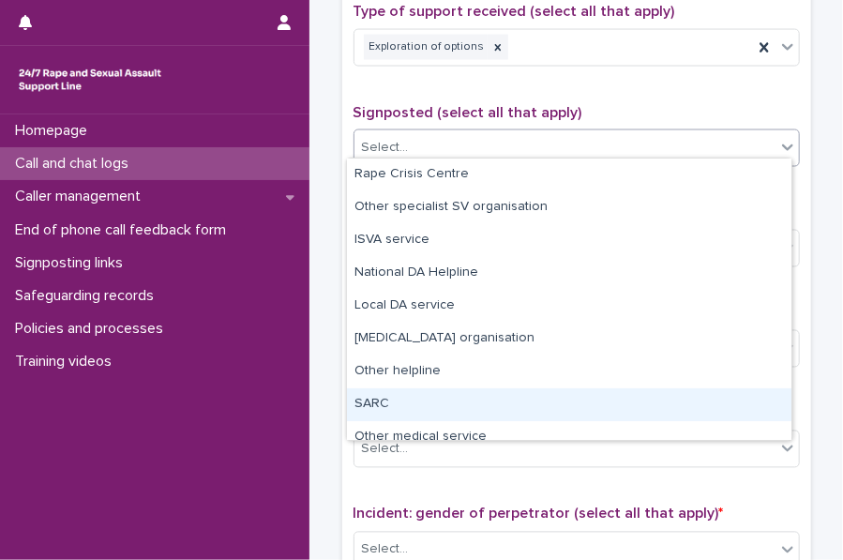
click at [394, 400] on div "SARC" at bounding box center [569, 404] width 445 height 33
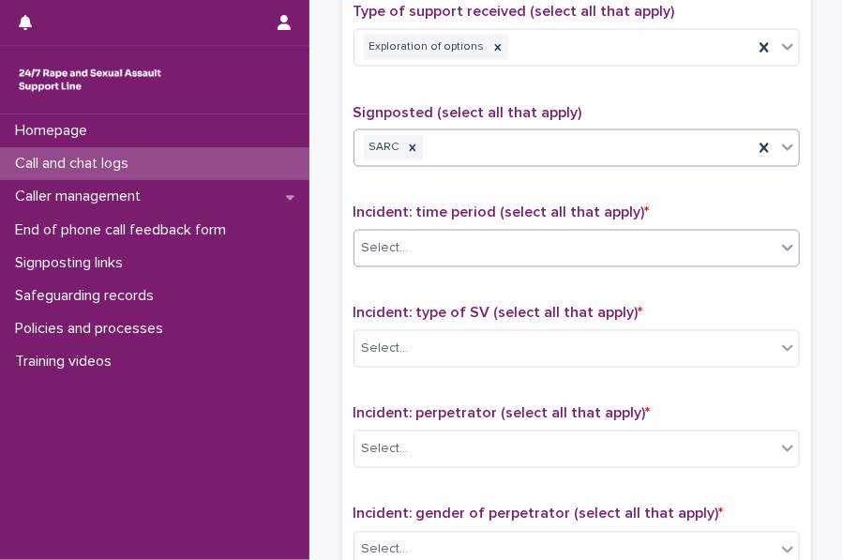
click at [432, 236] on div "Select..." at bounding box center [565, 249] width 421 height 31
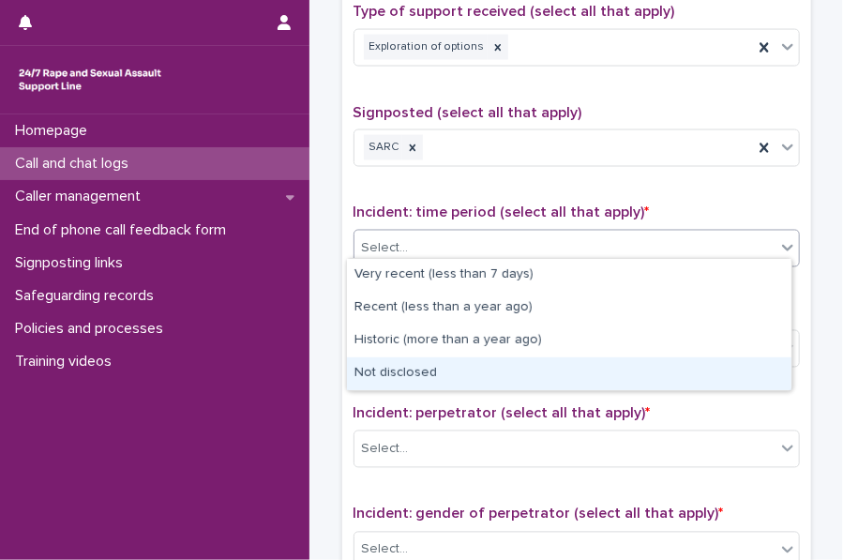
click at [394, 370] on div "Not disclosed" at bounding box center [569, 373] width 445 height 33
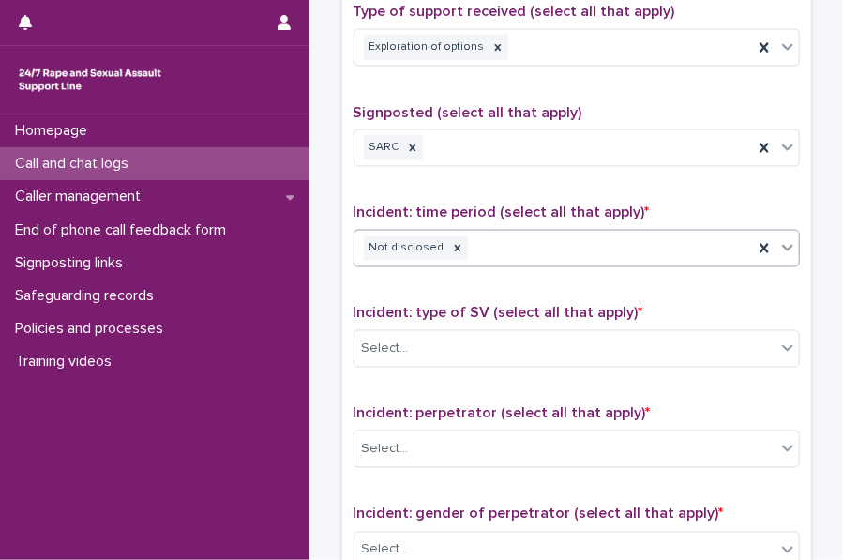
scroll to position [1267, 0]
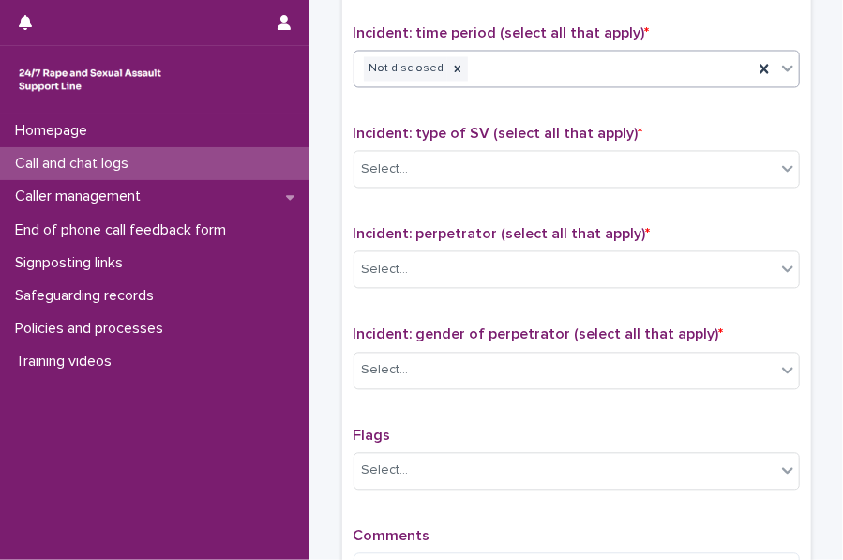
click at [422, 140] on div "Incident: type of SV (select all that apply) * Select..." at bounding box center [577, 164] width 446 height 78
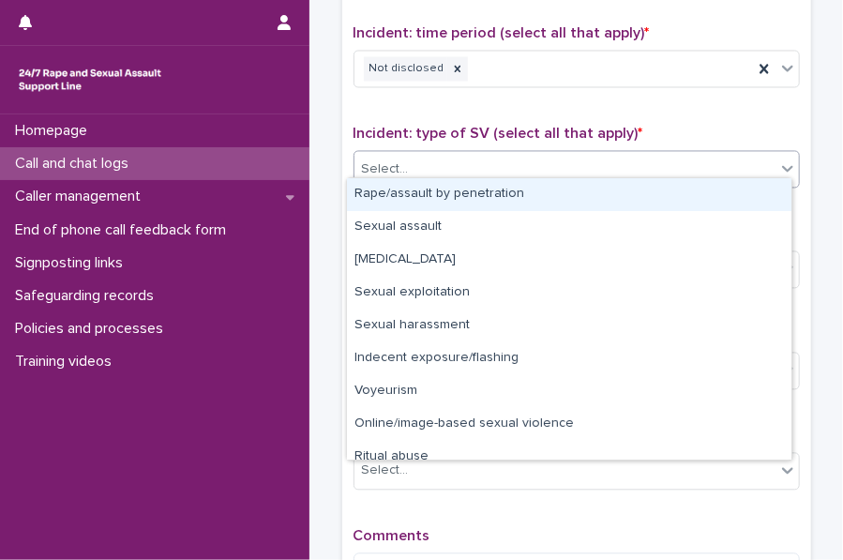
click at [421, 150] on div "Select..." at bounding box center [577, 169] width 446 height 38
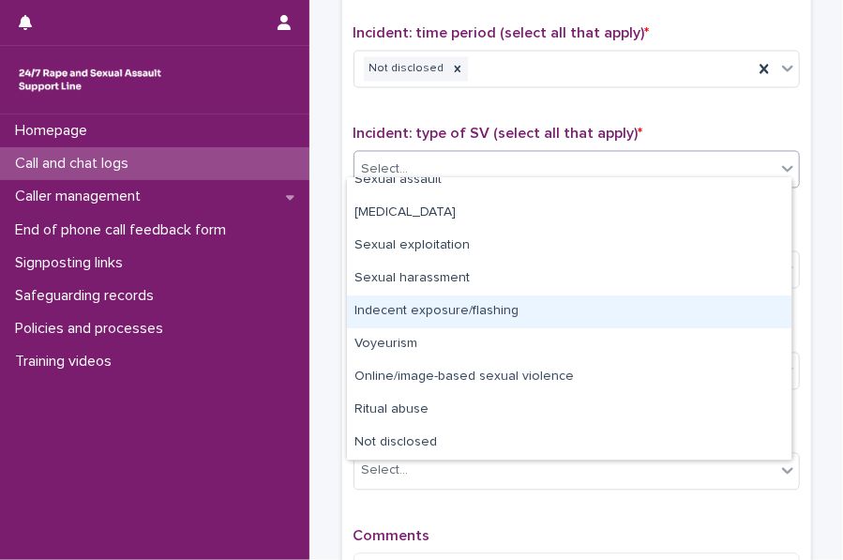
scroll to position [0, 0]
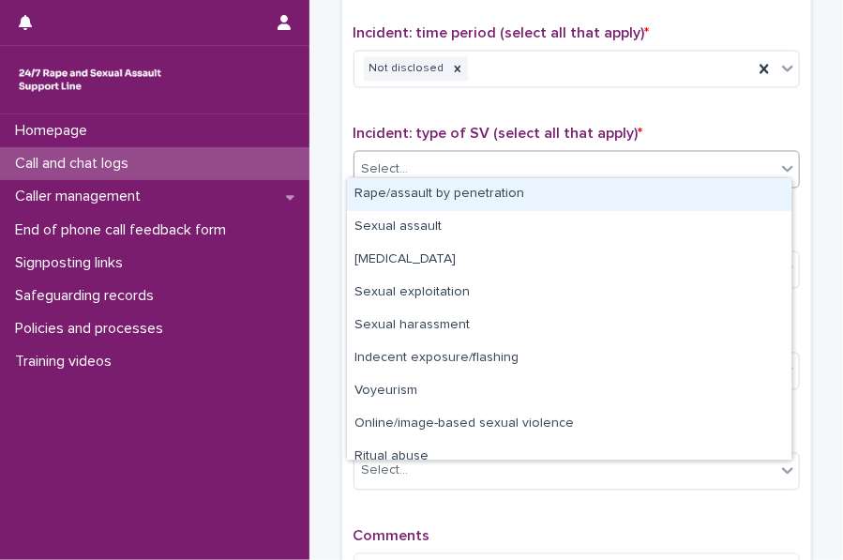
click at [460, 178] on div "Rape/assault by penetration" at bounding box center [569, 194] width 445 height 33
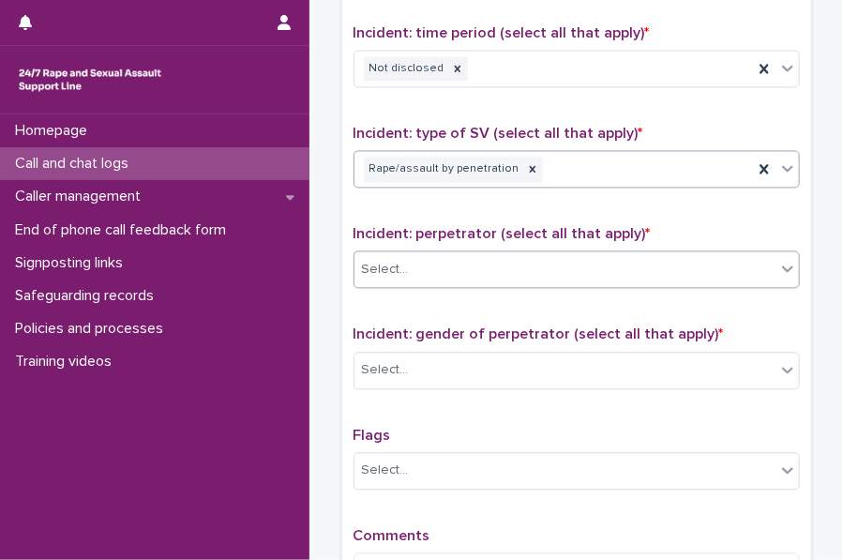
click at [396, 260] on div "Select..." at bounding box center [385, 270] width 47 height 20
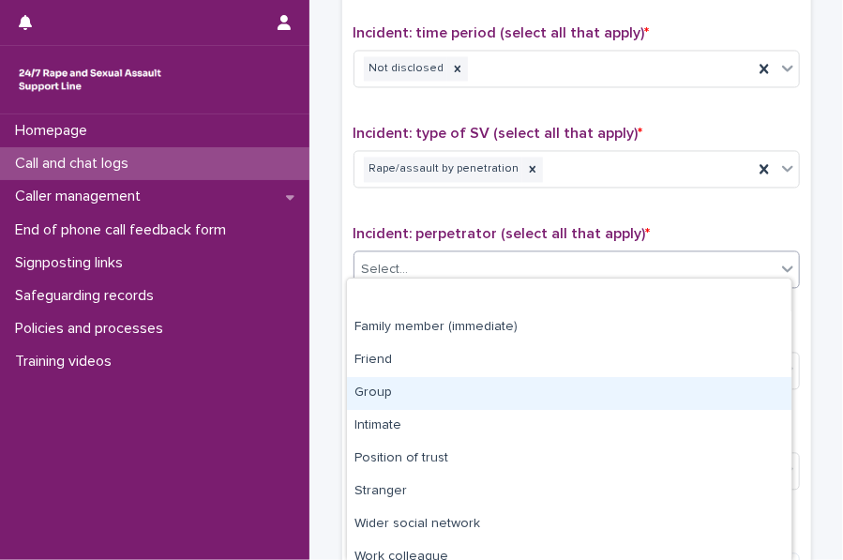
scroll to position [80, 0]
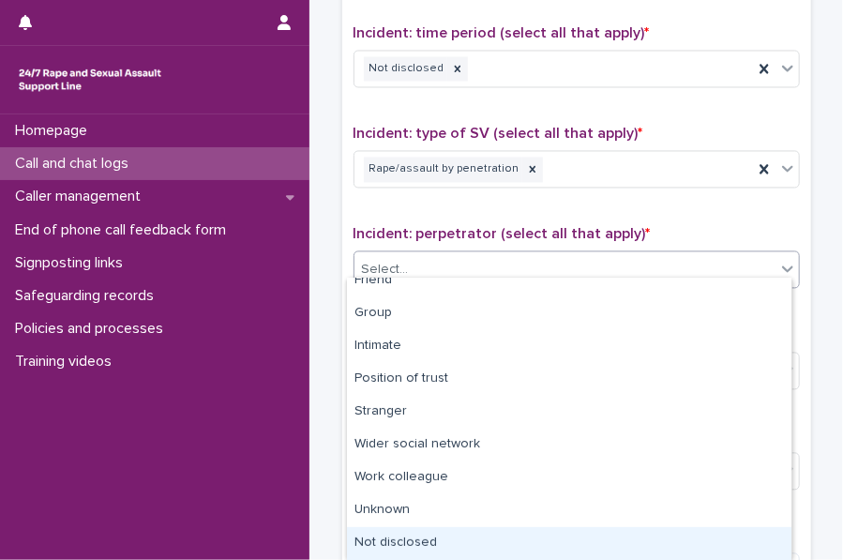
click at [398, 532] on div "Not disclosed" at bounding box center [569, 543] width 445 height 33
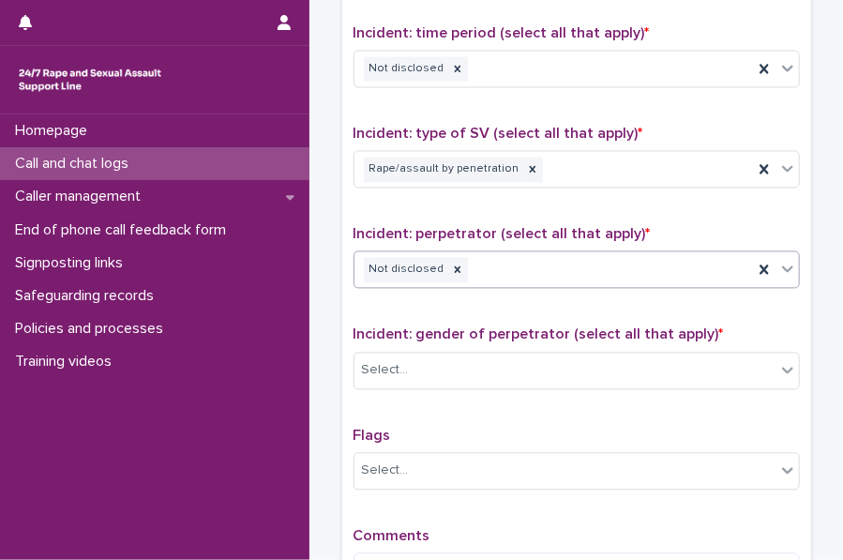
scroll to position [1310, 0]
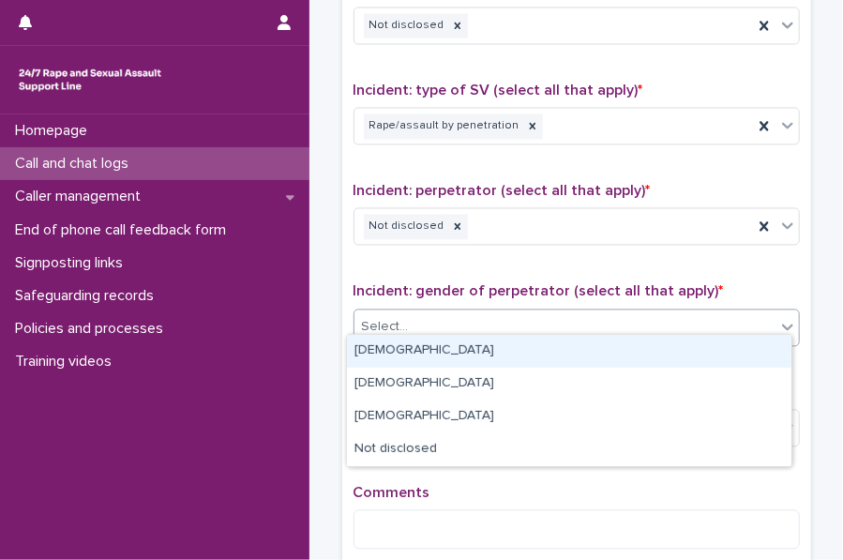
click at [407, 318] on div "Select..." at bounding box center [565, 326] width 421 height 31
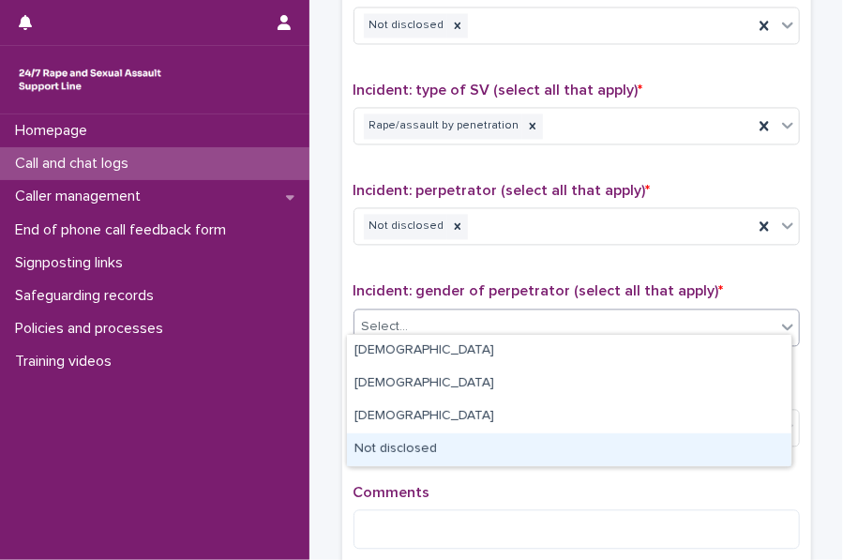
click at [407, 434] on div "Not disclosed" at bounding box center [569, 449] width 445 height 33
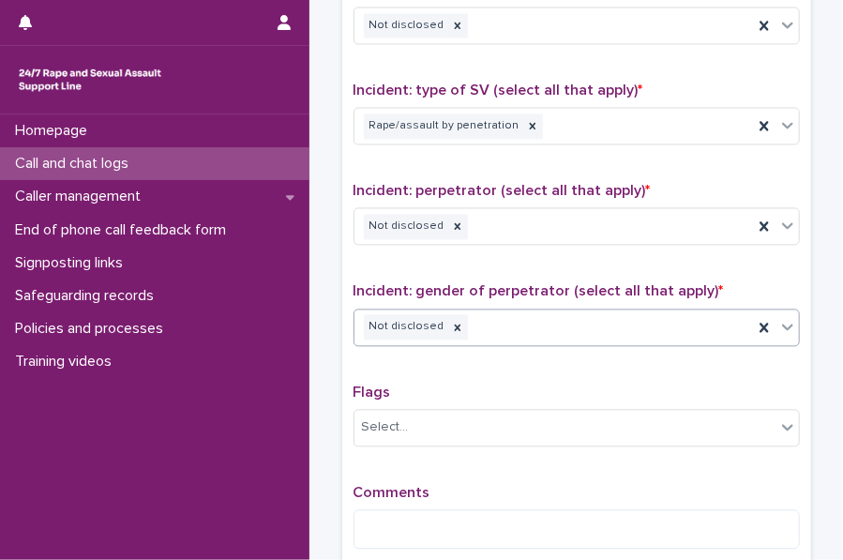
scroll to position [1505, 0]
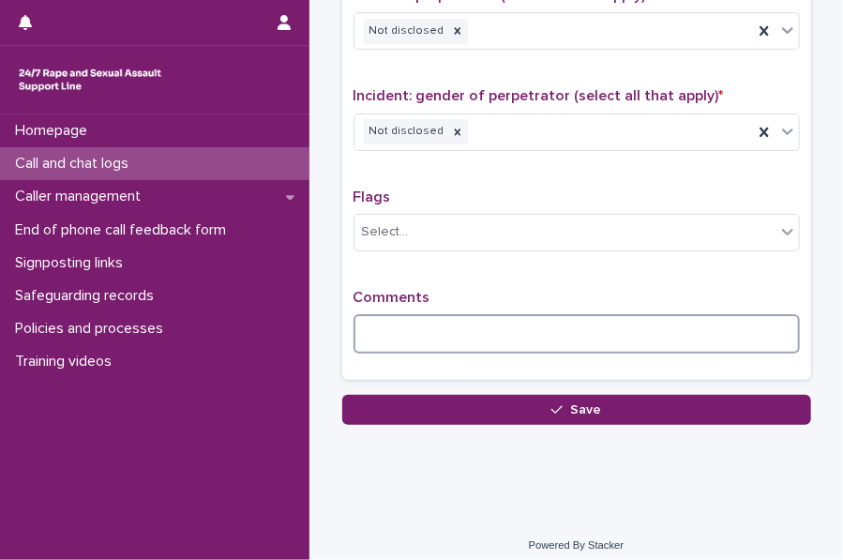
click at [409, 323] on textarea at bounding box center [577, 333] width 446 height 39
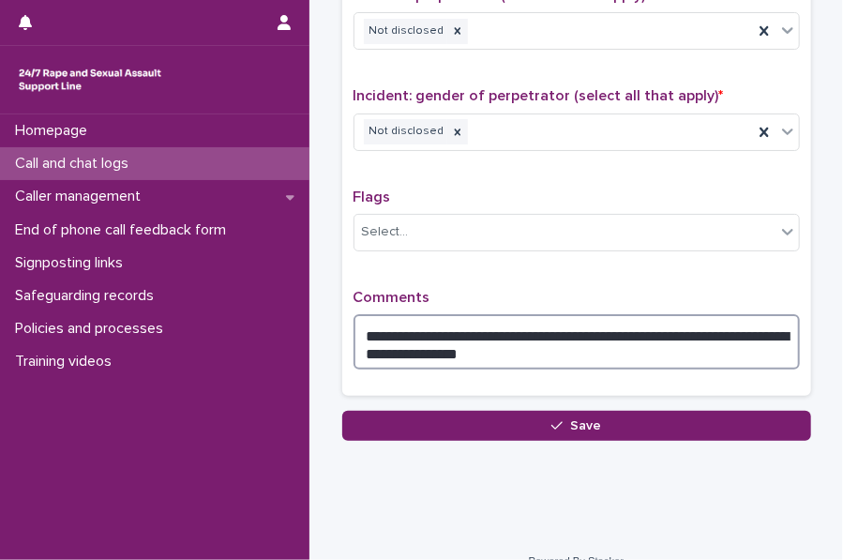
click at [656, 322] on textarea "**********" at bounding box center [577, 341] width 446 height 55
type textarea "**********"
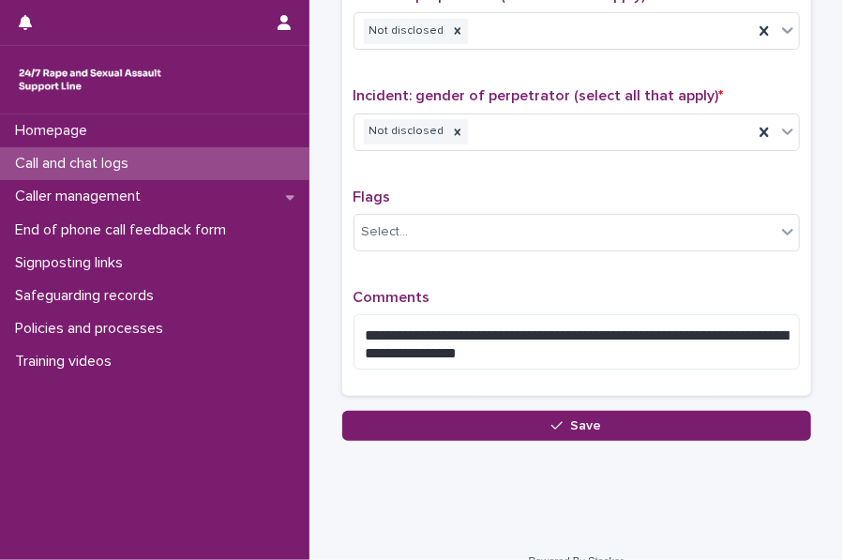
drag, startPoint x: 656, startPoint y: 322, endPoint x: 471, endPoint y: 254, distance: 196.7
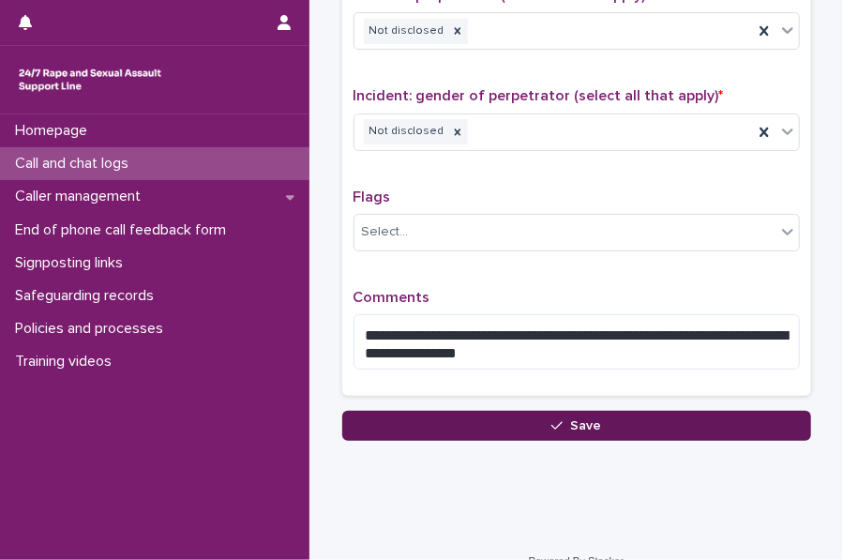
click at [463, 429] on button "Save" at bounding box center [576, 426] width 469 height 30
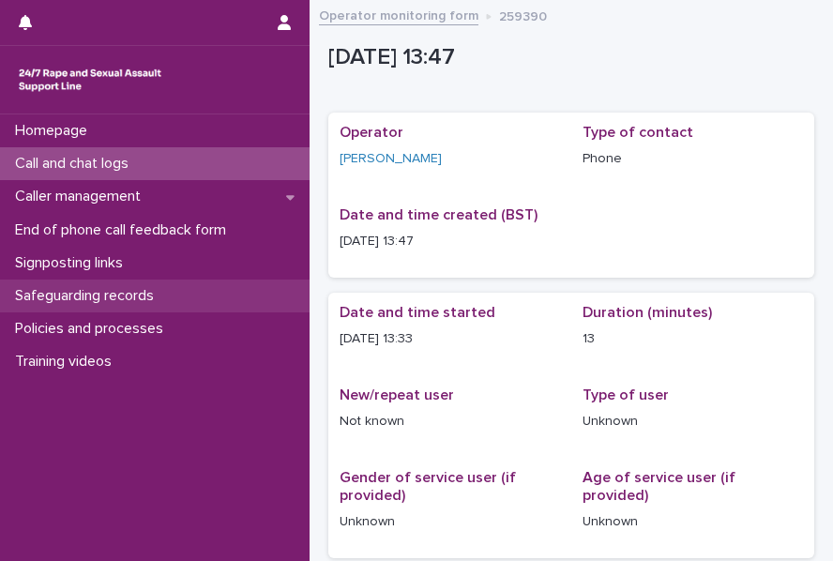
click at [154, 288] on p "Safeguarding records" at bounding box center [88, 296] width 161 height 18
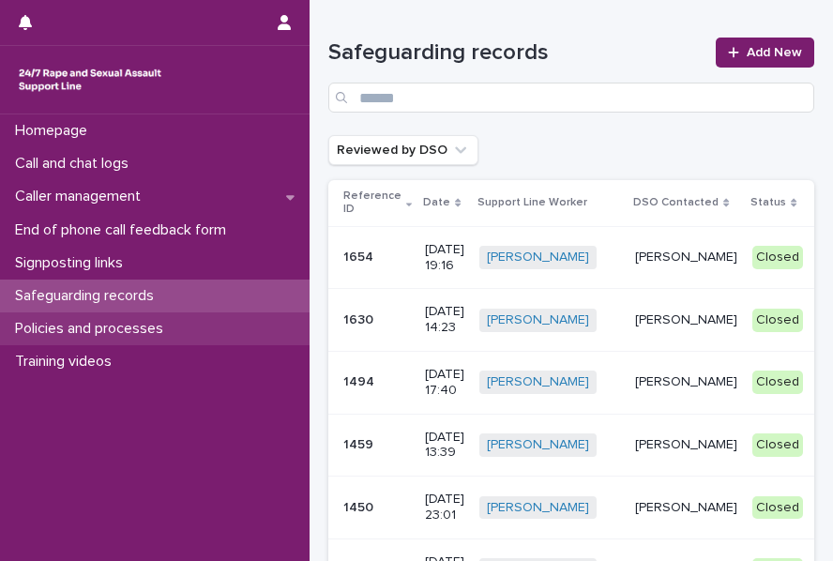
click at [103, 320] on p "Policies and processes" at bounding box center [93, 329] width 171 height 18
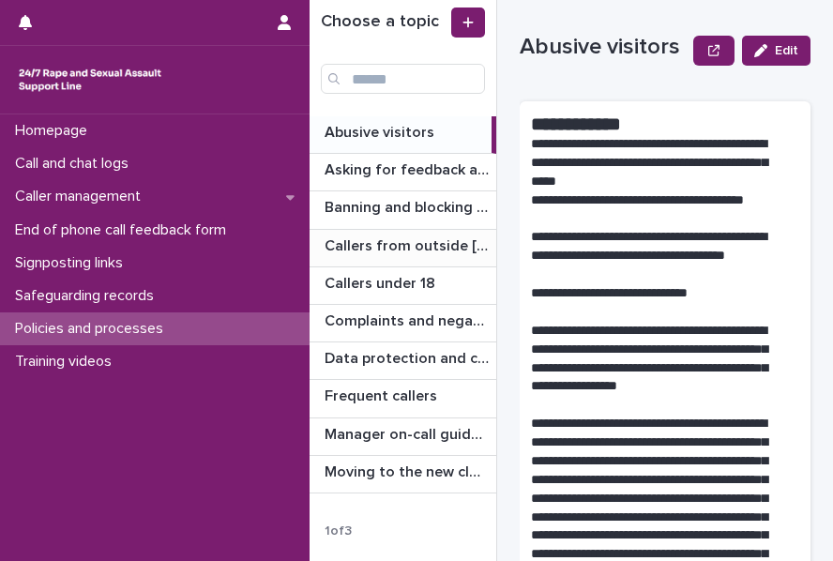
scroll to position [37, 0]
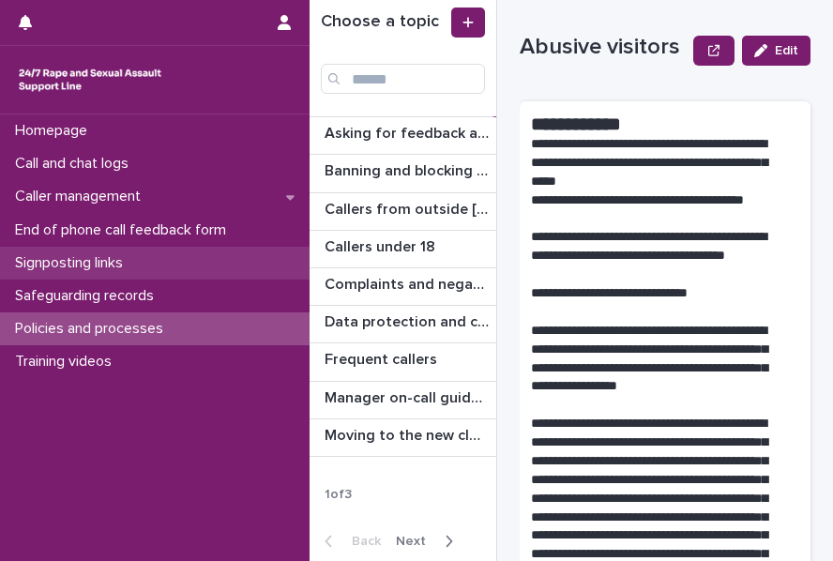
click at [122, 267] on p "Signposting links" at bounding box center [73, 263] width 130 height 18
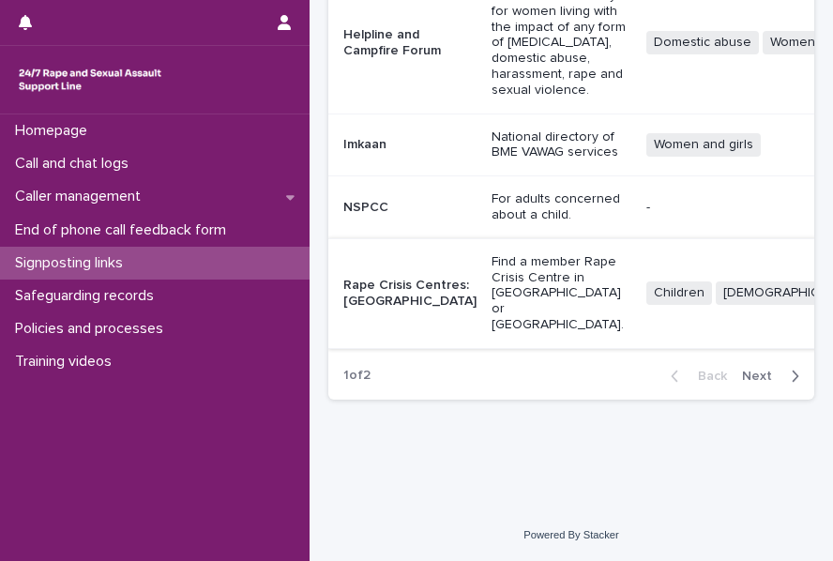
scroll to position [0, 55]
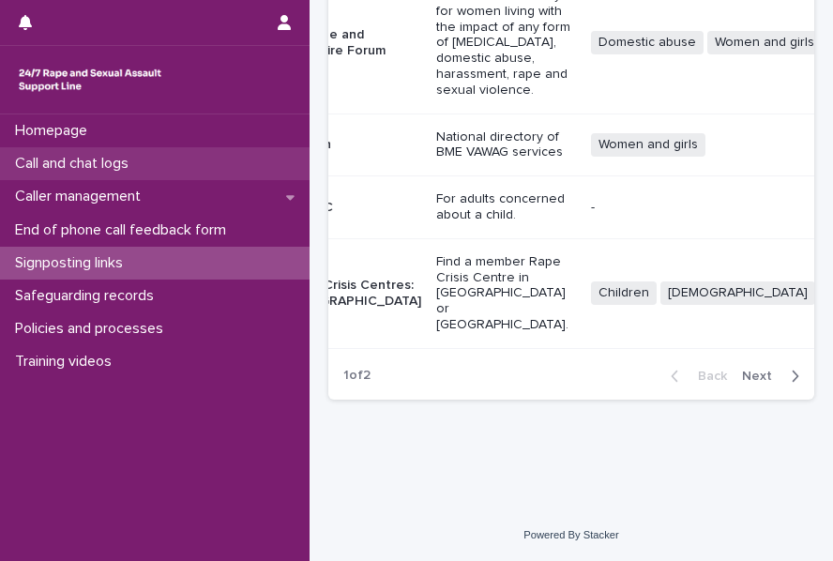
click at [124, 168] on p "Call and chat logs" at bounding box center [76, 164] width 136 height 18
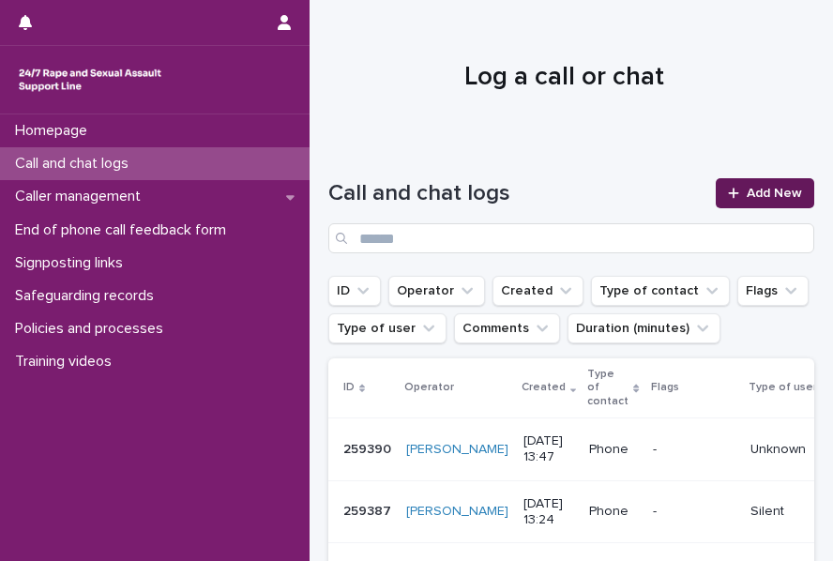
click at [732, 196] on link "Add New" at bounding box center [765, 193] width 98 height 30
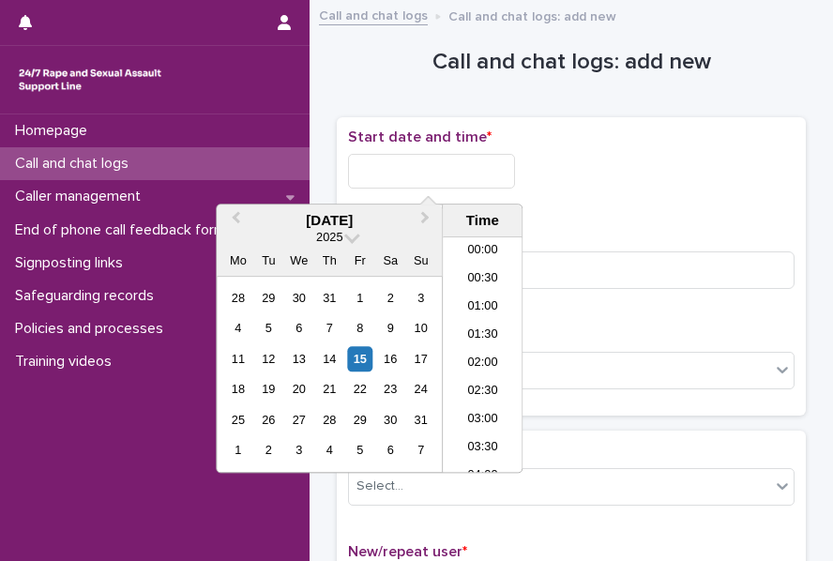
click at [447, 183] on input "text" at bounding box center [431, 171] width 167 height 35
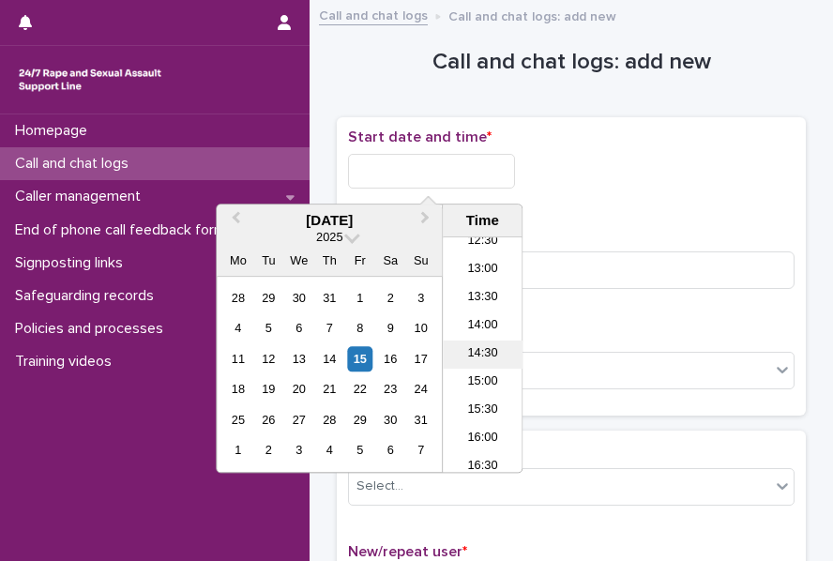
click at [479, 346] on li "14:30" at bounding box center [483, 354] width 80 height 28
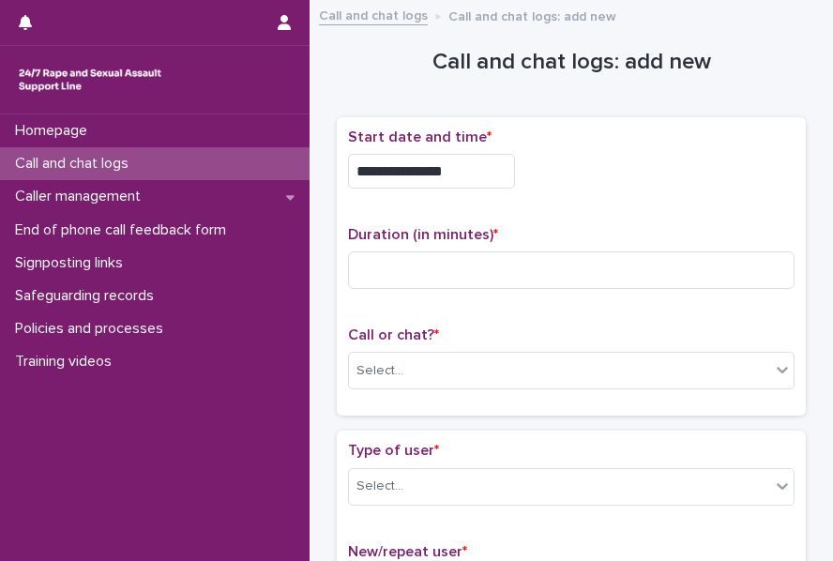
click at [459, 151] on div "**********" at bounding box center [571, 165] width 446 height 75
click at [459, 163] on input "**********" at bounding box center [431, 171] width 167 height 35
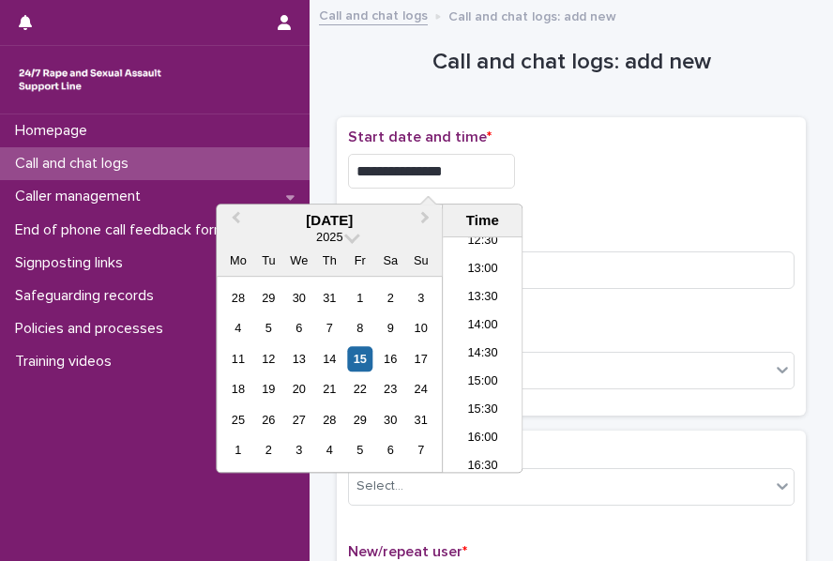
type input "**********"
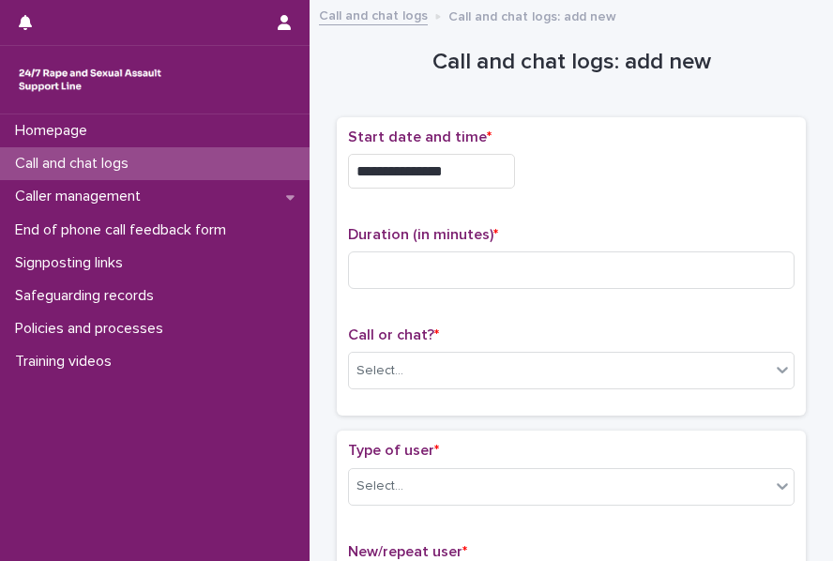
click at [632, 194] on div "**********" at bounding box center [571, 165] width 446 height 75
click at [373, 286] on div "Duration (in minutes) *" at bounding box center [571, 265] width 446 height 78
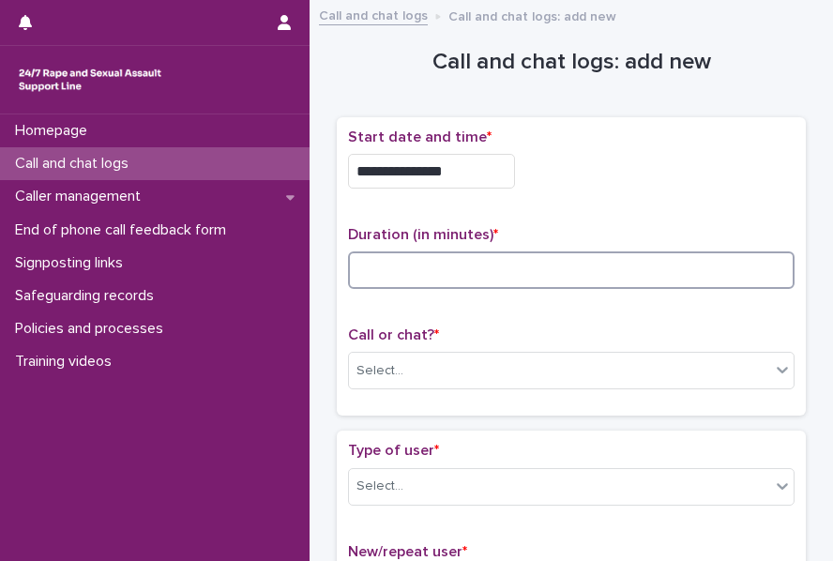
click at [413, 264] on input at bounding box center [571, 270] width 446 height 38
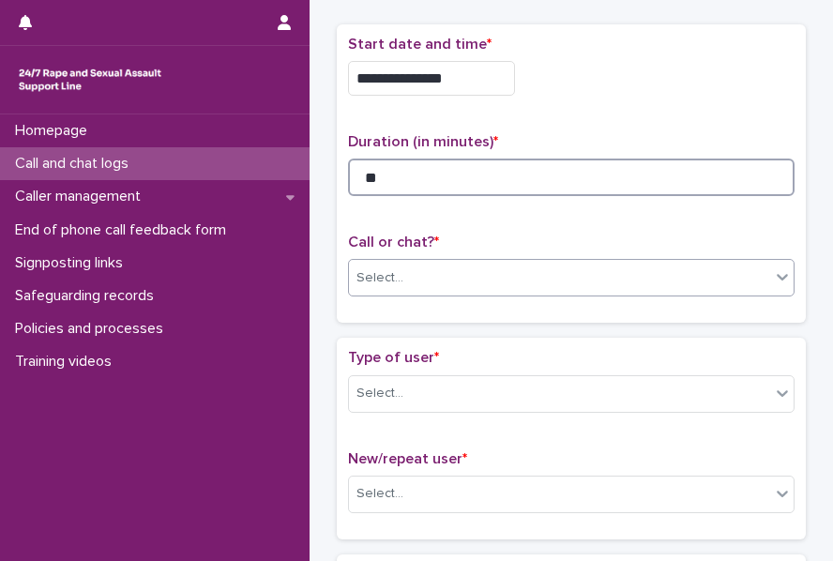
type input "**"
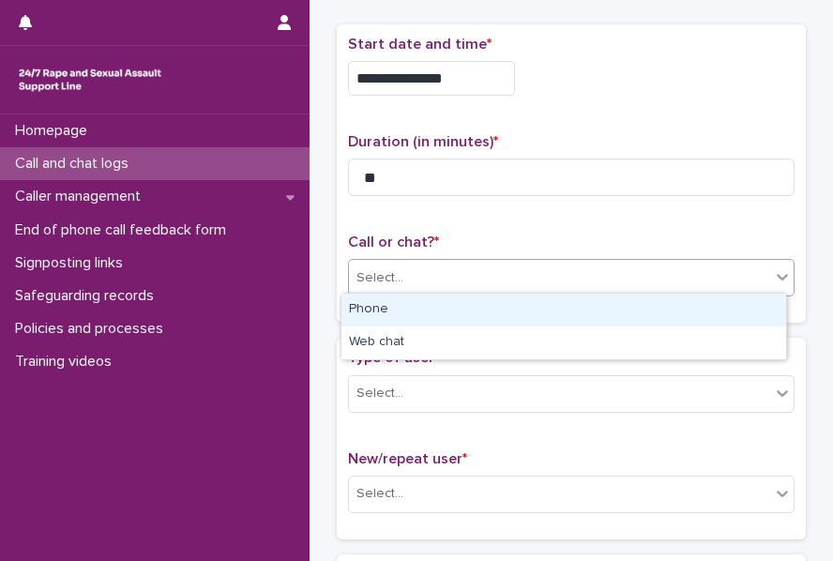
click at [405, 266] on div at bounding box center [406, 277] width 2 height 23
click at [413, 318] on div "Phone" at bounding box center [563, 310] width 445 height 33
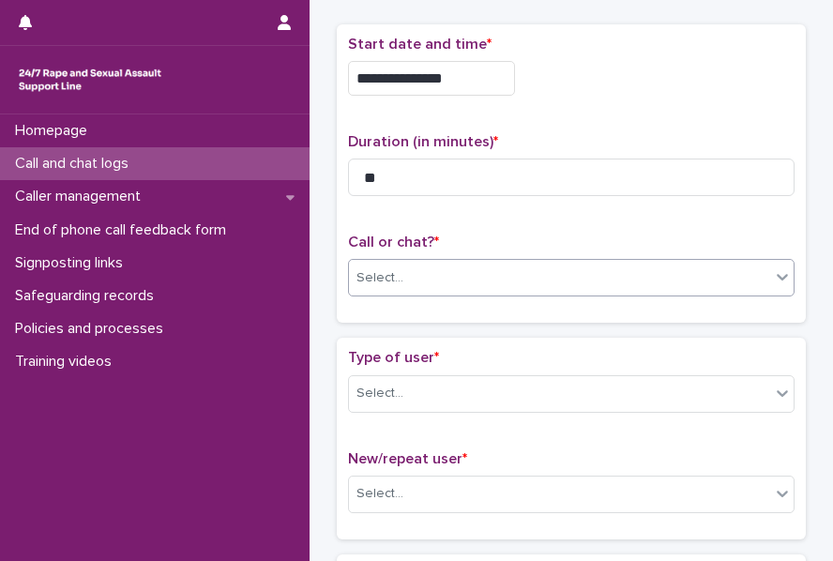
scroll to position [163, 0]
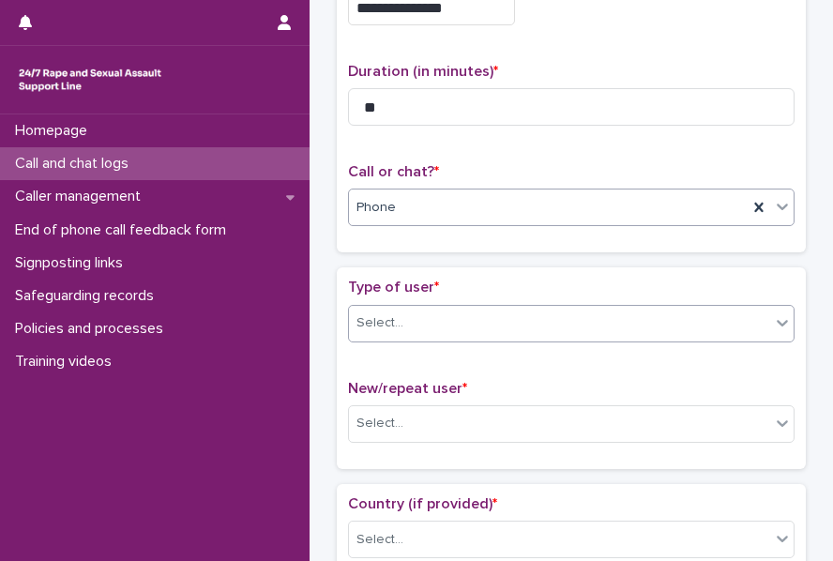
click at [388, 316] on div "Select..." at bounding box center [379, 323] width 47 height 20
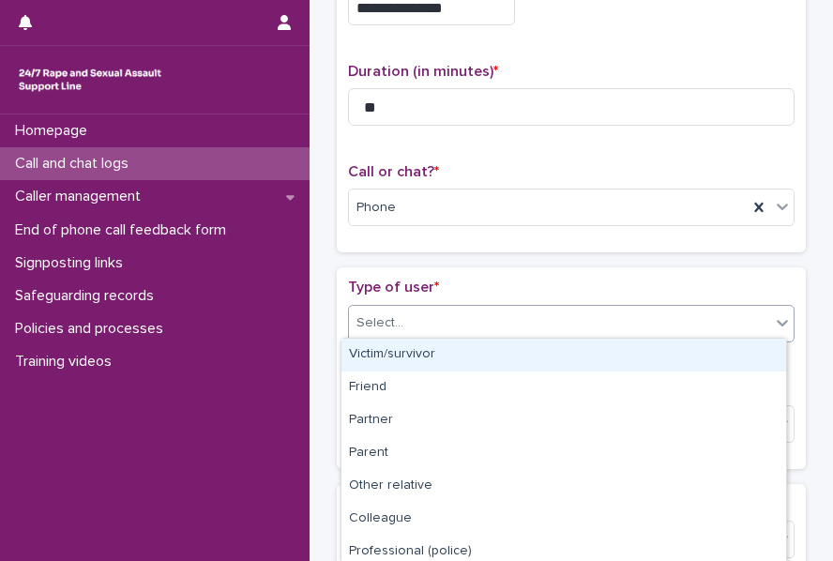
click at [415, 365] on div "Victim/survivor" at bounding box center [563, 355] width 445 height 33
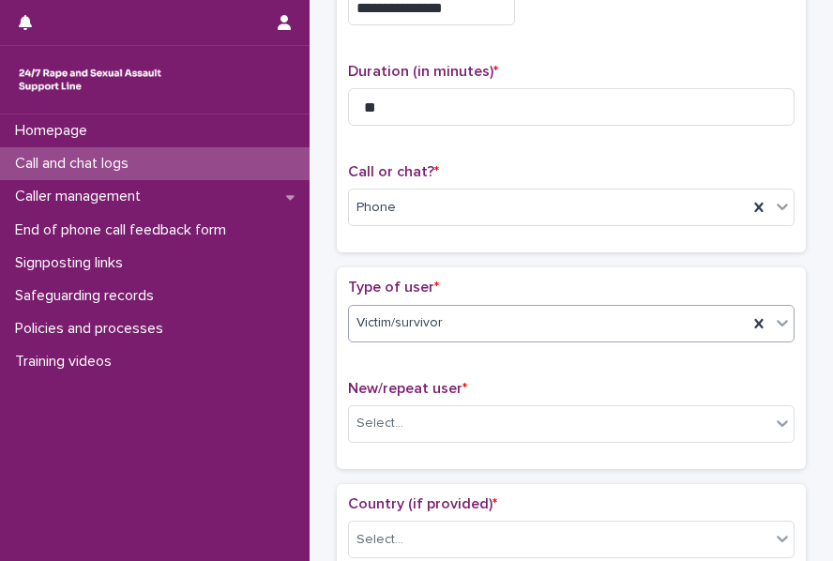
scroll to position [258, 0]
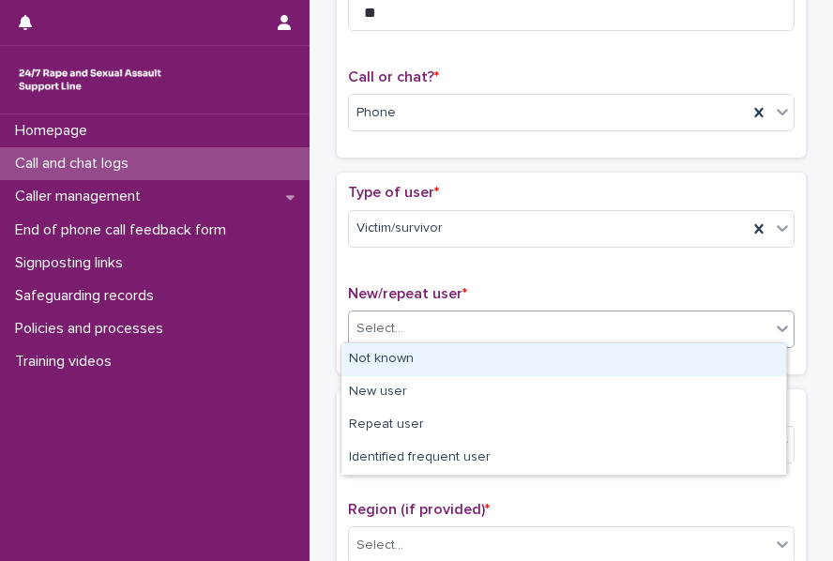
click at [386, 320] on div "Select..." at bounding box center [379, 329] width 47 height 20
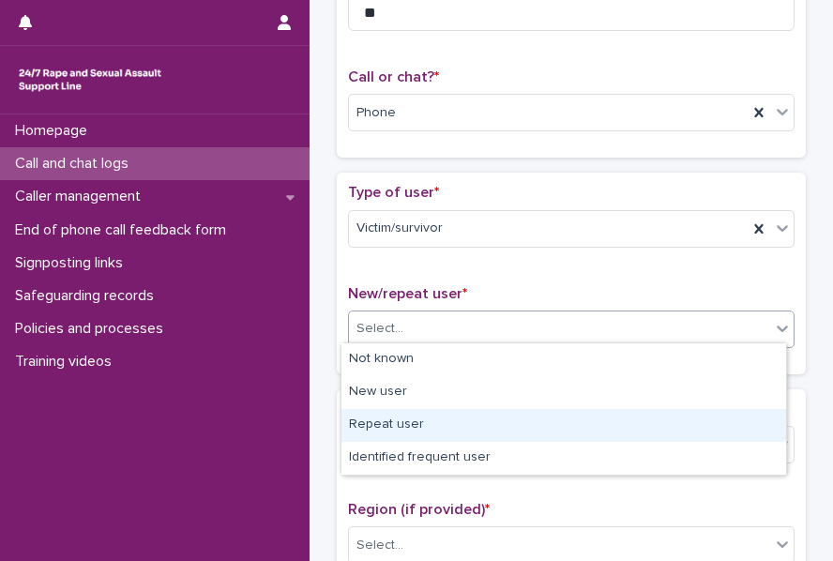
click at [400, 421] on div "Repeat user" at bounding box center [563, 425] width 445 height 33
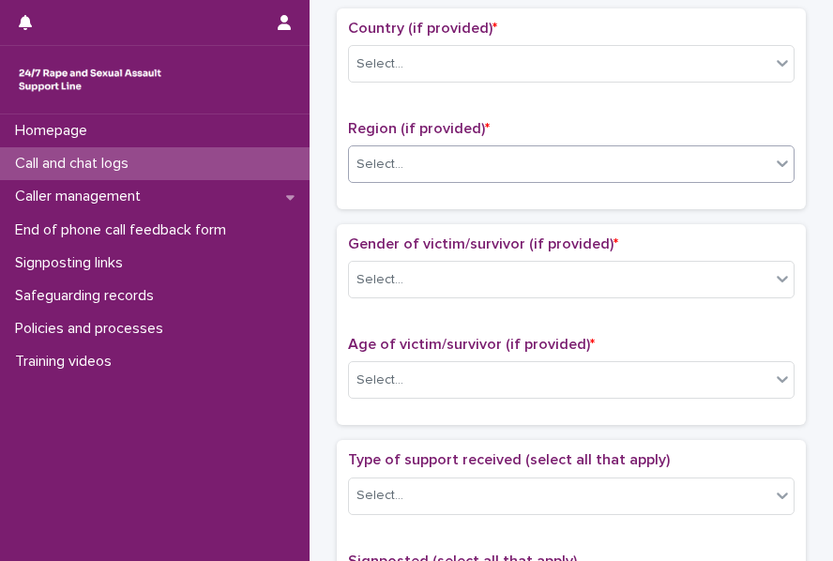
scroll to position [650, 0]
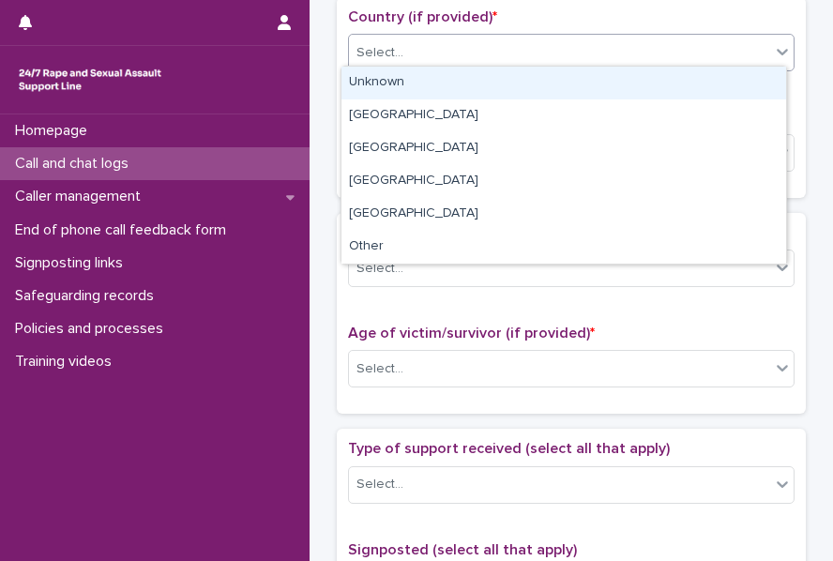
click at [366, 43] on div "Select..." at bounding box center [379, 53] width 47 height 20
click at [403, 88] on div "Unknown" at bounding box center [563, 83] width 445 height 33
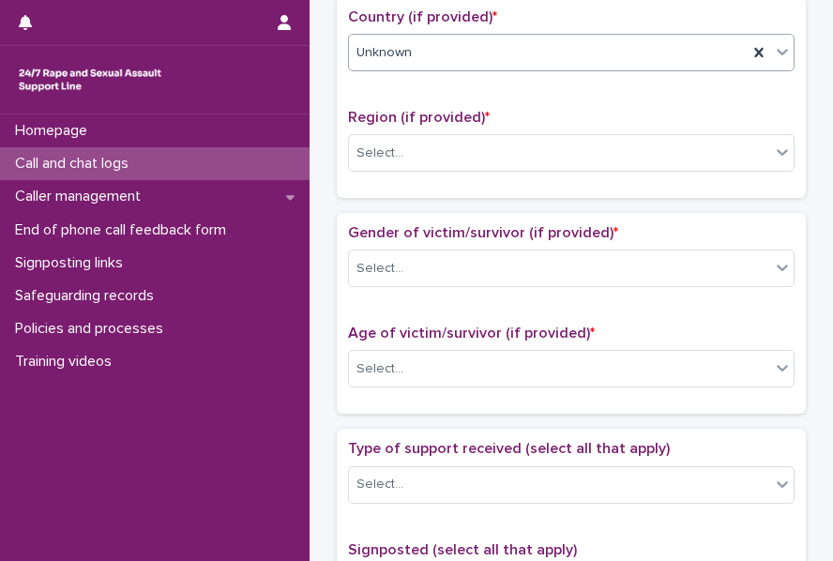
scroll to position [682, 0]
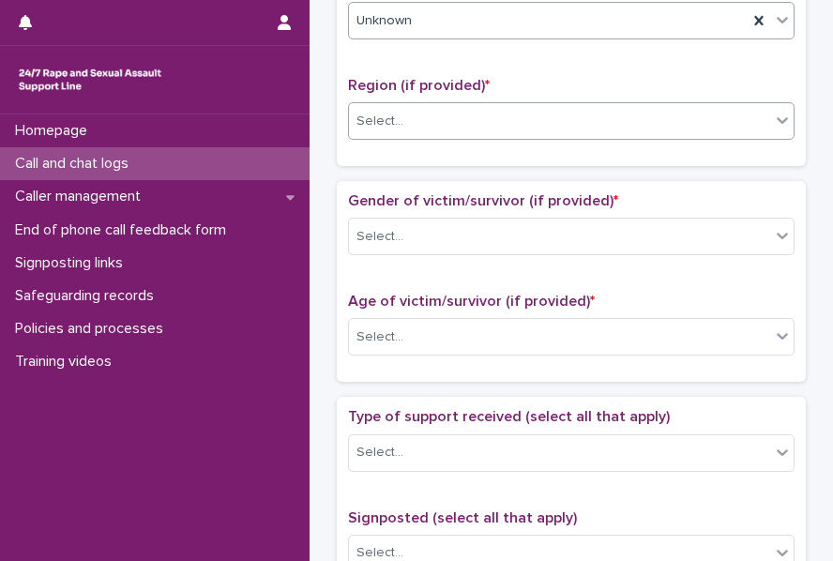
click at [373, 112] on div "Select..." at bounding box center [379, 122] width 47 height 20
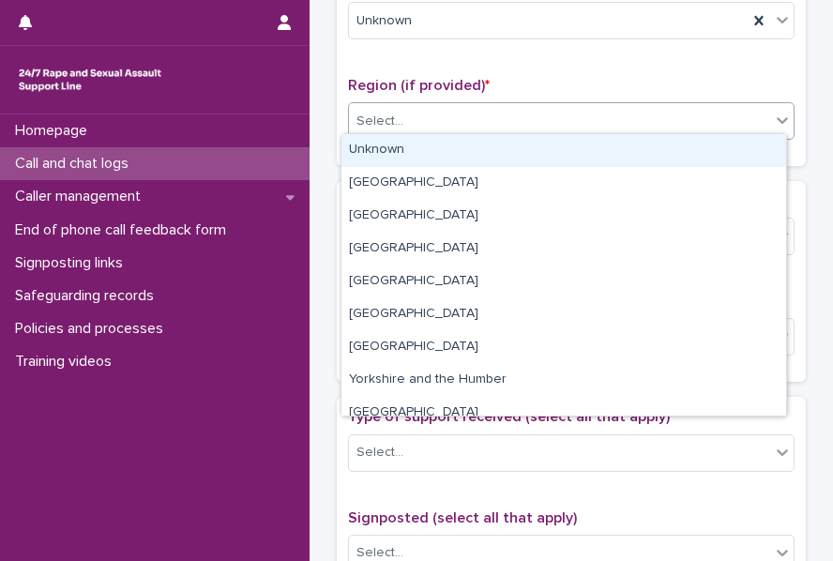
click at [413, 141] on div "Unknown" at bounding box center [563, 150] width 445 height 33
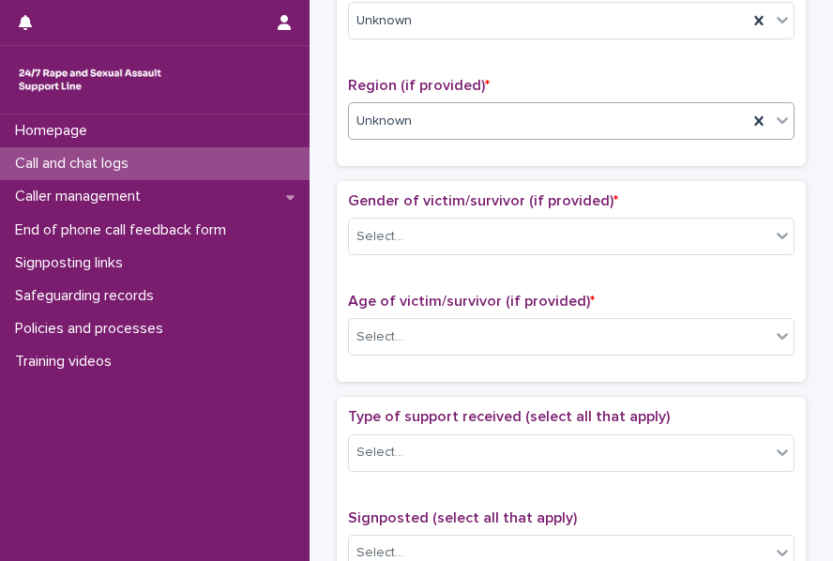
scroll to position [783, 0]
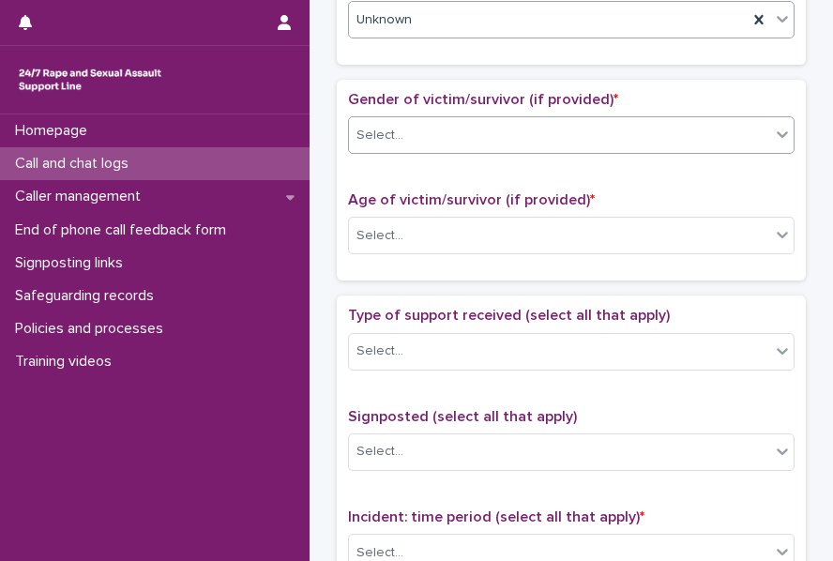
click at [398, 126] on div "Select..." at bounding box center [559, 135] width 421 height 31
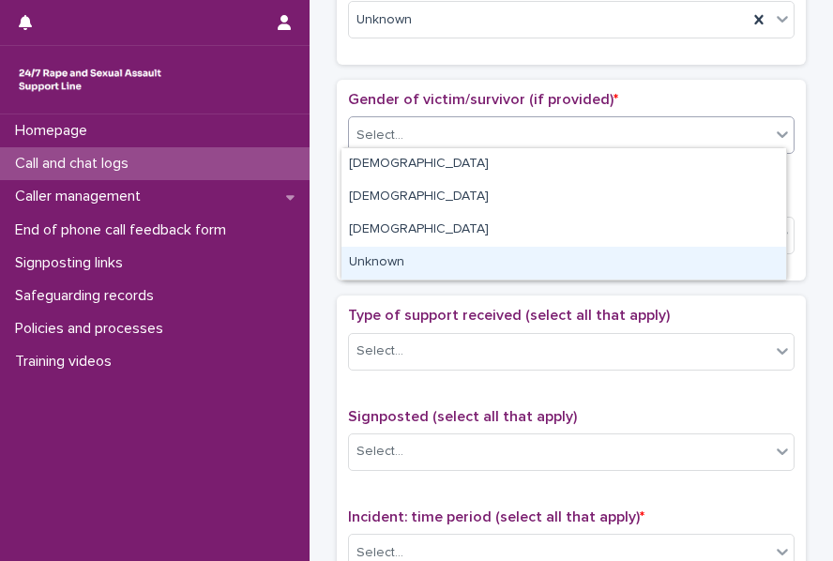
click at [384, 264] on div "Unknown" at bounding box center [563, 263] width 445 height 33
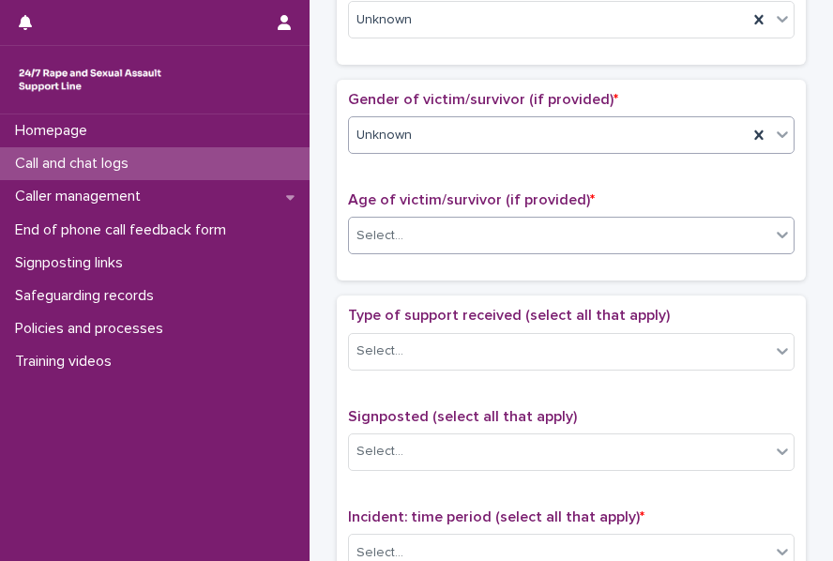
click at [375, 237] on div "Select..." at bounding box center [379, 236] width 47 height 20
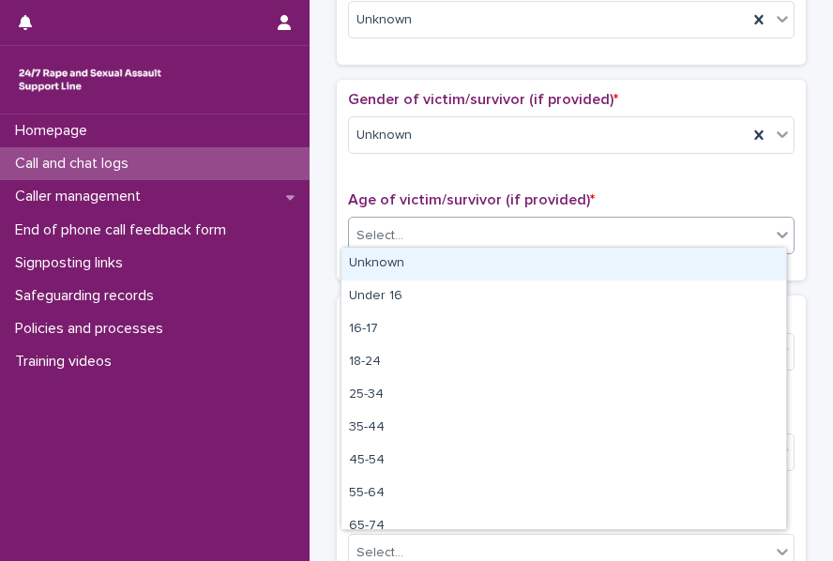
click at [401, 252] on div "Unknown" at bounding box center [563, 264] width 445 height 33
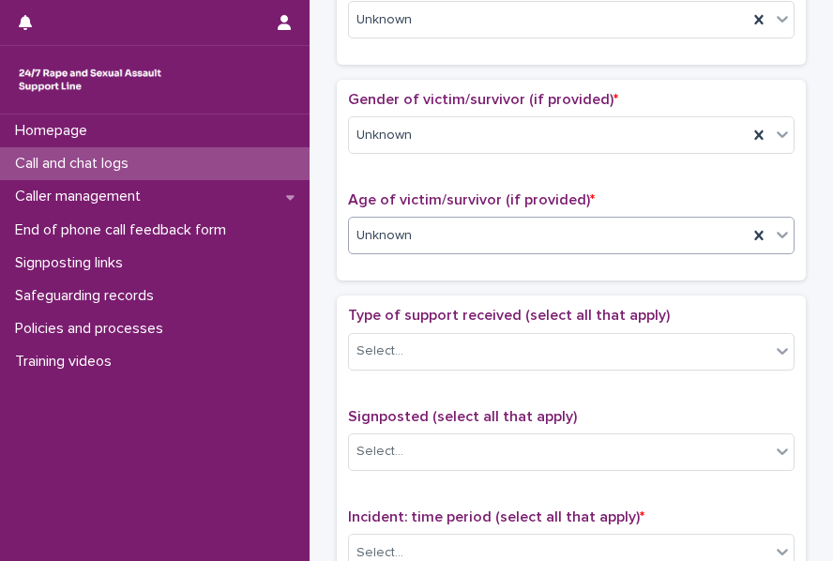
scroll to position [944, 0]
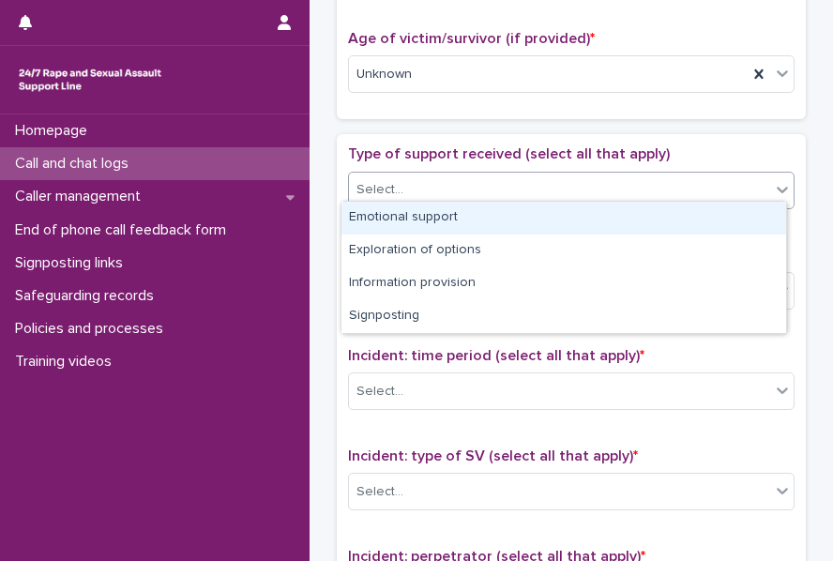
click at [378, 185] on div "Select..." at bounding box center [379, 190] width 47 height 20
click at [427, 219] on div "Emotional support" at bounding box center [563, 218] width 445 height 33
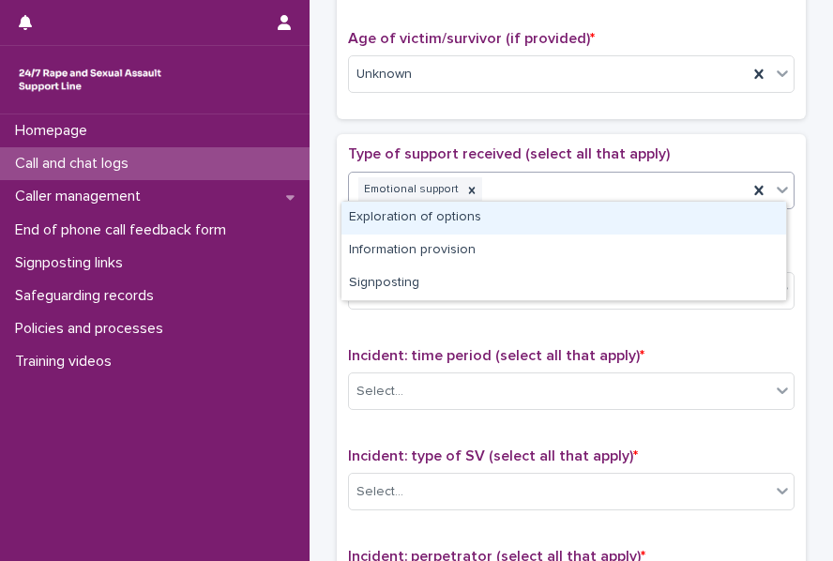
click at [610, 174] on div "Emotional support" at bounding box center [548, 190] width 399 height 33
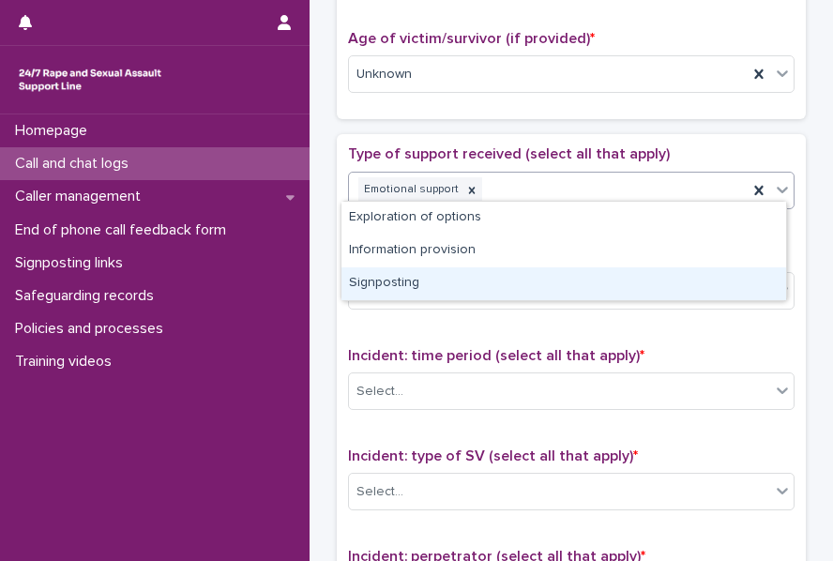
click at [411, 271] on div "Signposting" at bounding box center [563, 283] width 445 height 33
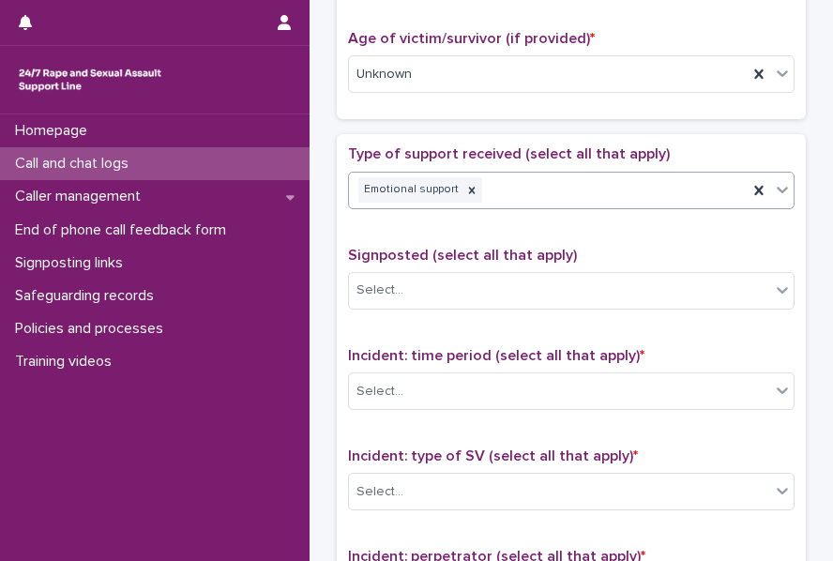
scroll to position [1006, 0]
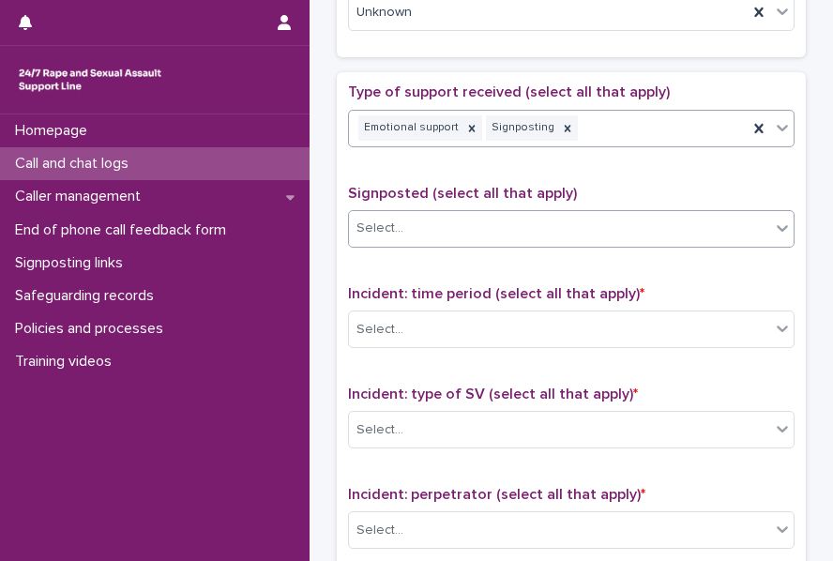
click at [400, 232] on div "Select..." at bounding box center [559, 228] width 421 height 31
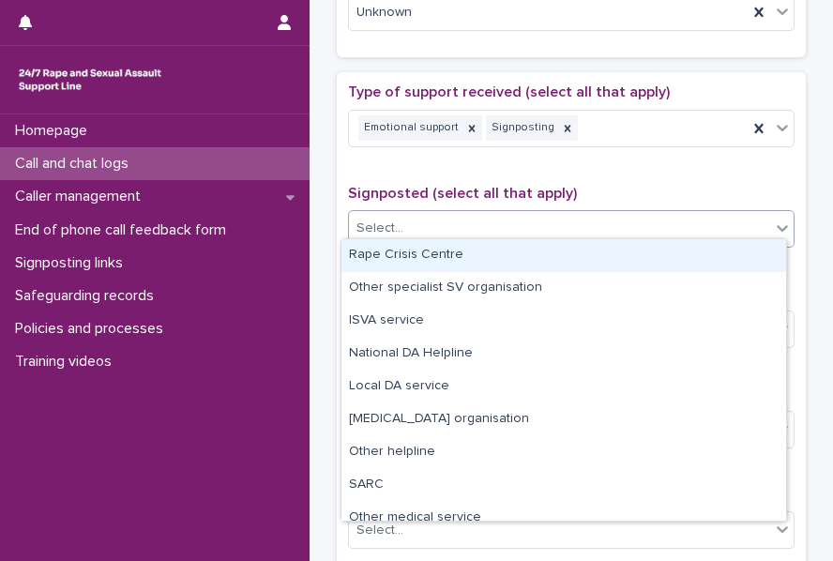
click at [426, 254] on div "Rape Crisis Centre" at bounding box center [563, 255] width 445 height 33
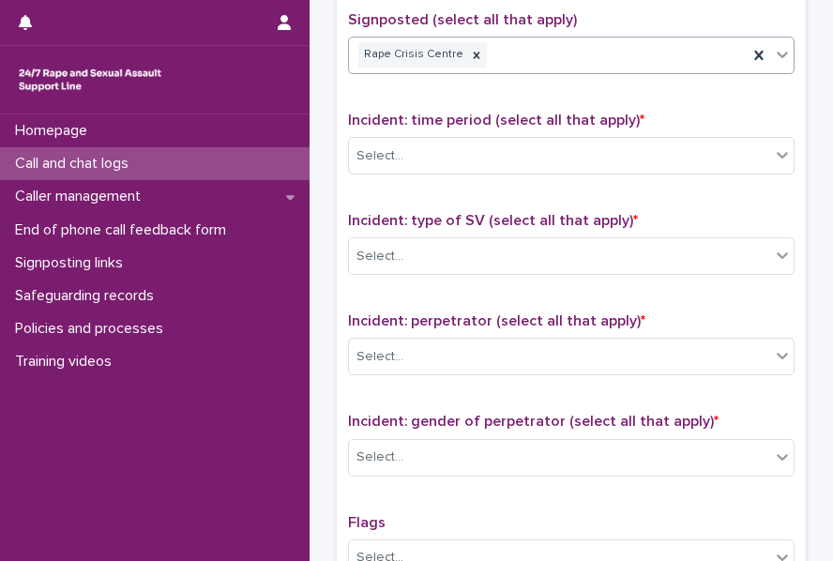
scroll to position [1183, 0]
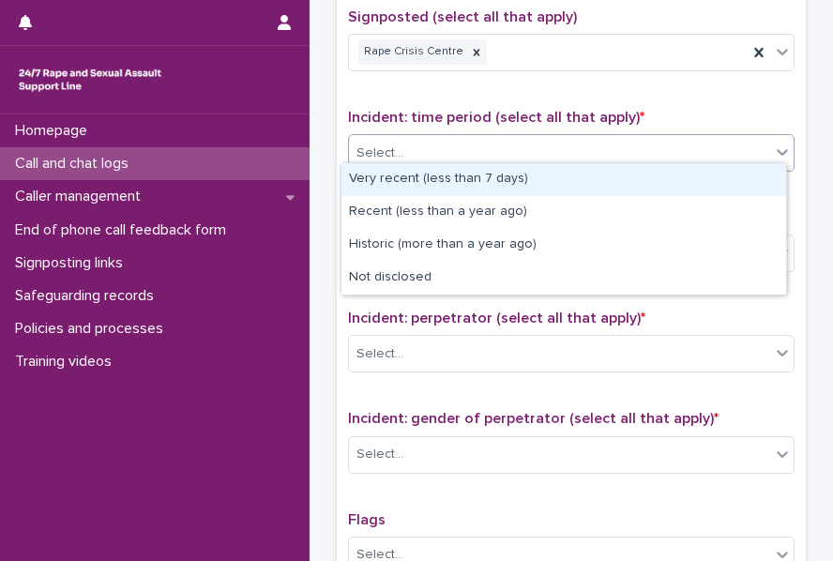
click at [421, 138] on div "Select..." at bounding box center [559, 153] width 421 height 31
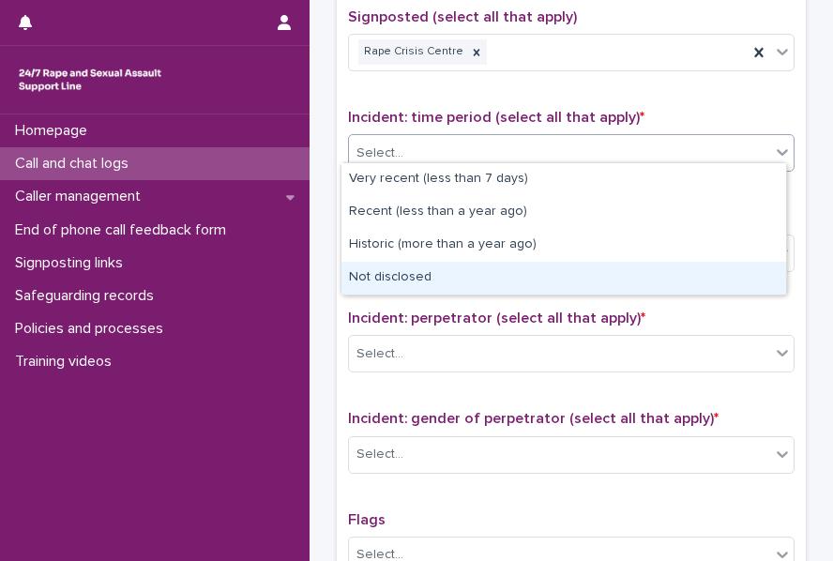
click at [400, 280] on div "Not disclosed" at bounding box center [563, 278] width 445 height 33
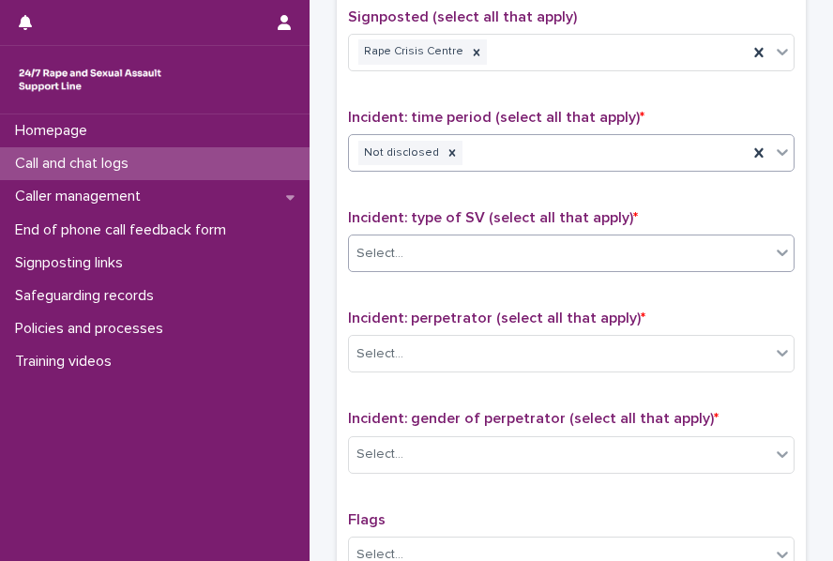
click at [428, 238] on div "Select..." at bounding box center [559, 253] width 421 height 31
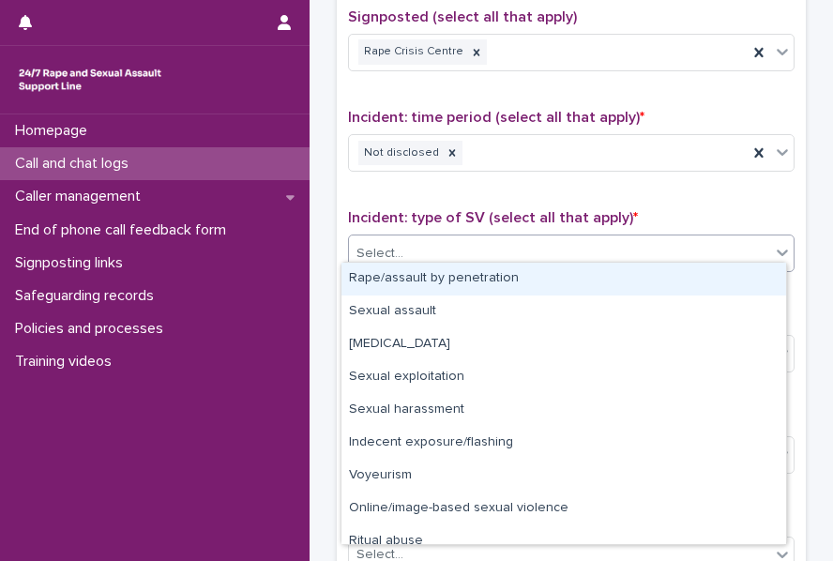
click at [458, 275] on div "Rape/assault by penetration" at bounding box center [563, 279] width 445 height 33
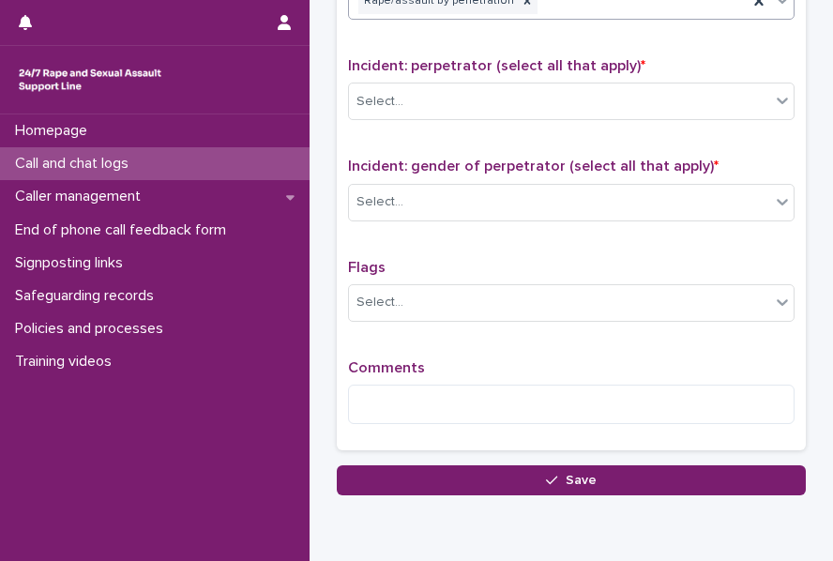
scroll to position [1450, 0]
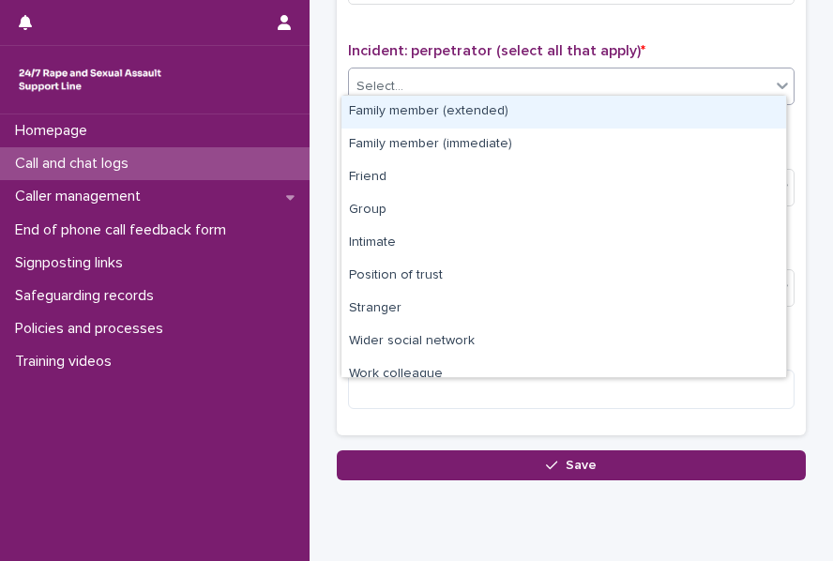
click at [385, 92] on div "Select..." at bounding box center [571, 87] width 446 height 38
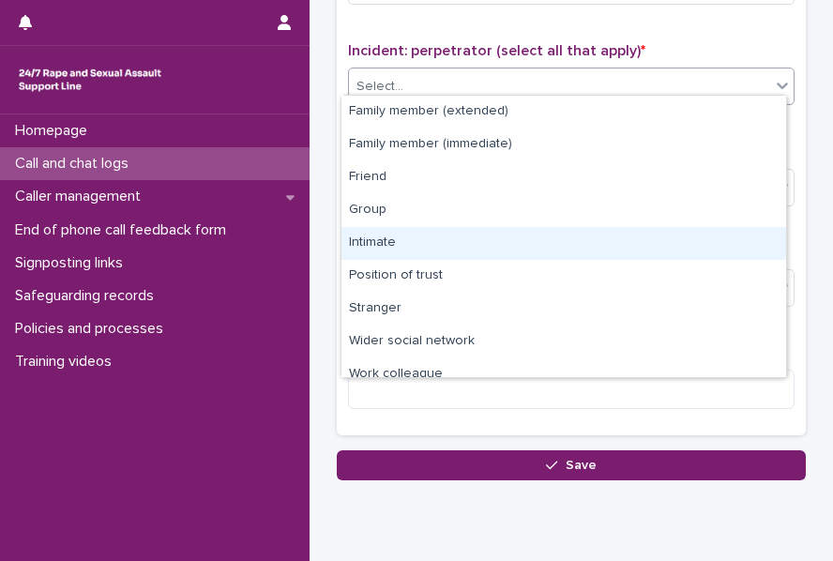
click at [422, 234] on div "Intimate" at bounding box center [563, 243] width 445 height 33
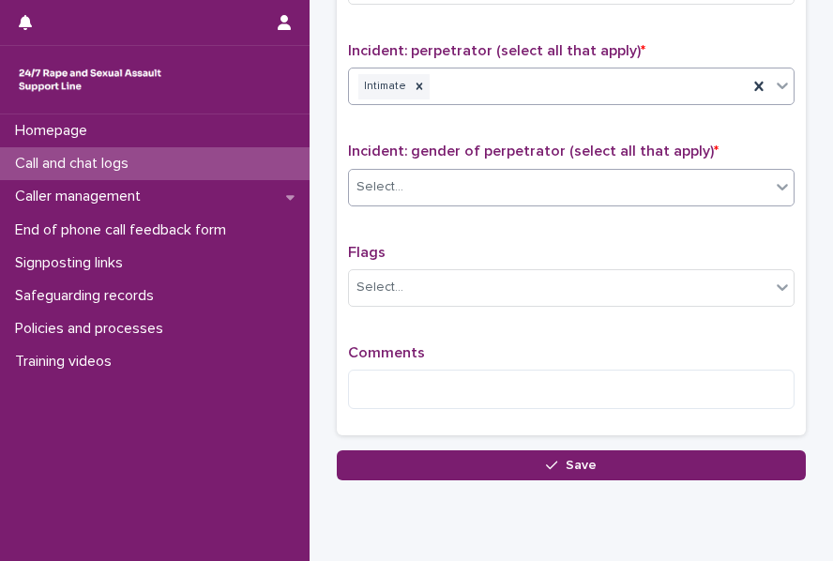
click at [405, 182] on input "text" at bounding box center [406, 186] width 2 height 18
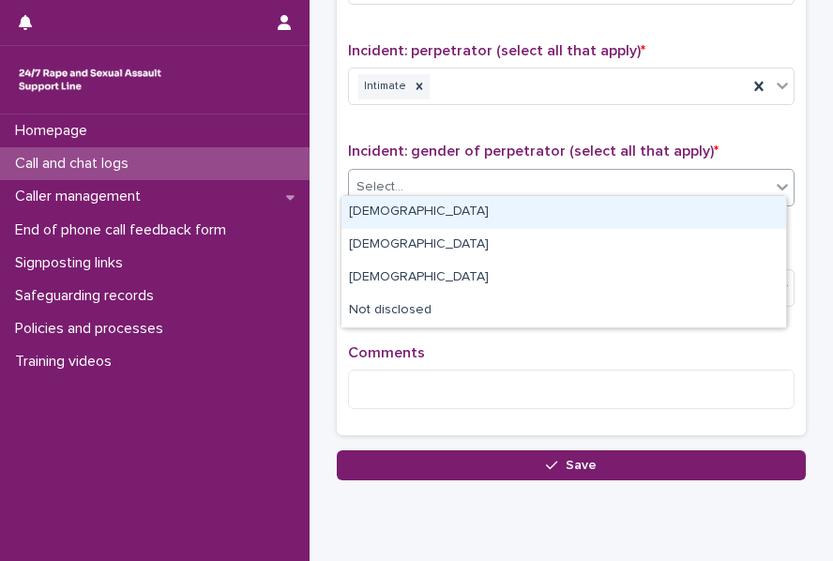
click at [397, 215] on div "[DEMOGRAPHIC_DATA]" at bounding box center [563, 212] width 445 height 33
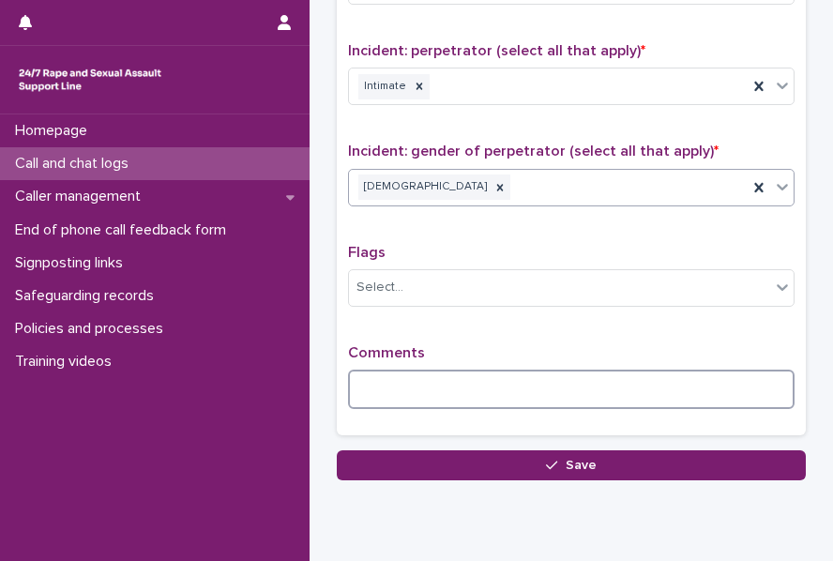
click at [398, 374] on textarea at bounding box center [571, 389] width 446 height 39
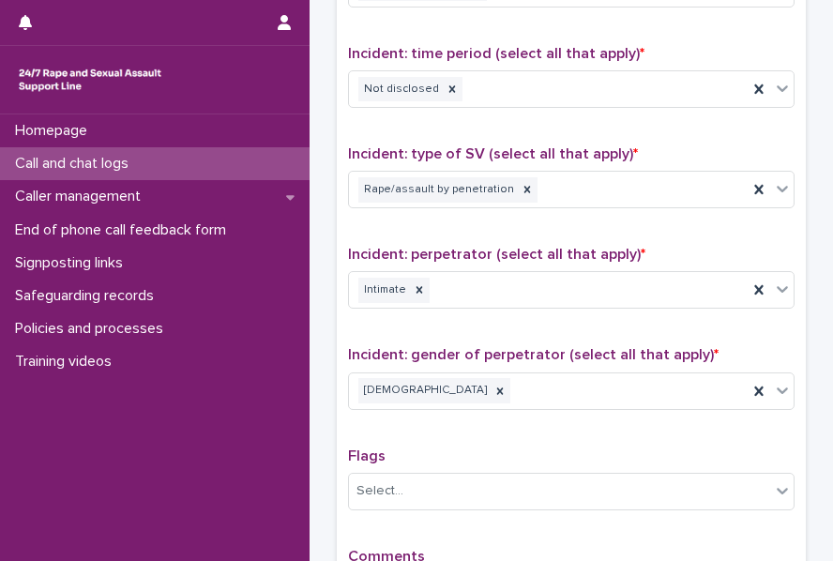
scroll to position [1244, 0]
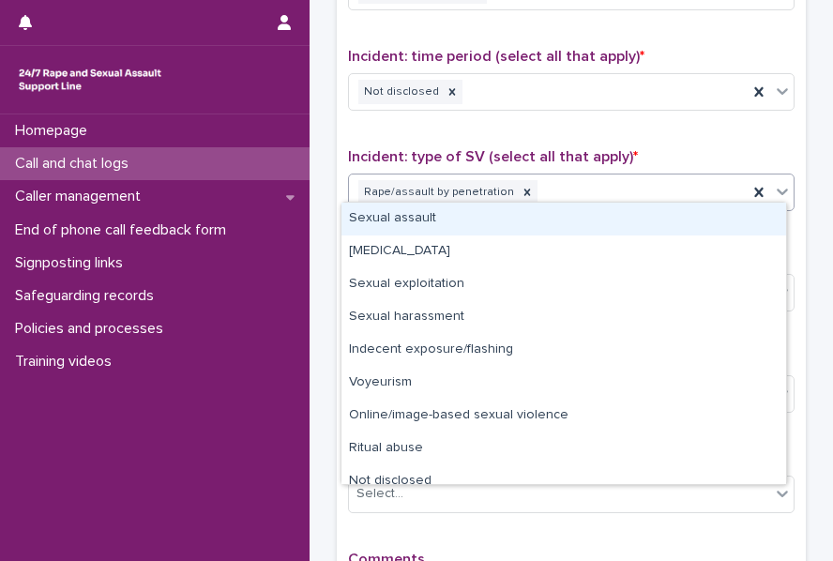
click at [561, 189] on div "Rape/assault by penetration" at bounding box center [548, 192] width 399 height 33
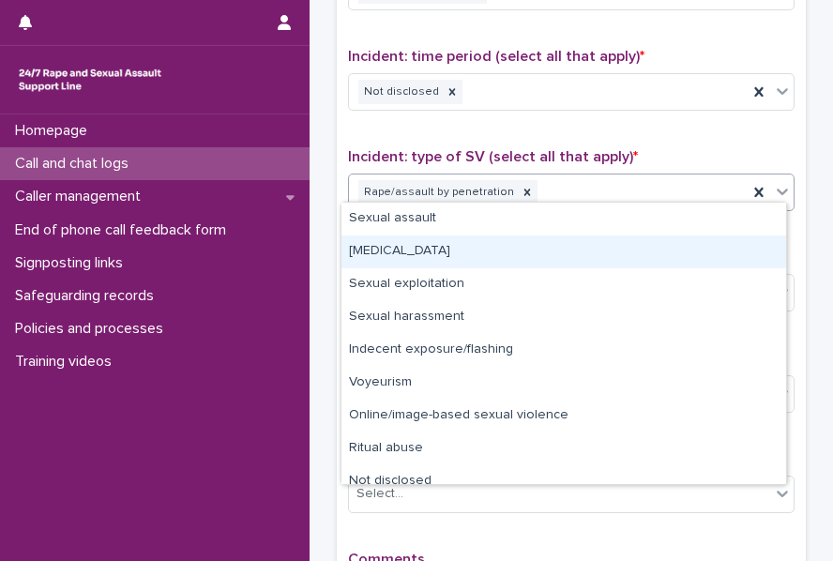
click at [459, 254] on div "Child sexual abuse" at bounding box center [563, 251] width 445 height 33
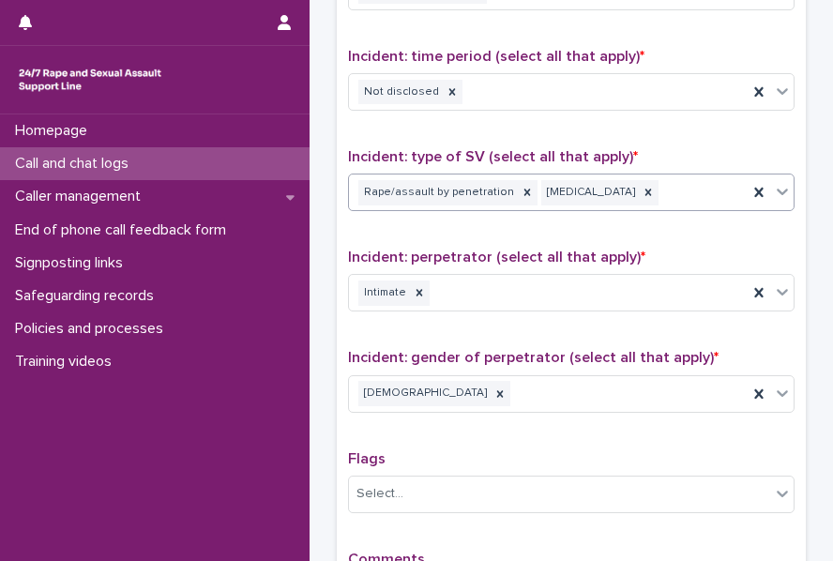
scroll to position [1504, 0]
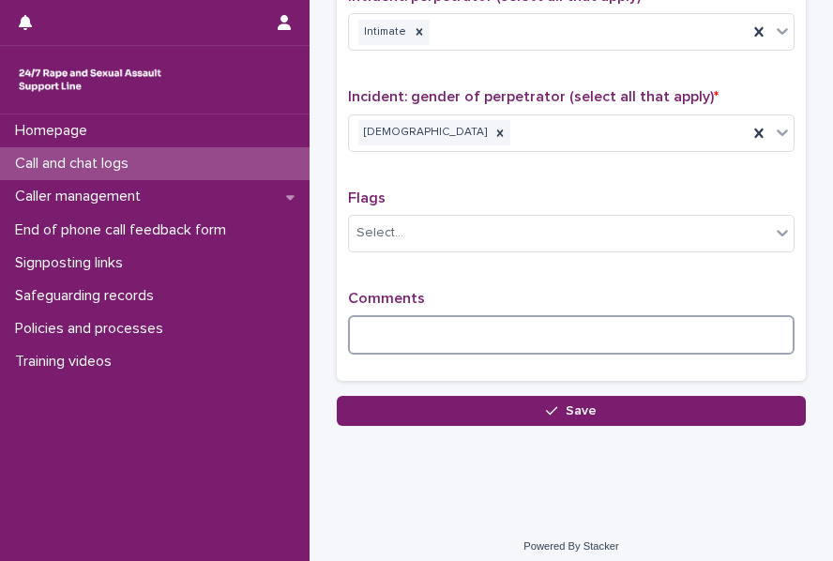
click at [382, 329] on textarea at bounding box center [571, 334] width 446 height 39
type textarea "*"
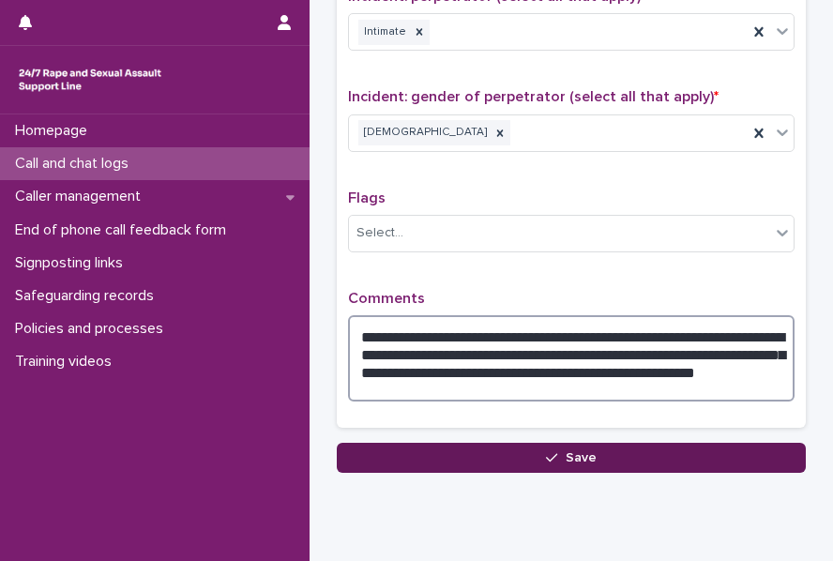
type textarea "**********"
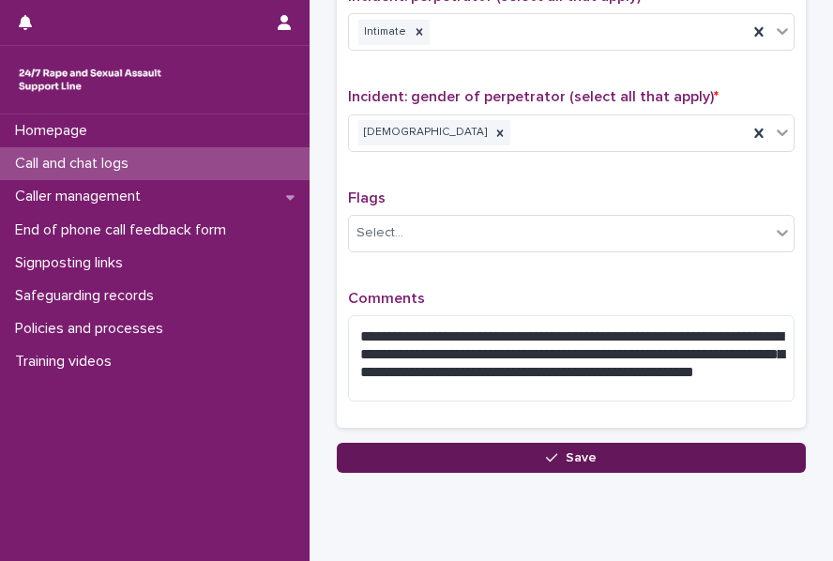
click at [372, 447] on button "Save" at bounding box center [571, 458] width 469 height 30
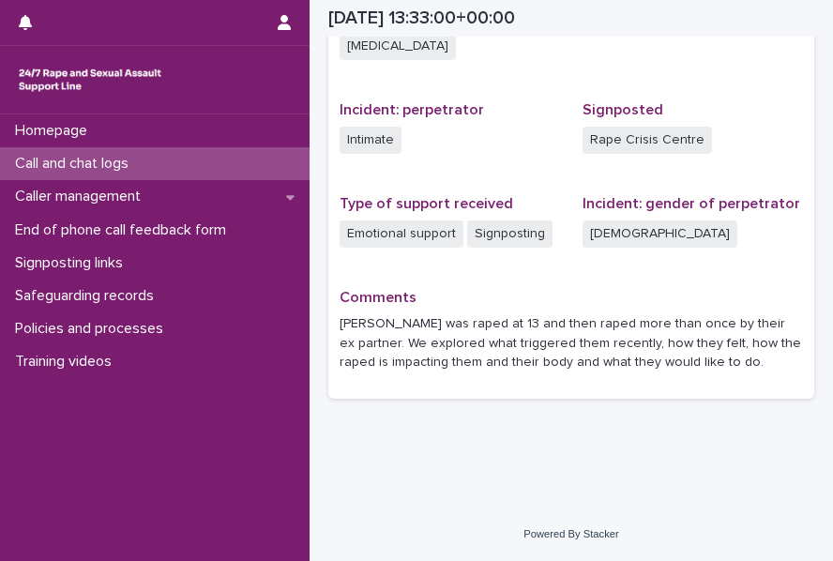
scroll to position [690, 0]
click at [83, 158] on p "Call and chat logs" at bounding box center [76, 164] width 136 height 18
